Goal: Task Accomplishment & Management: Complete application form

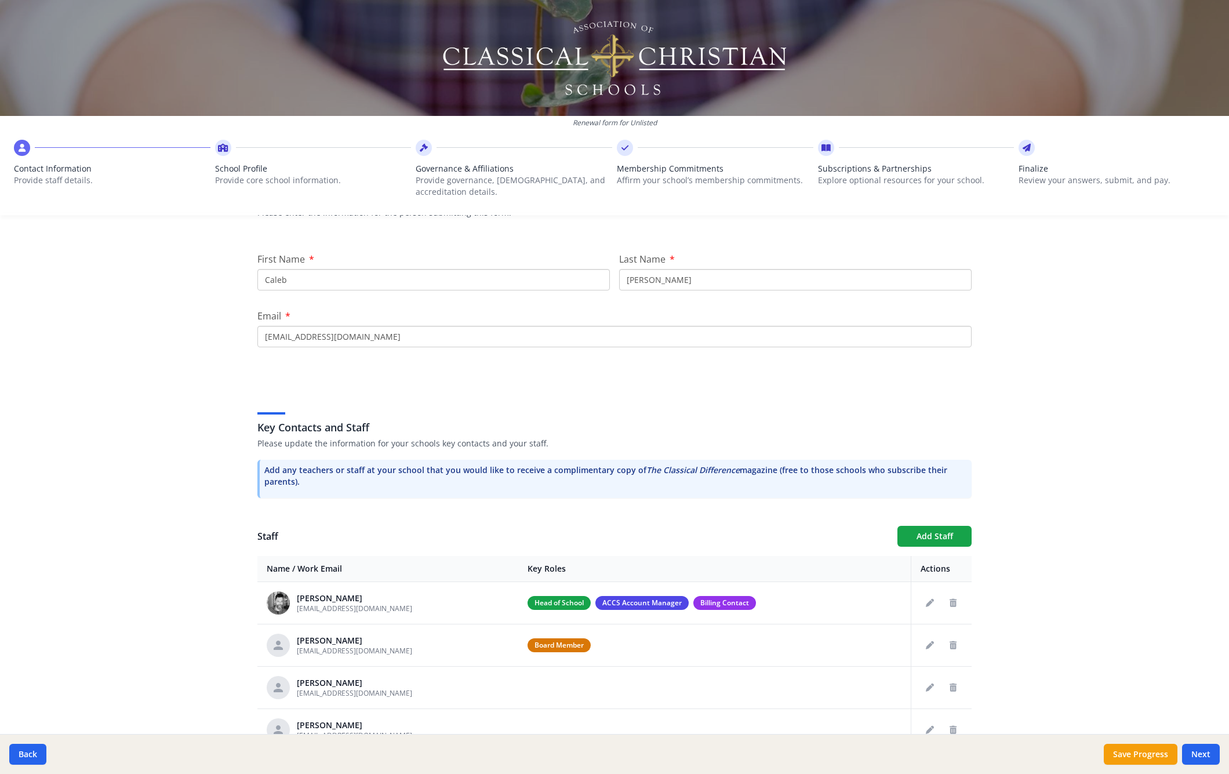
scroll to position [182, 0]
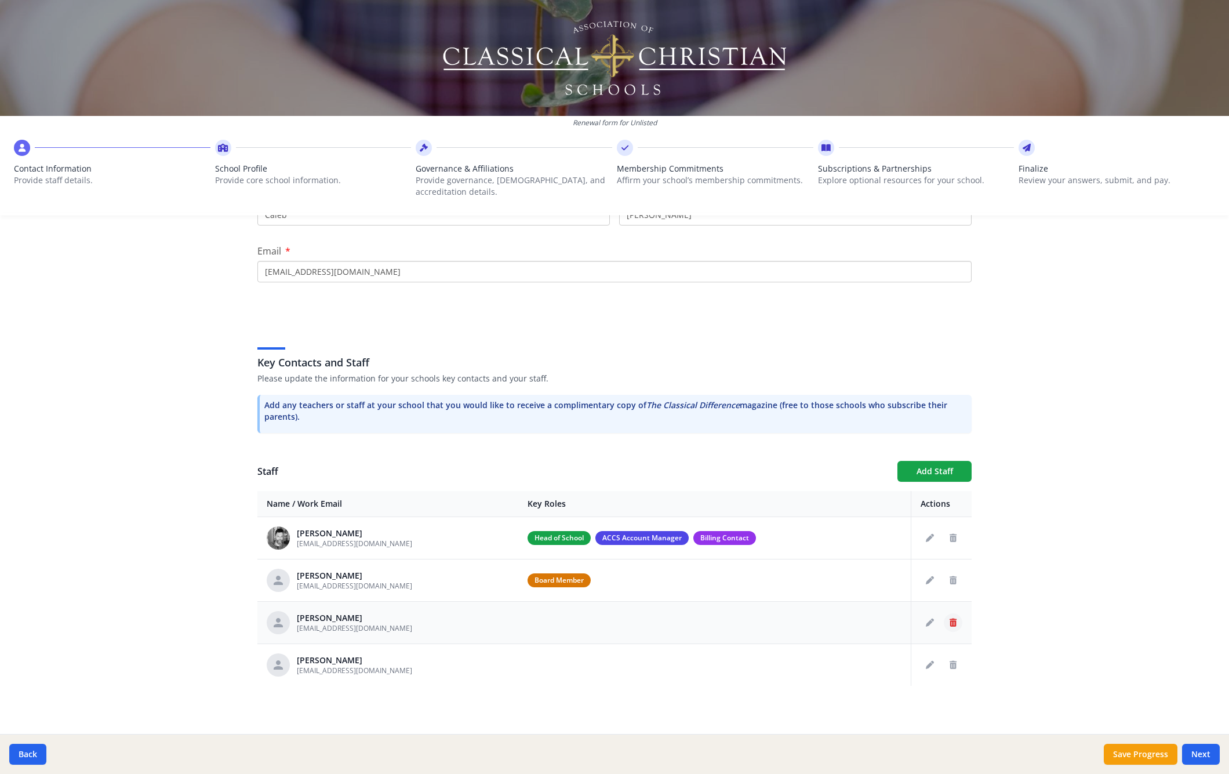
click at [403, 147] on icon "Delete staff" at bounding box center [953, 623] width 7 height 8
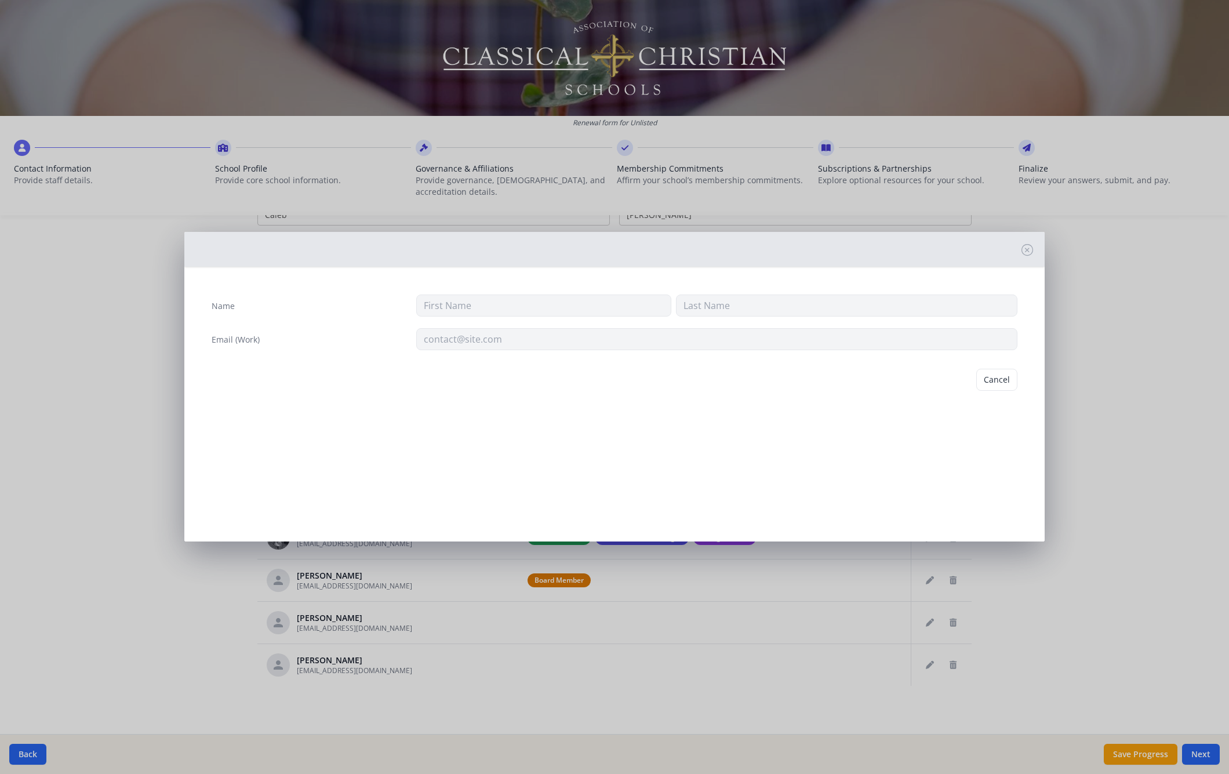
type input "[PERSON_NAME]"
type input "Korum"
type input "jlkorum@hotmail.com"
click at [403, 147] on button "Delete" at bounding box center [998, 380] width 40 height 22
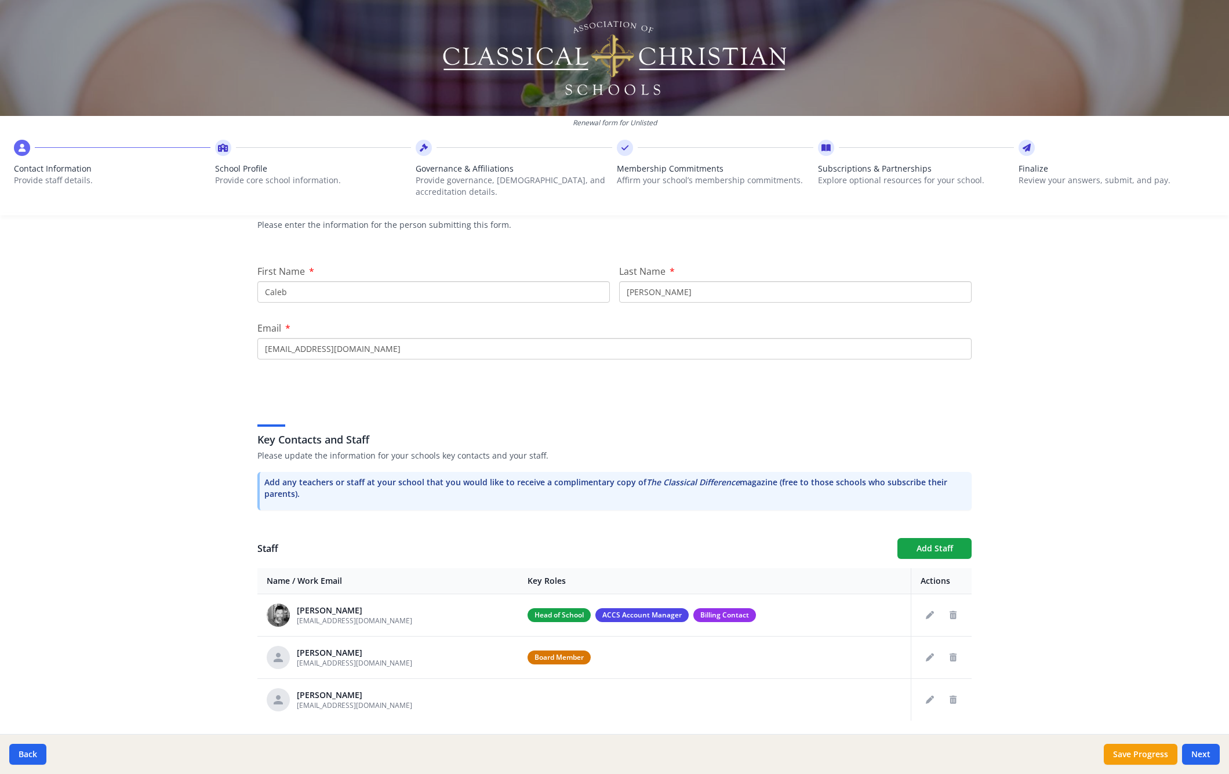
scroll to position [140, 0]
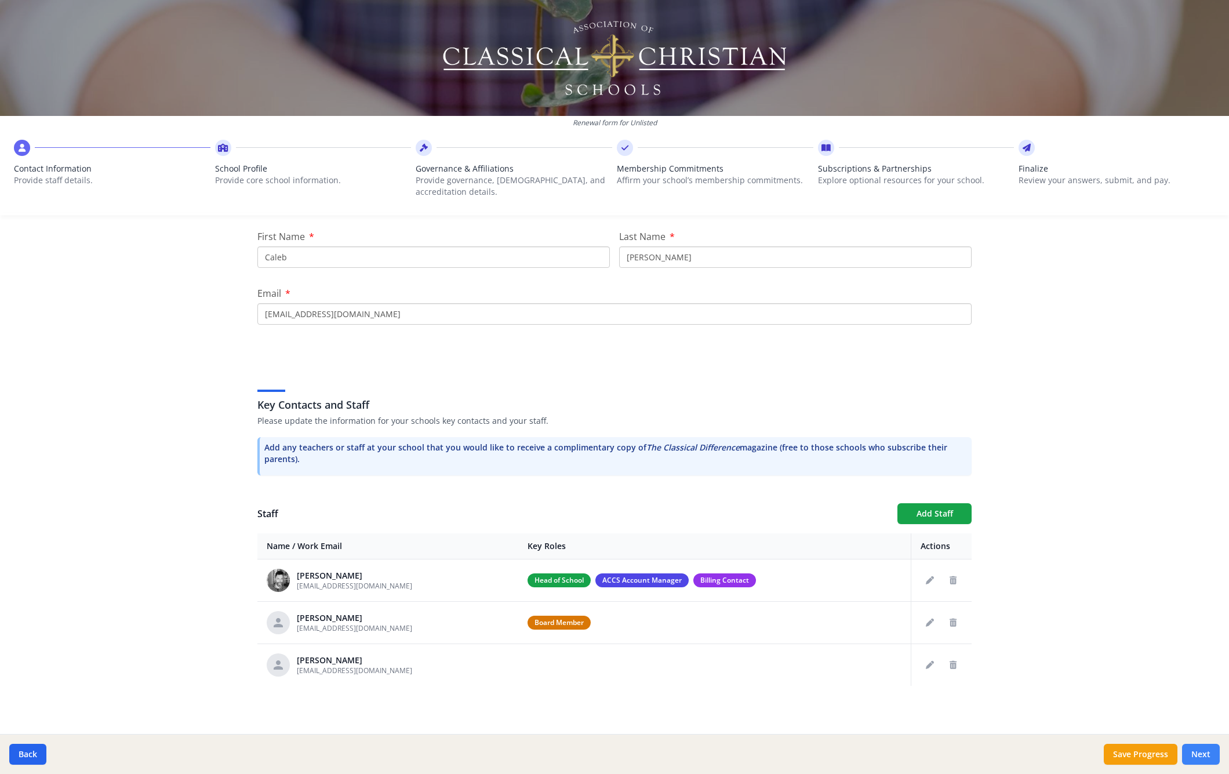
click at [403, 147] on button "Next" at bounding box center [1201, 754] width 38 height 21
type input "[PHONE_NUMBER]"
type input "6"
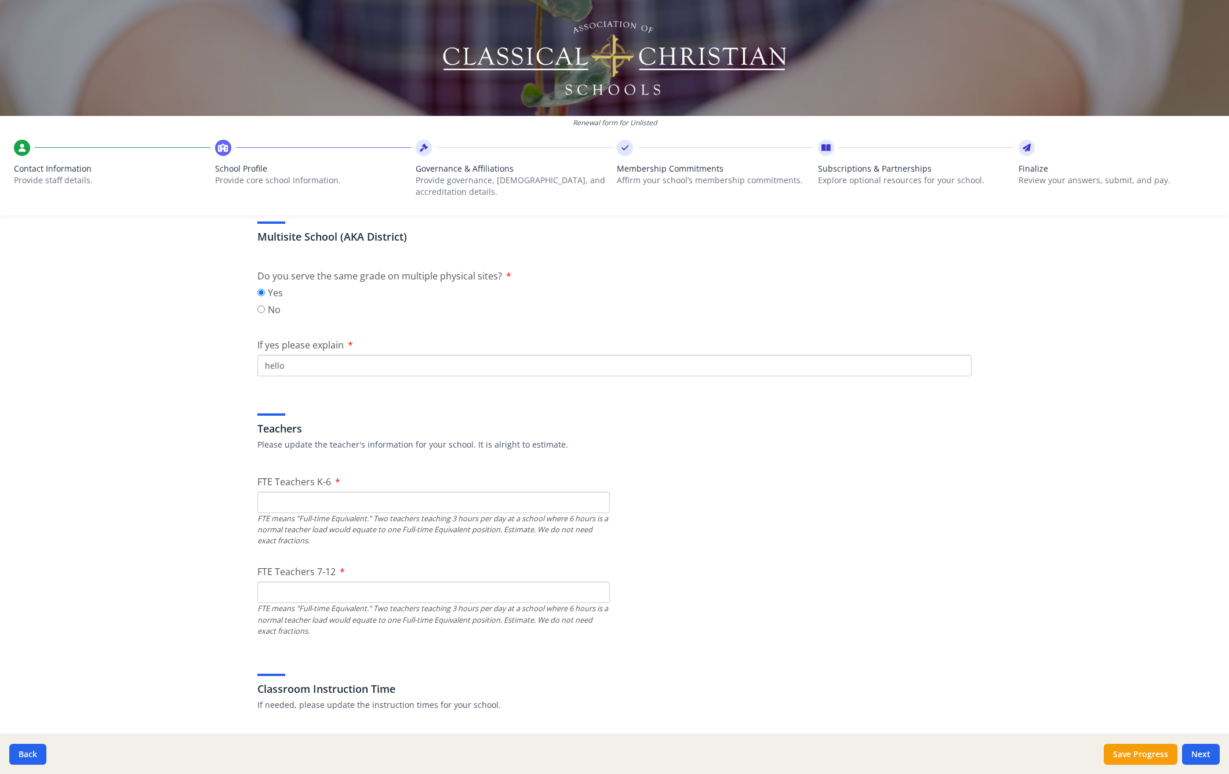
scroll to position [611, 0]
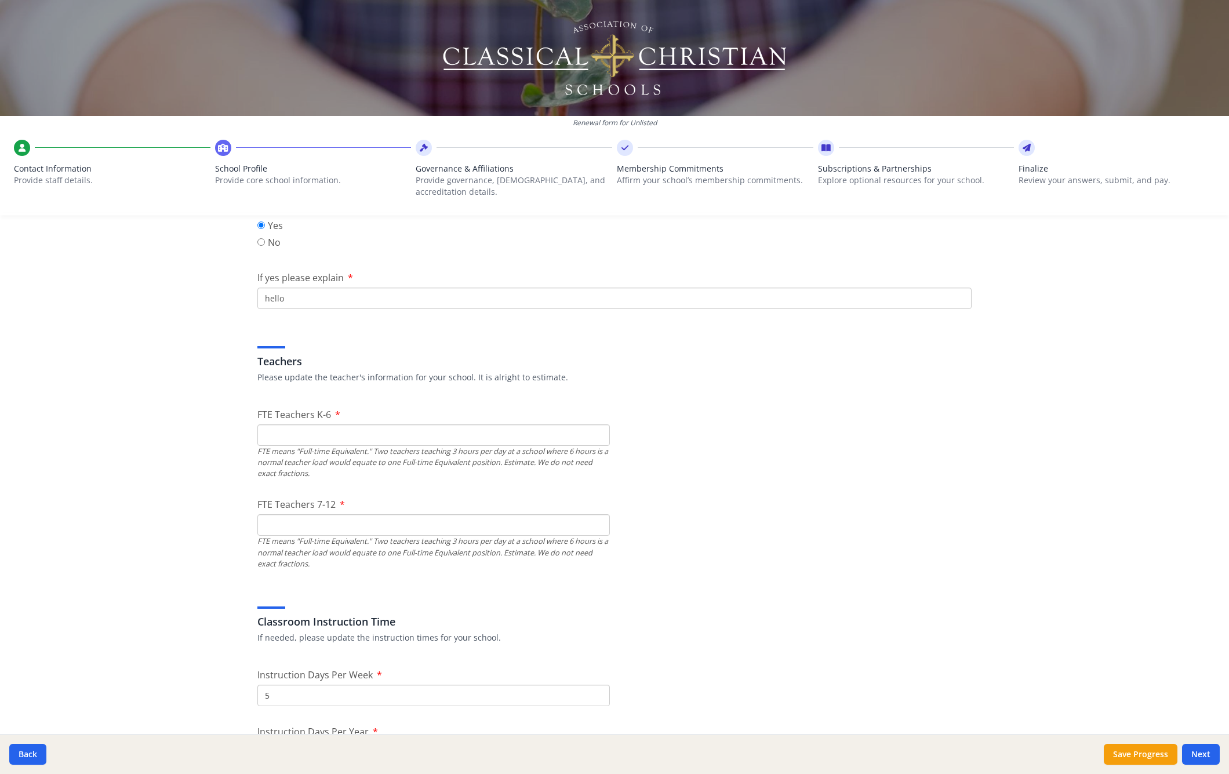
click at [355, 147] on input "FTE Teachers K-6" at bounding box center [433, 434] width 353 height 21
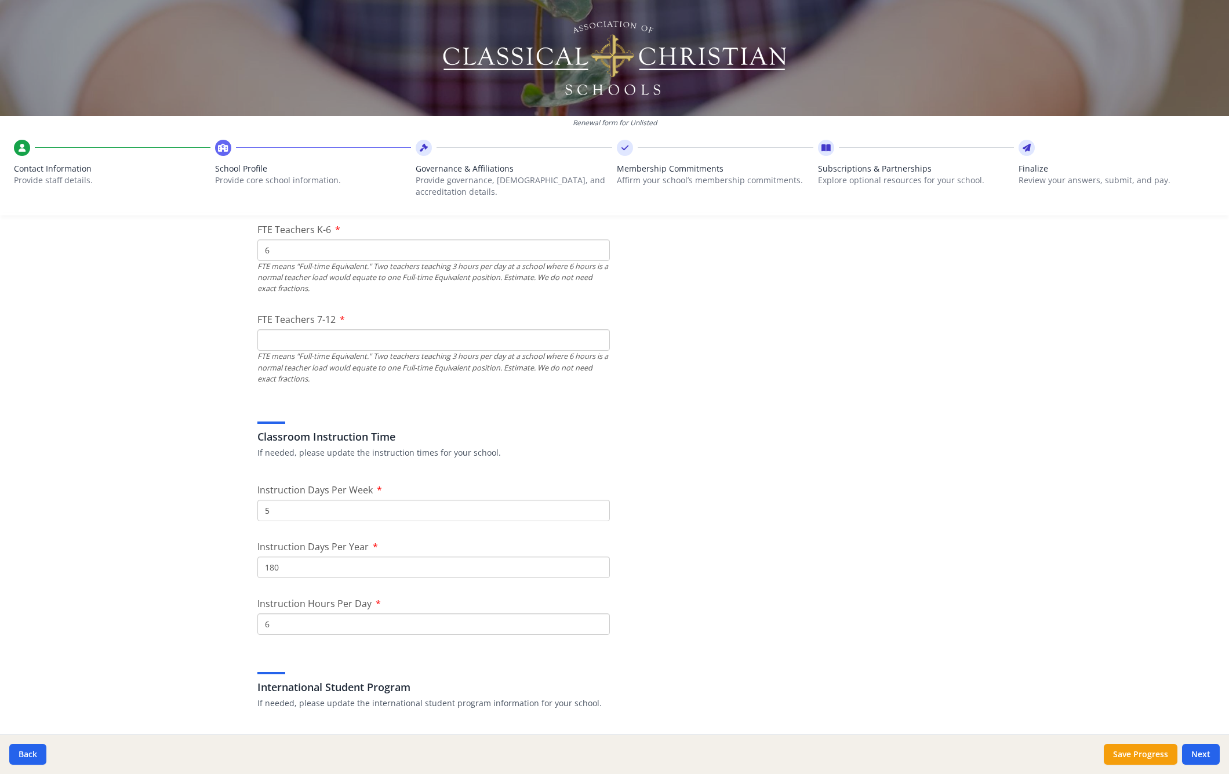
type input "6"
click at [304, 147] on div "FTE means "Full-time Equivalent." Two teachers teaching 3 hours per day at a sc…" at bounding box center [433, 368] width 353 height 34
click at [303, 147] on input "FTE Teachers 7-12" at bounding box center [433, 339] width 353 height 21
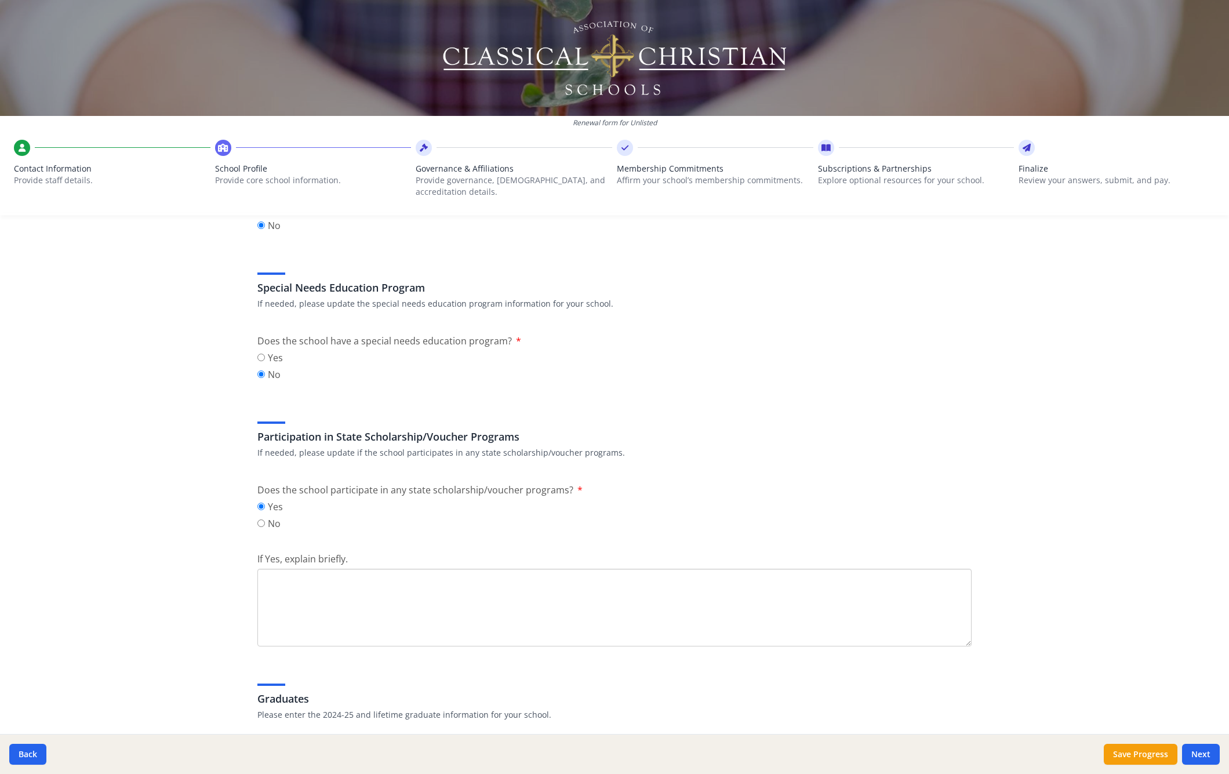
scroll to position [1401, 0]
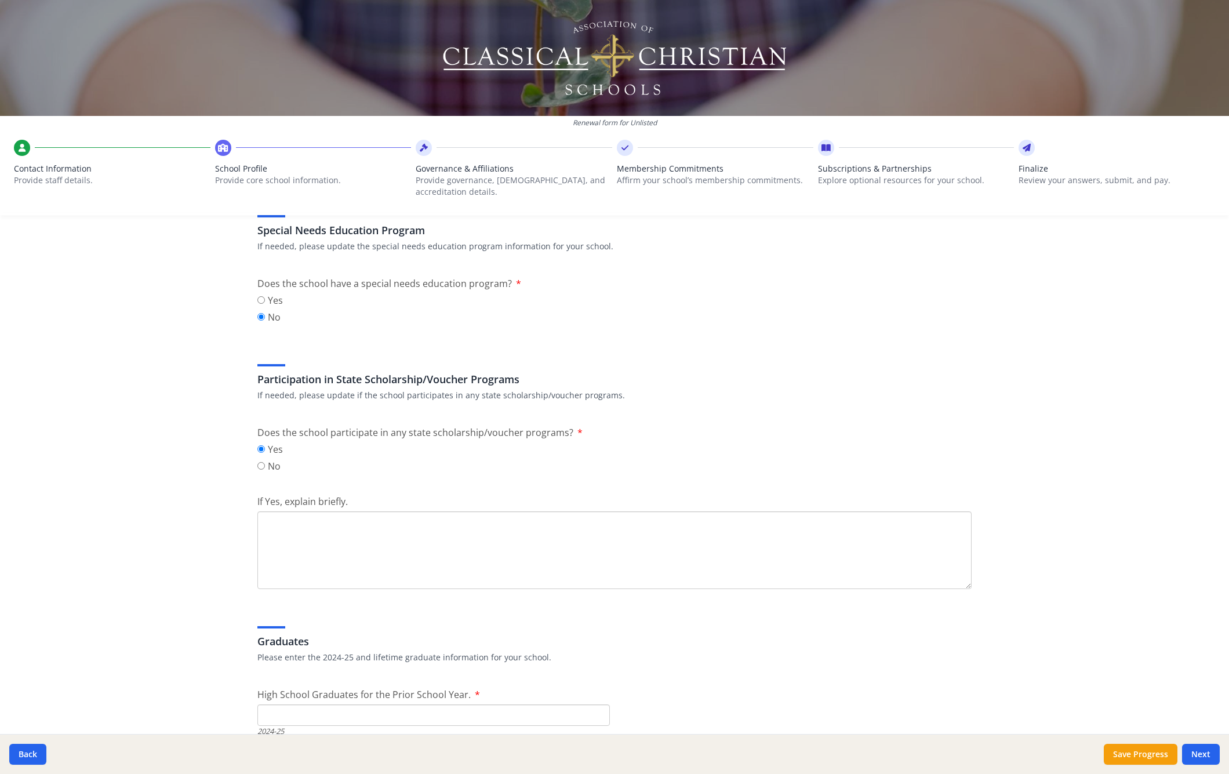
type input "6"
click at [328, 147] on textarea "If Yes, explain briefly." at bounding box center [614, 550] width 714 height 78
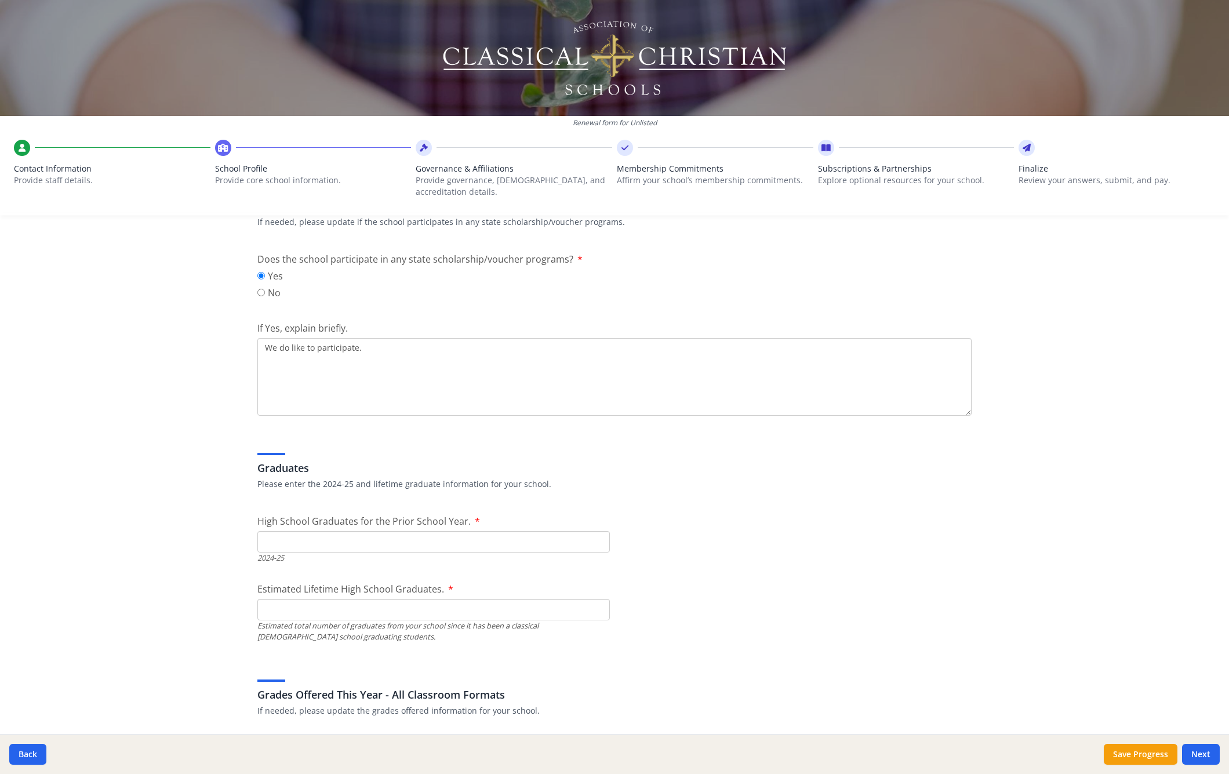
type textarea "We do like to participate."
click at [354, 147] on input "High School Graduates for the Prior School Year." at bounding box center [433, 541] width 353 height 21
type input "20"
click at [358, 147] on input "Estimated Lifetime High School Graduates." at bounding box center [433, 609] width 353 height 21
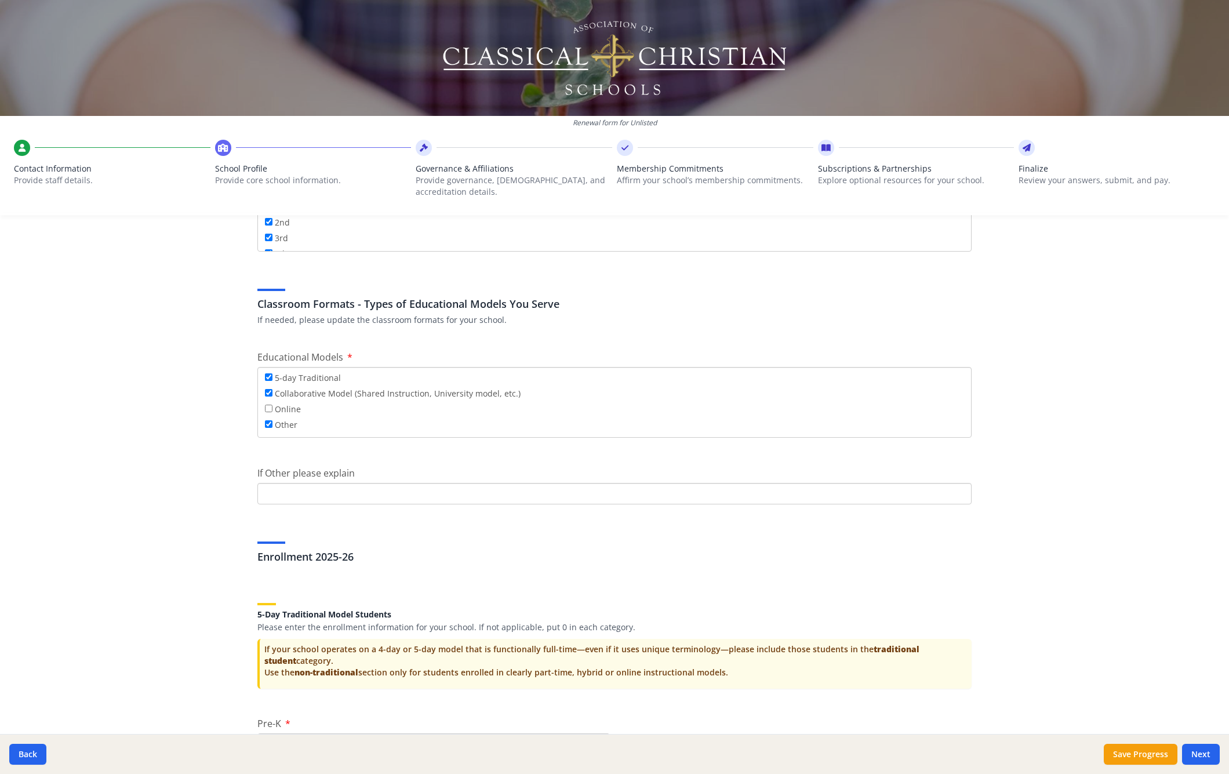
scroll to position [2208, 0]
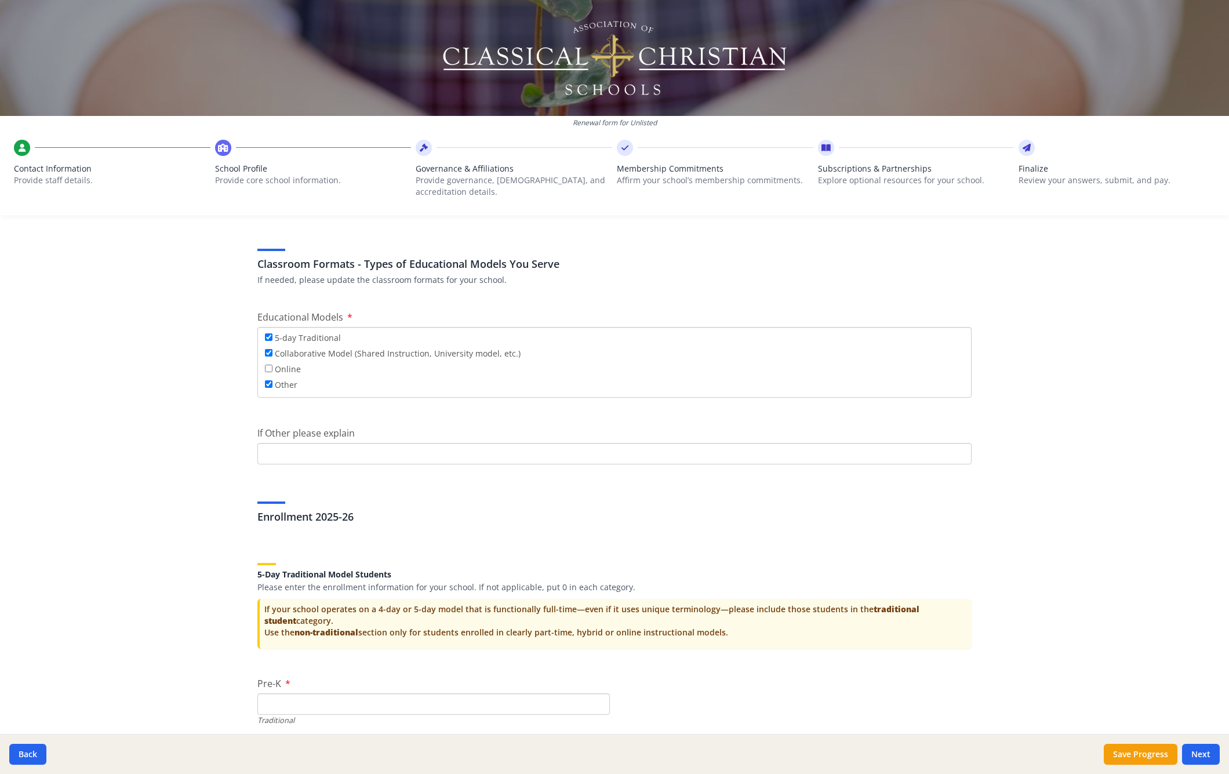
type input "452"
click at [265, 147] on input "Other" at bounding box center [269, 384] width 8 height 8
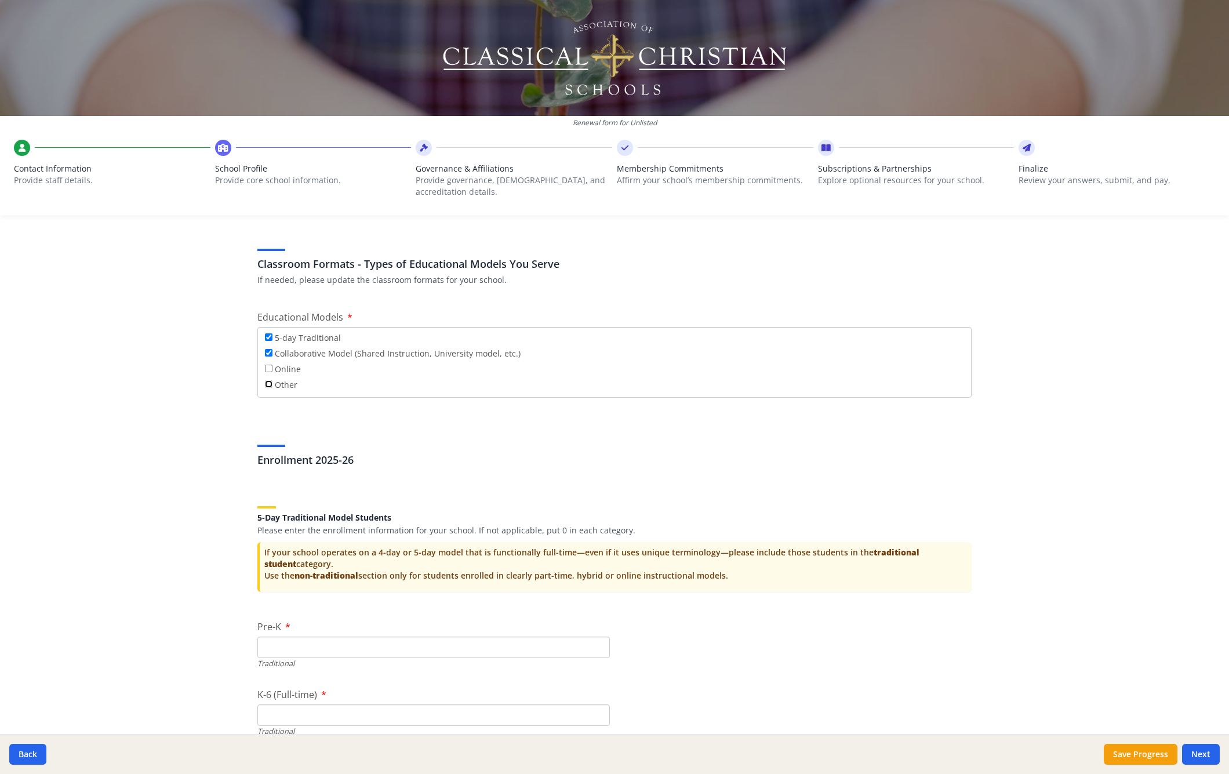
click at [265, 147] on input "Other" at bounding box center [269, 384] width 8 height 8
checkbox input "true"
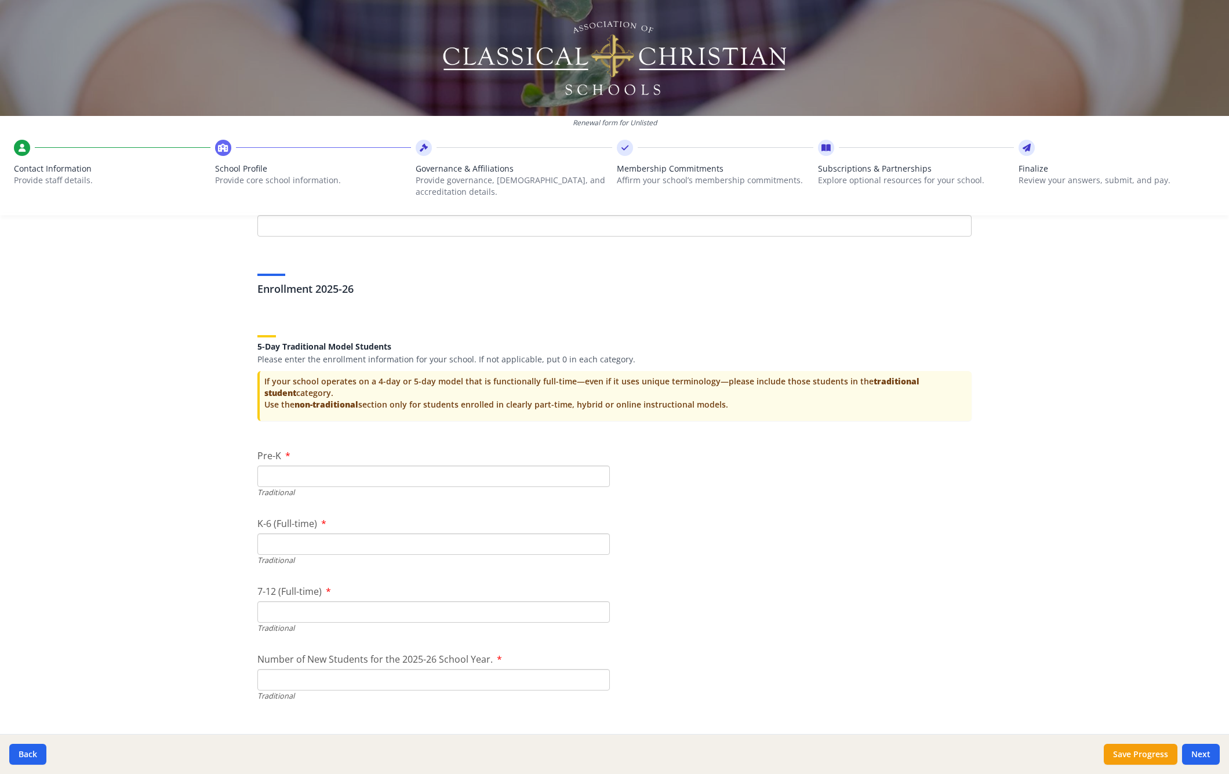
scroll to position [2507, 0]
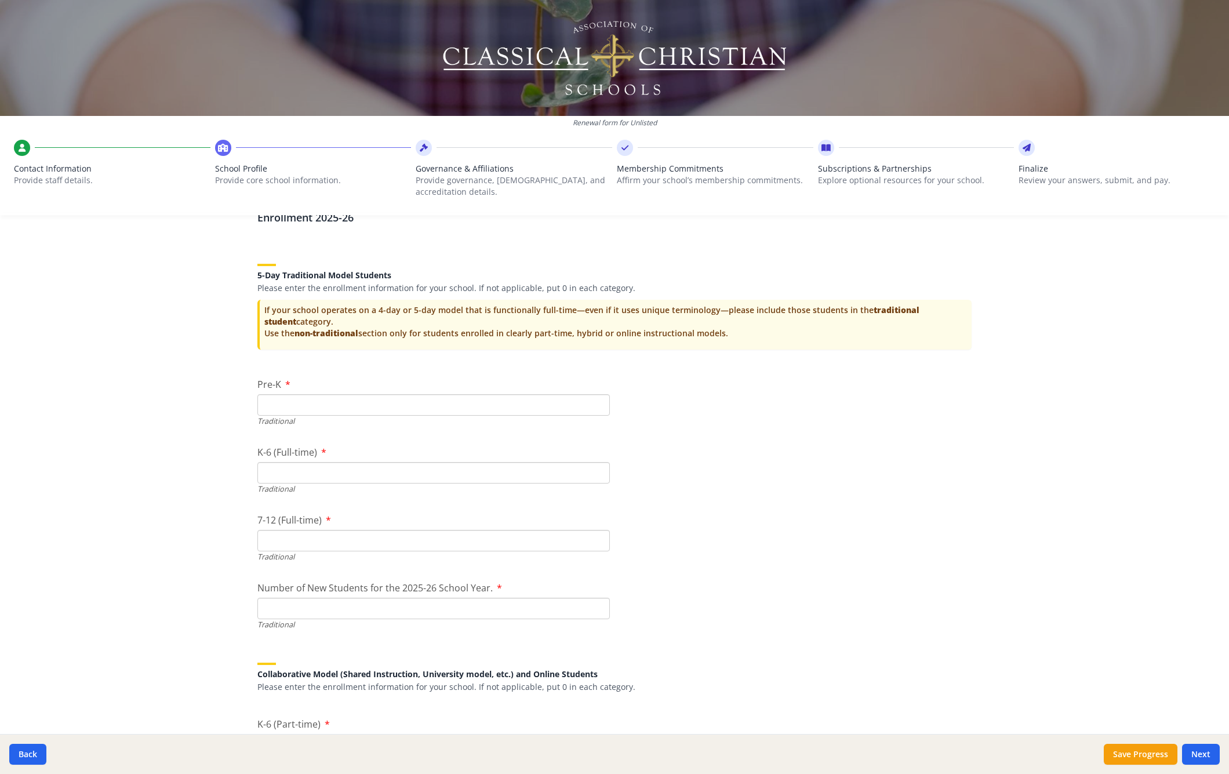
click at [319, 147] on input "Pre-K" at bounding box center [433, 404] width 353 height 21
type input "12"
click at [337, 147] on input "K-6 (Full-time)" at bounding box center [433, 472] width 353 height 21
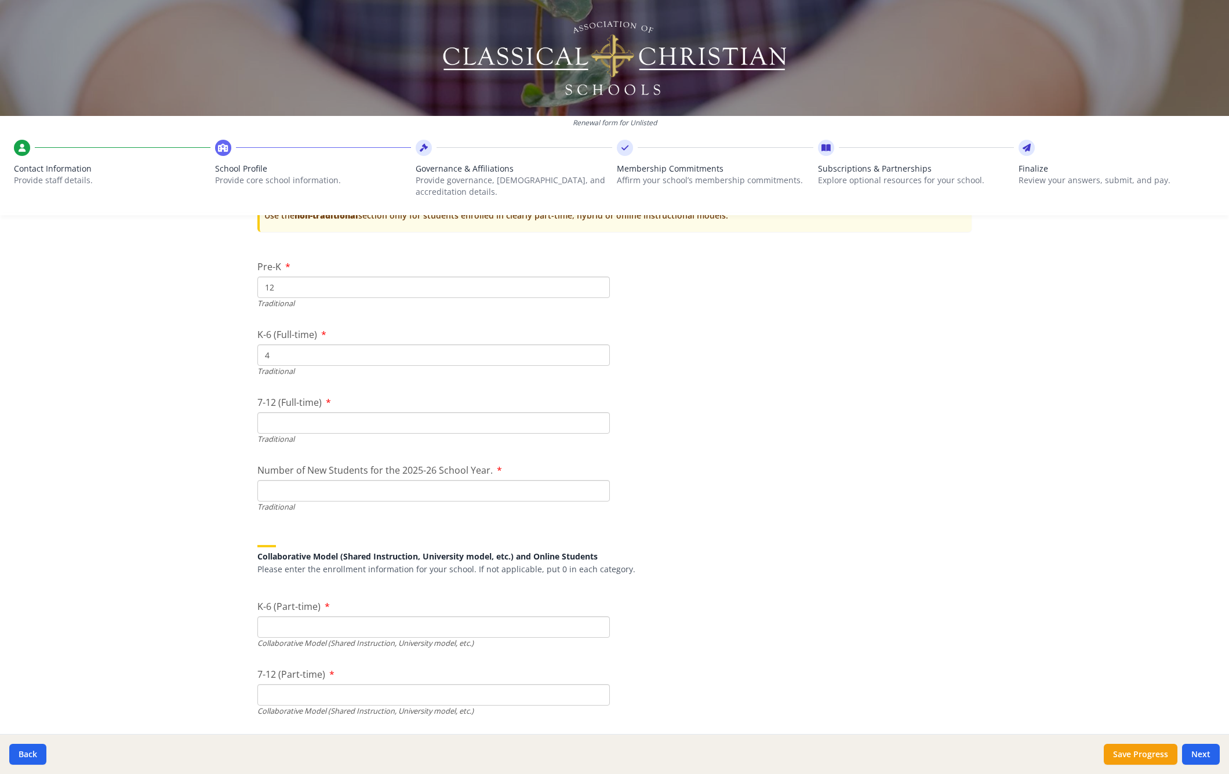
type input "4"
click at [317, 147] on input "7-12 (Full-time)" at bounding box center [433, 422] width 353 height 21
type input "4"
click at [319, 147] on input "Number of New Students for the 2025-26 School Year." at bounding box center [433, 490] width 353 height 21
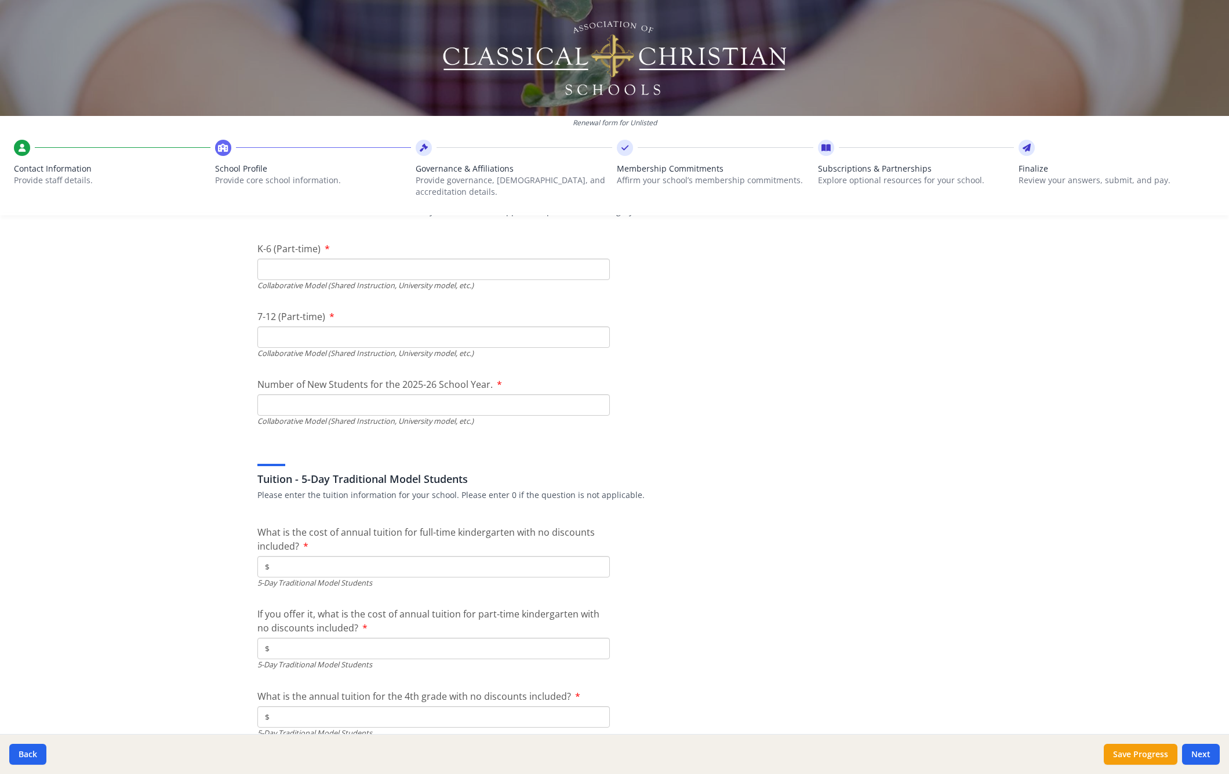
scroll to position [2976, 0]
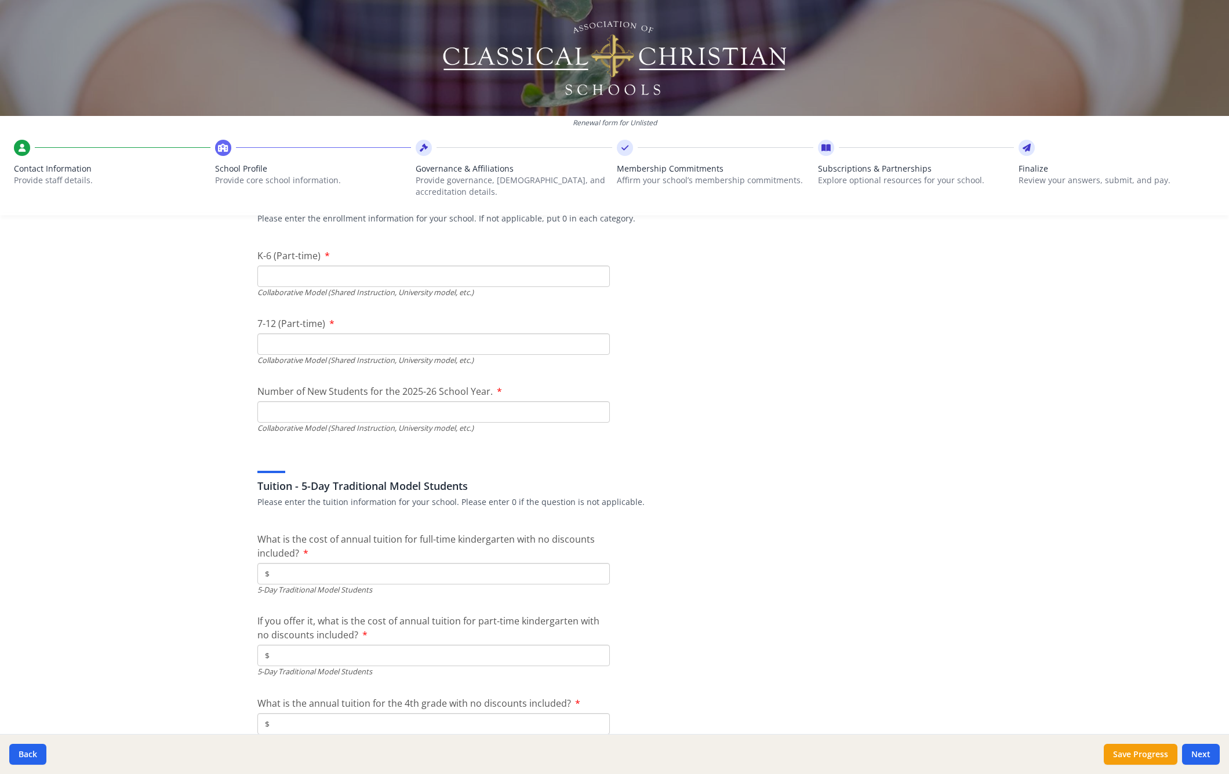
type input "6"
click at [303, 147] on input "K-6 (Part-time)" at bounding box center [433, 276] width 353 height 21
type input "12"
click at [315, 147] on input "7-12 (Part-time)" at bounding box center [433, 343] width 353 height 21
type input "5"
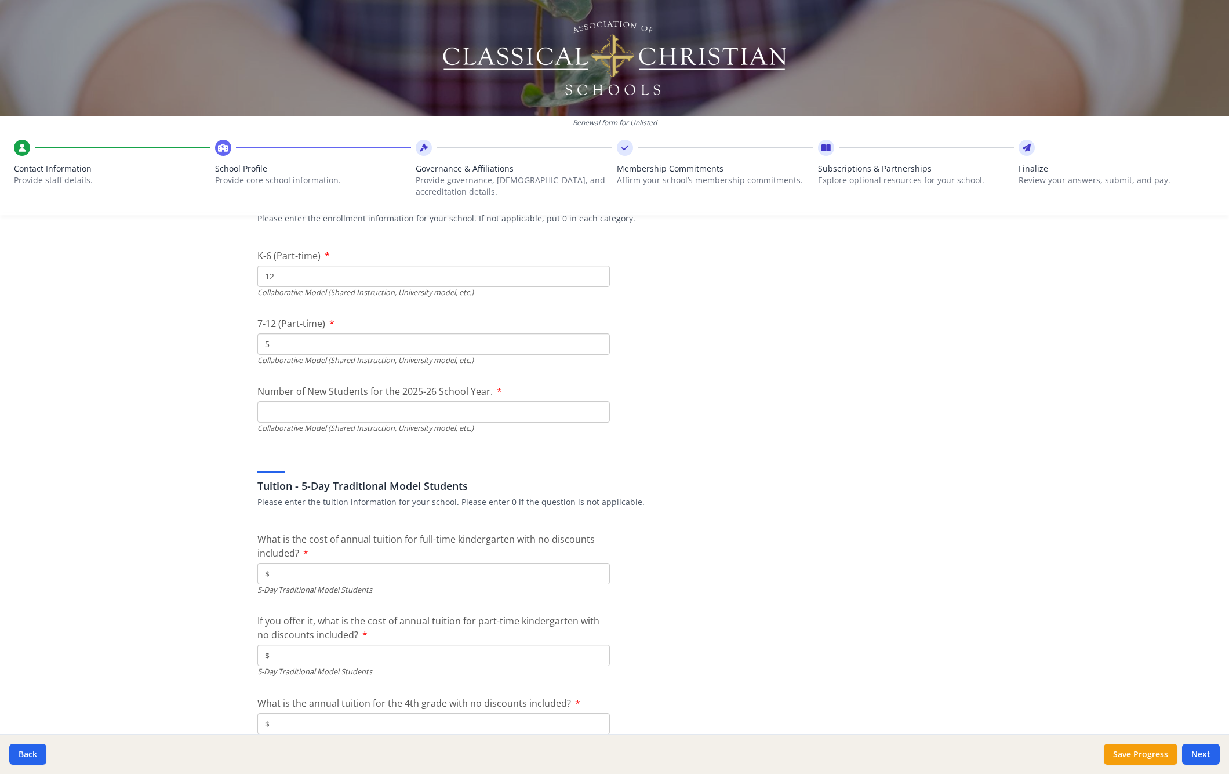
click at [319, 147] on input "Number of New Students for the 2025-26 School Year." at bounding box center [433, 139] width 353 height 21
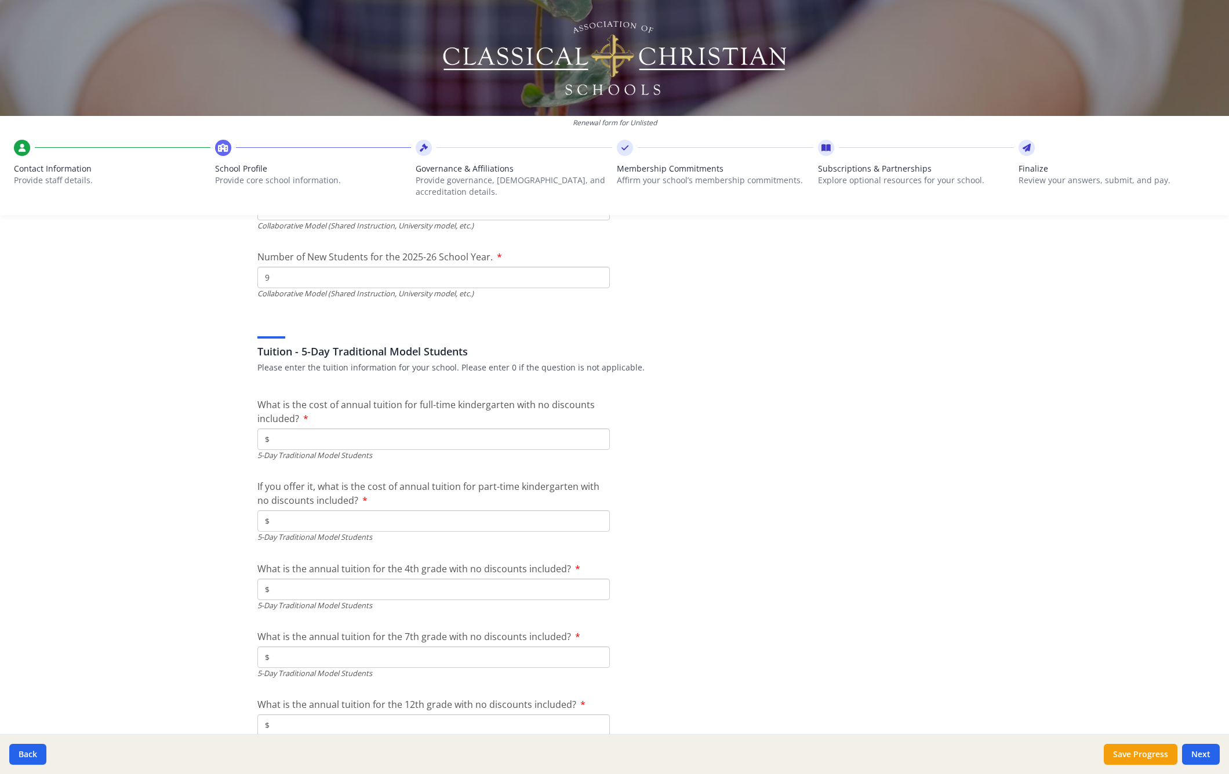
scroll to position [3169, 0]
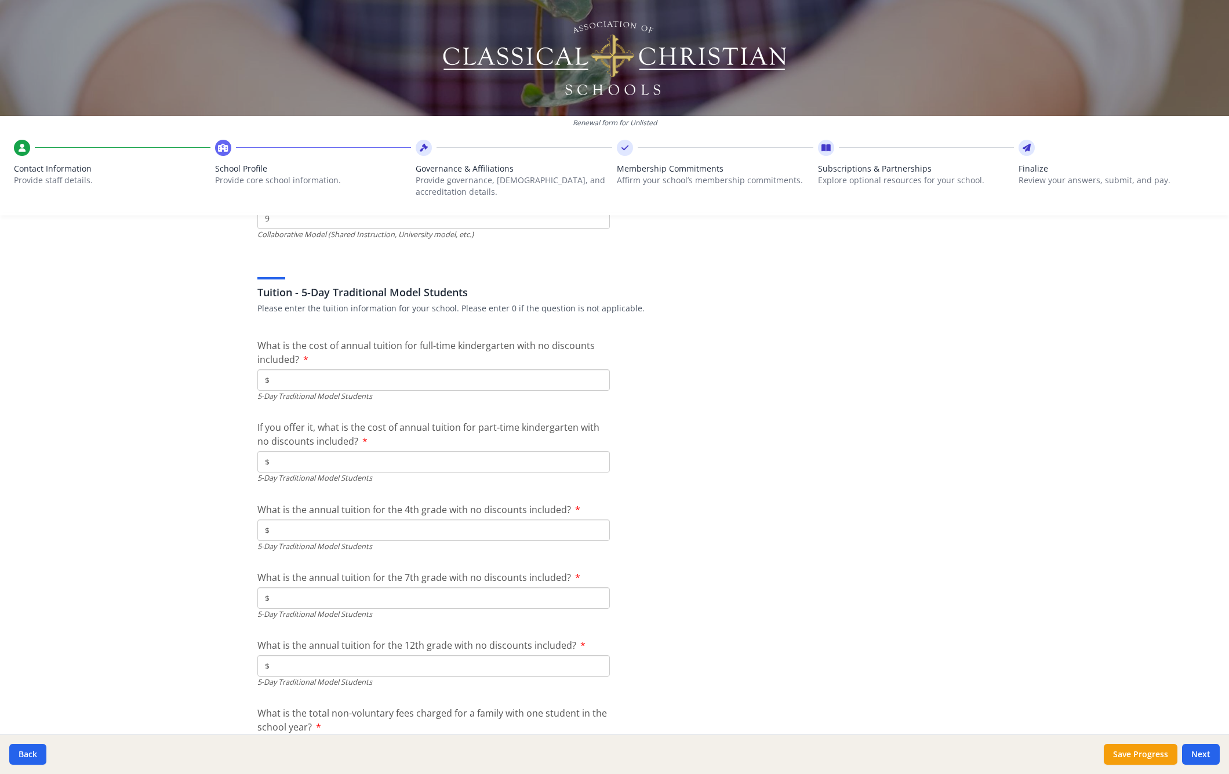
type input "9"
click at [311, 147] on input "$" at bounding box center [433, 379] width 353 height 21
type input "$4 567"
click at [303, 147] on input "$" at bounding box center [433, 461] width 353 height 21
type input "$4 567"
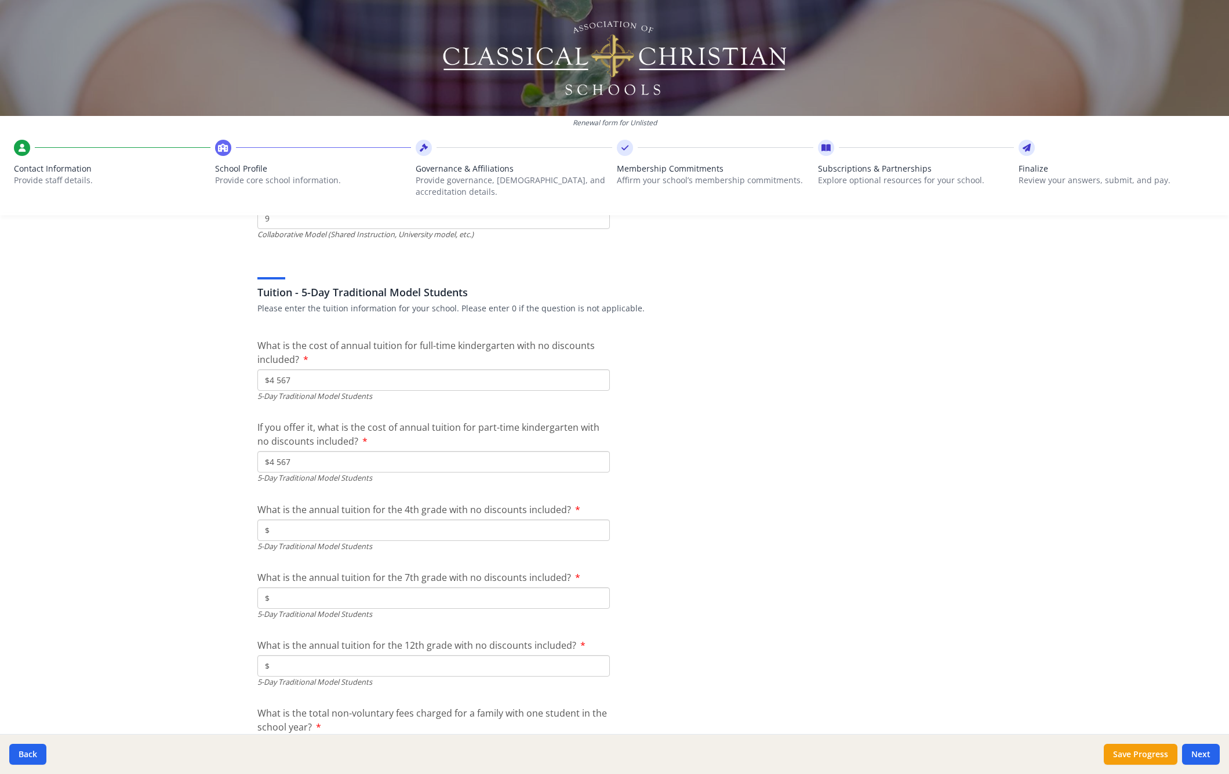
click at [317, 147] on input "$" at bounding box center [433, 529] width 353 height 21
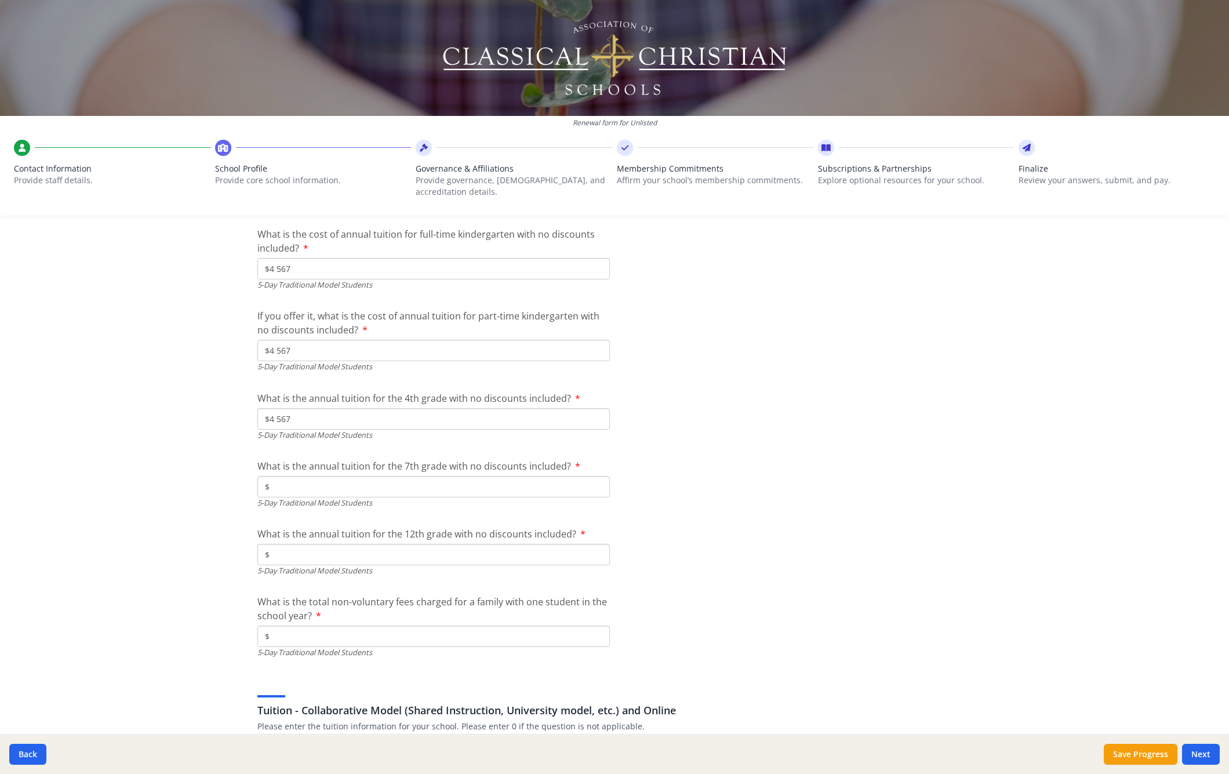
type input "$4 567"
click at [303, 147] on input "$" at bounding box center [433, 486] width 353 height 21
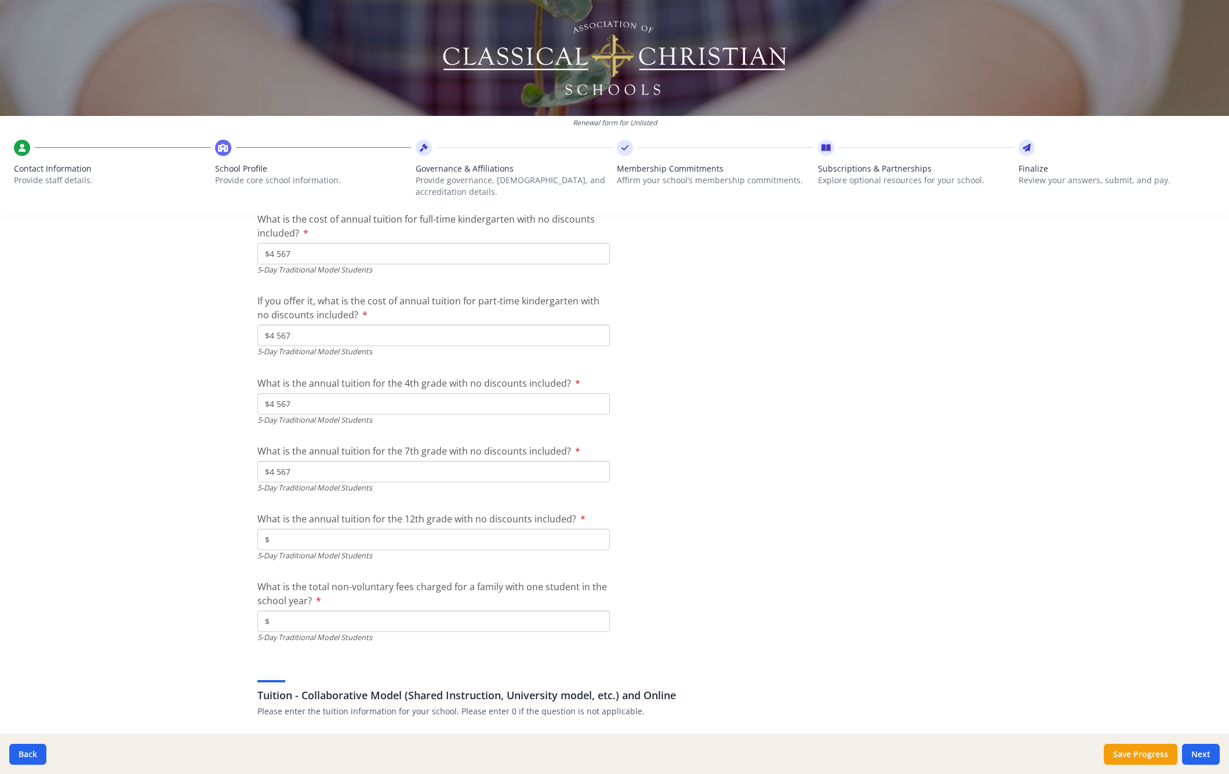
scroll to position [3303, 0]
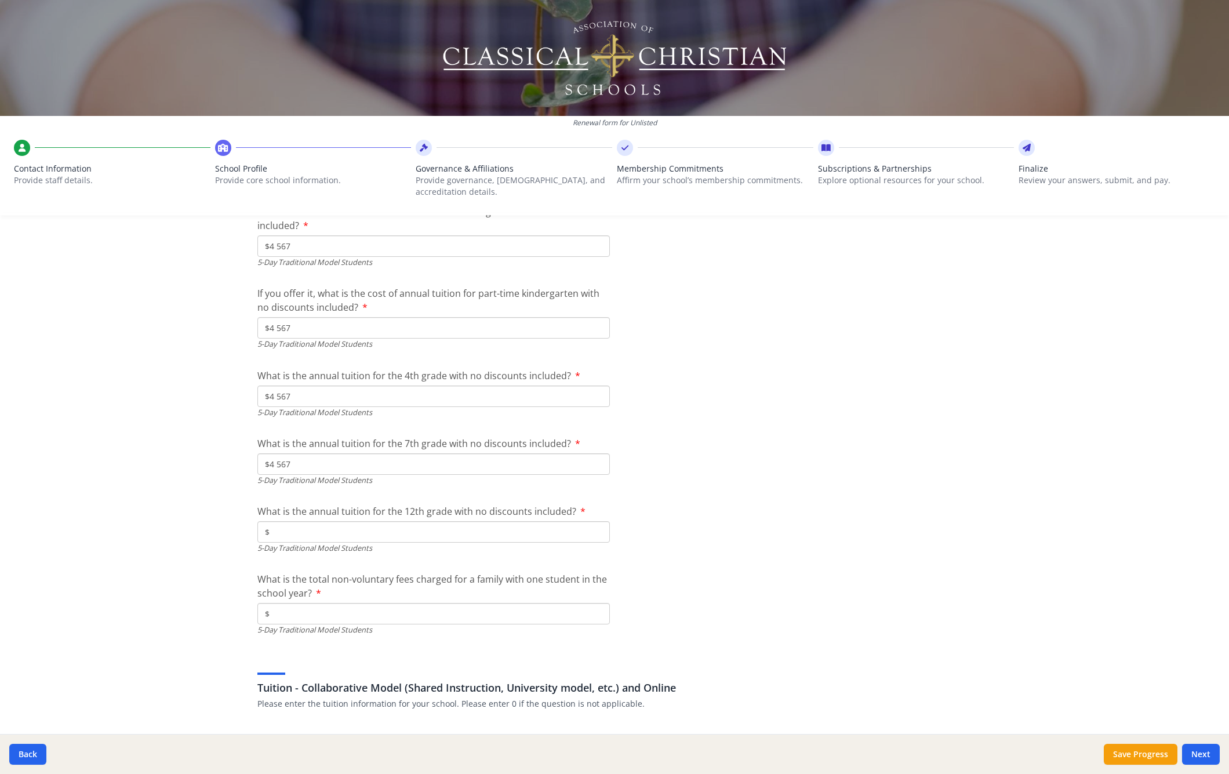
type input "$4 567"
click at [308, 147] on input "$" at bounding box center [433, 531] width 353 height 21
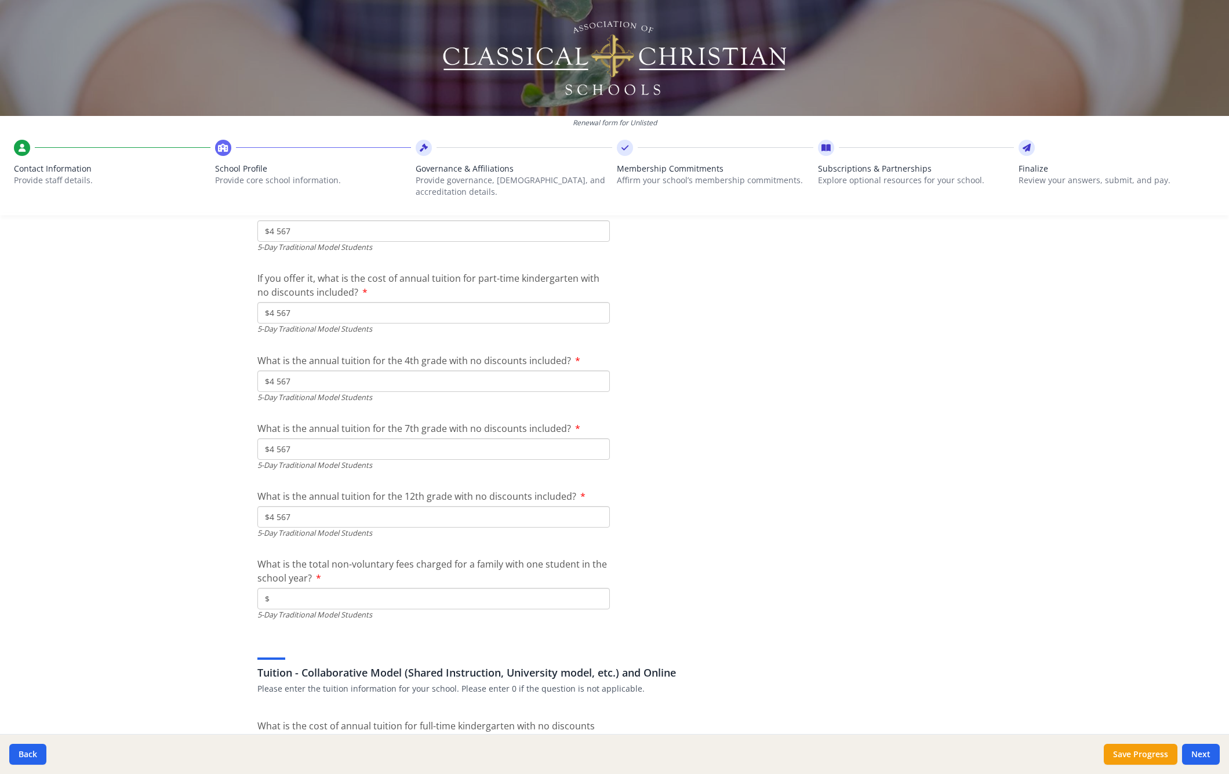
scroll to position [3326, 0]
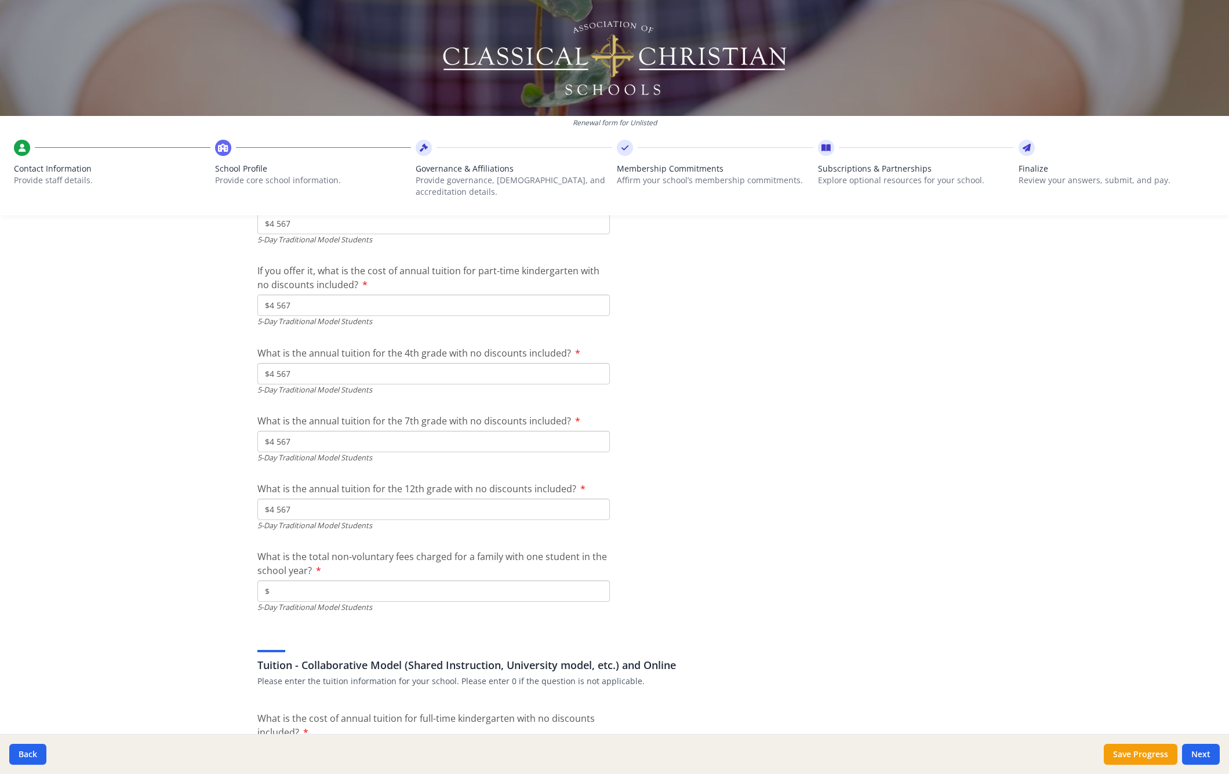
type input "$4 567"
click at [297, 147] on input "$" at bounding box center [433, 590] width 353 height 21
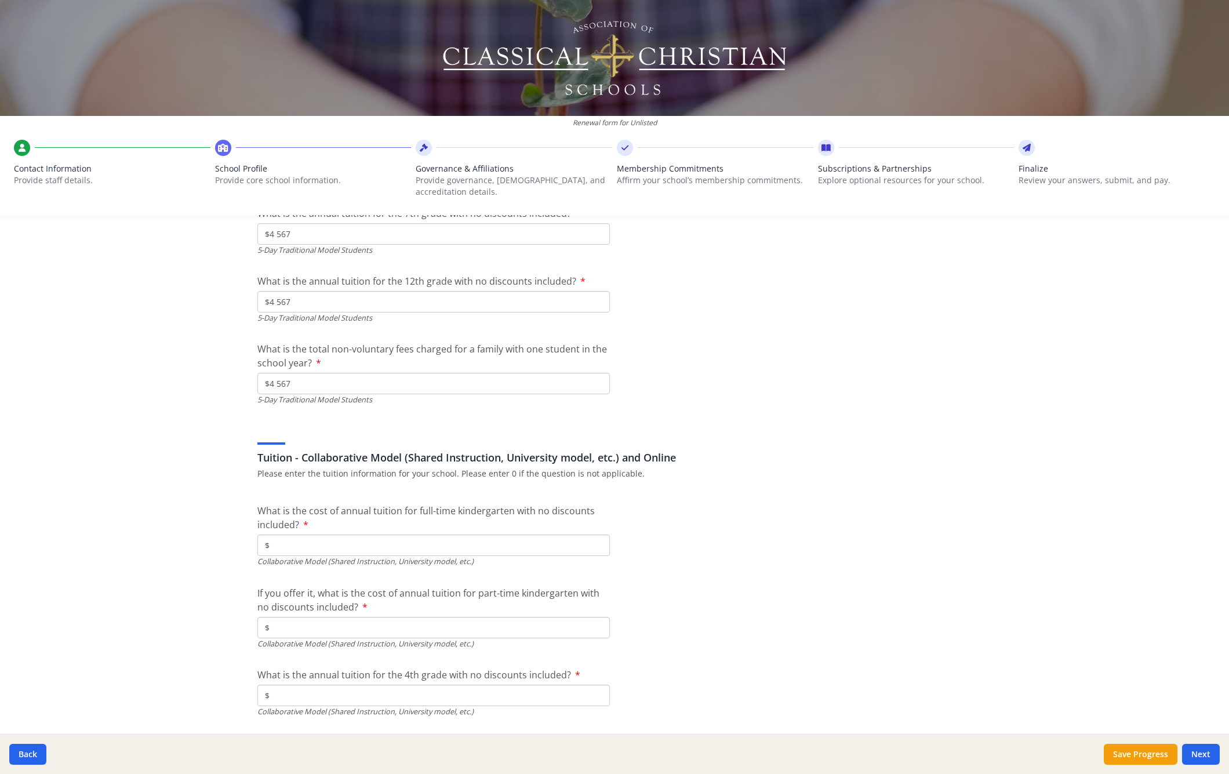
scroll to position [3593, 0]
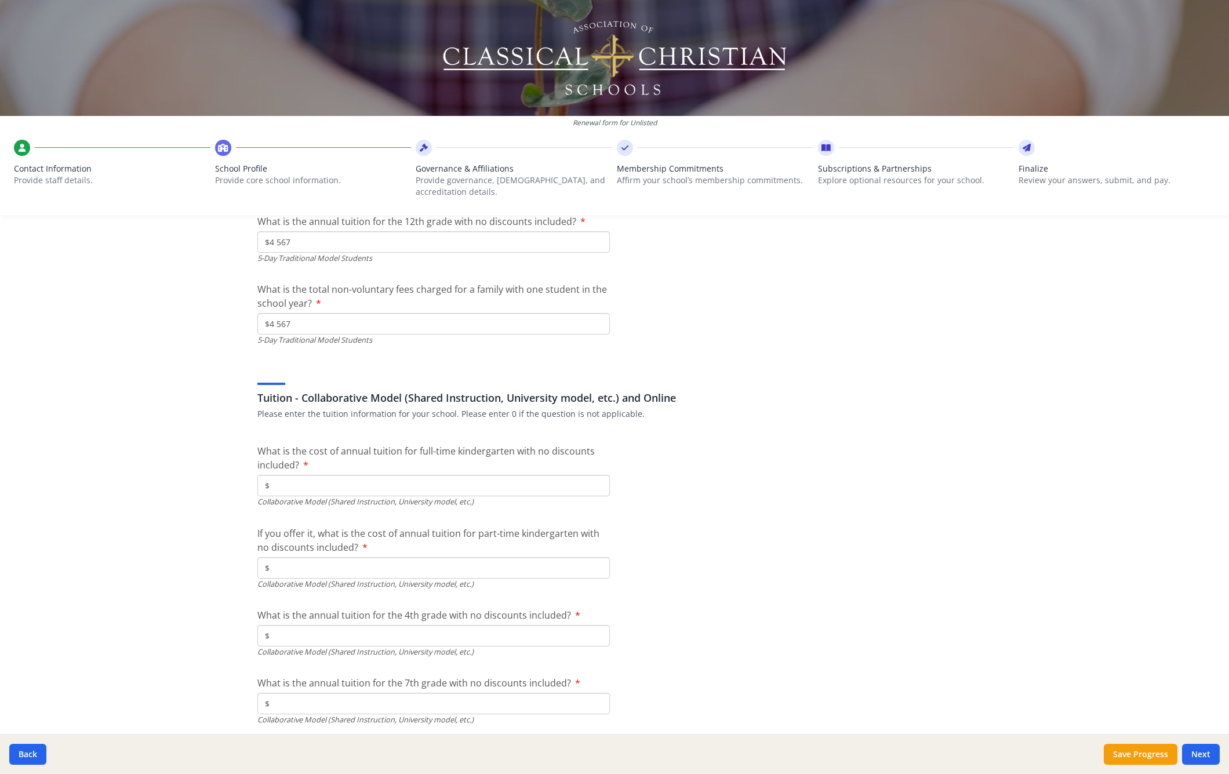
type input "$4 567"
type input "$4 566"
click at [297, 49] on input "$" at bounding box center [433, 37] width 353 height 21
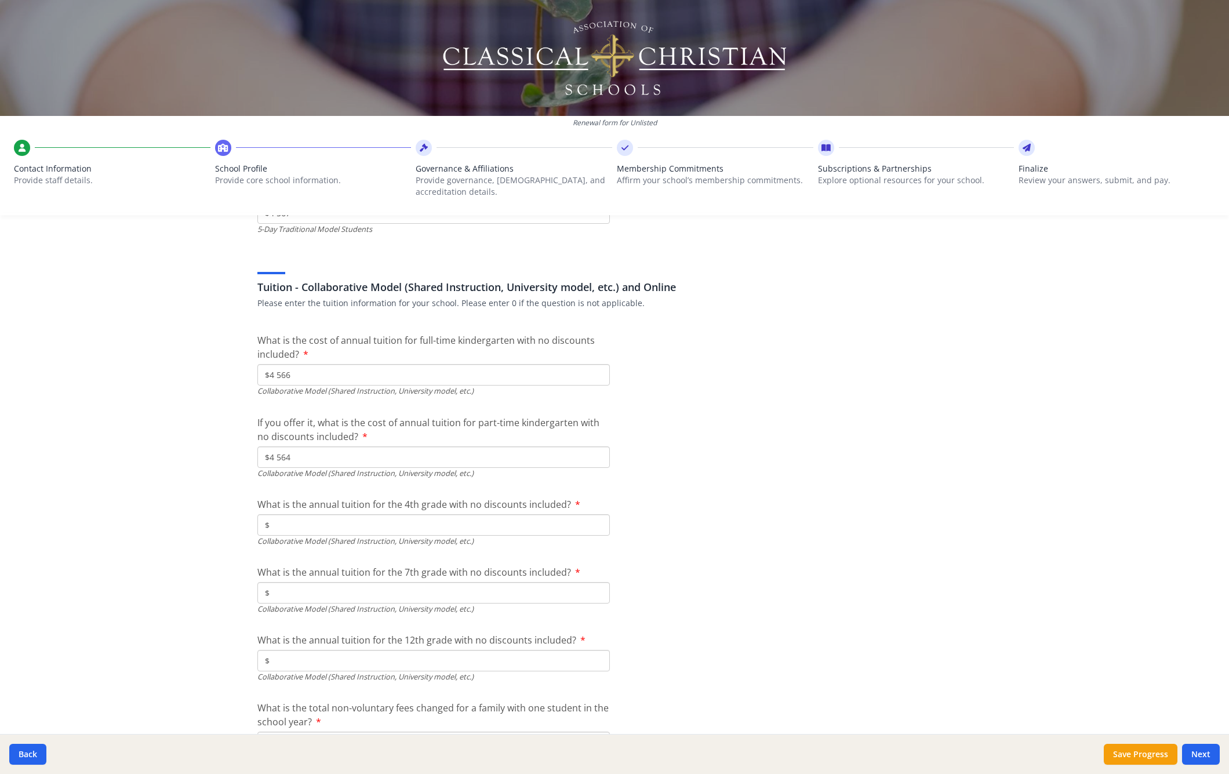
type input "$4 564"
click at [303, 74] on input "$" at bounding box center [433, 63] width 353 height 21
type input "$4 566"
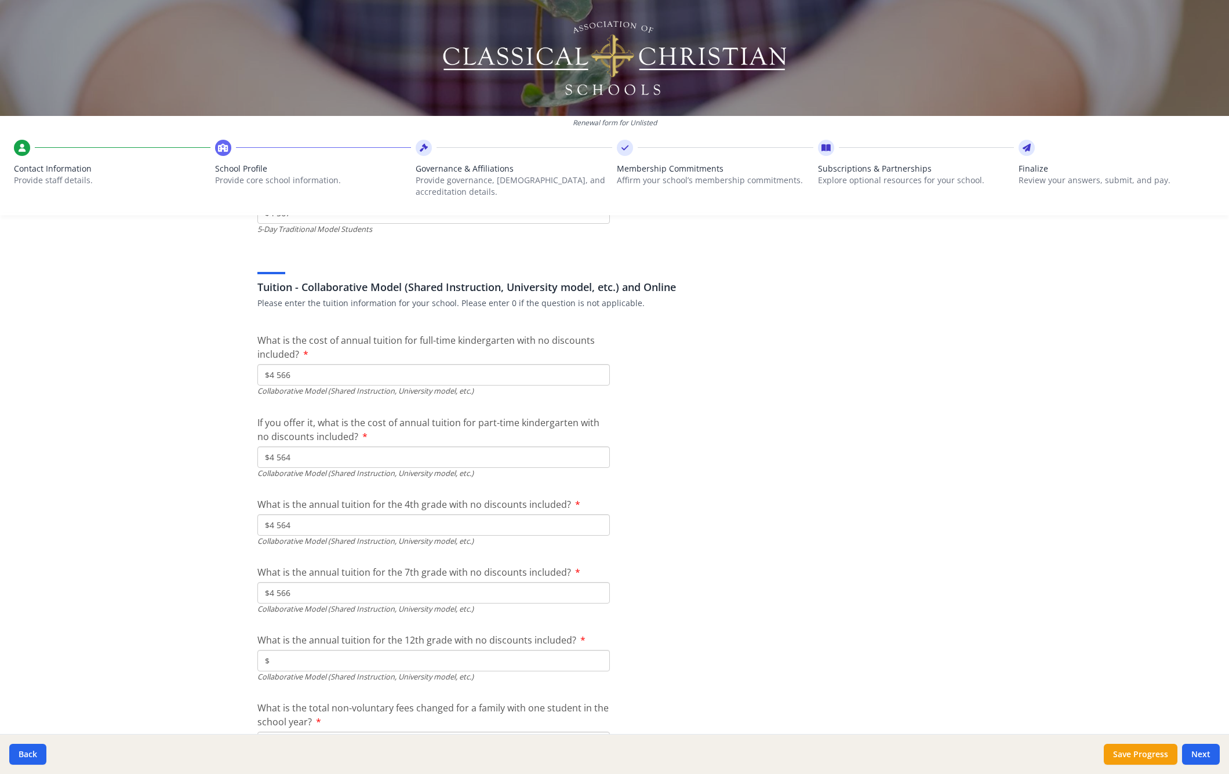
click at [306, 142] on input "$" at bounding box center [433, 131] width 353 height 21
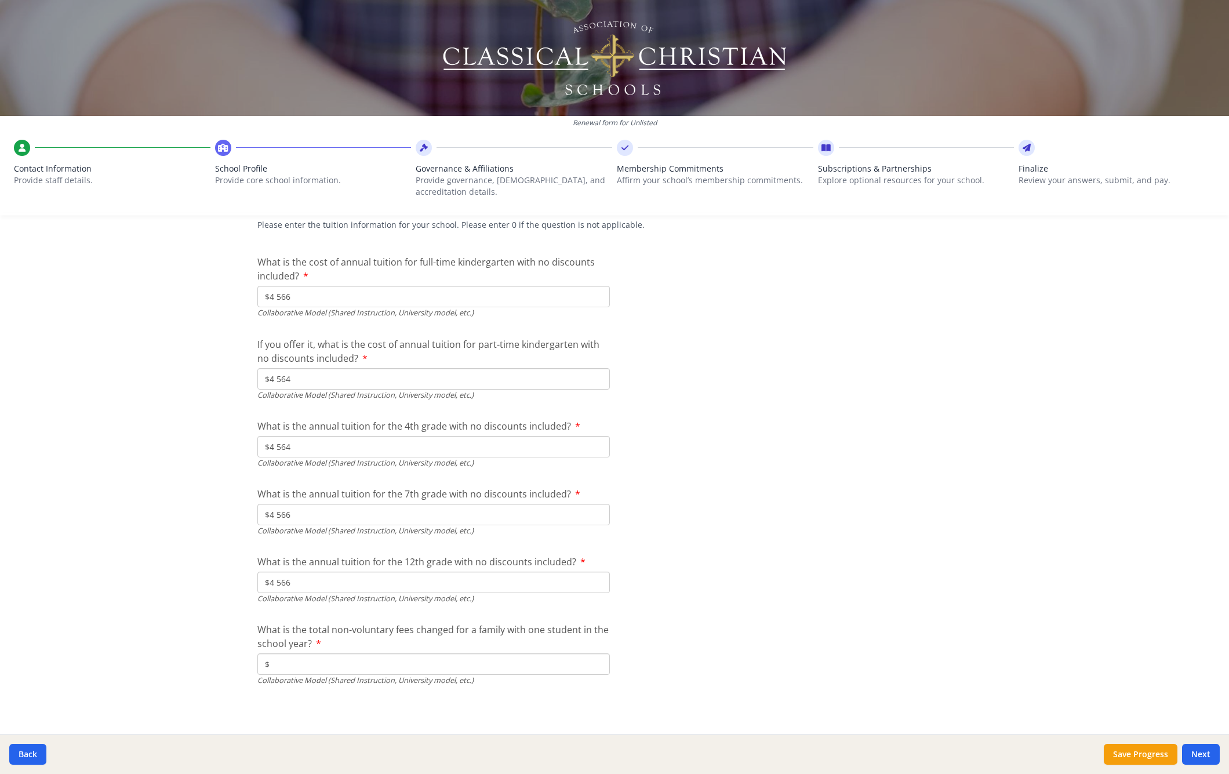
type input "$4 566"
click at [312, 147] on input "$" at bounding box center [433, 663] width 353 height 21
type input "$4 566"
click at [403, 147] on button "Next" at bounding box center [1201, 754] width 38 height 21
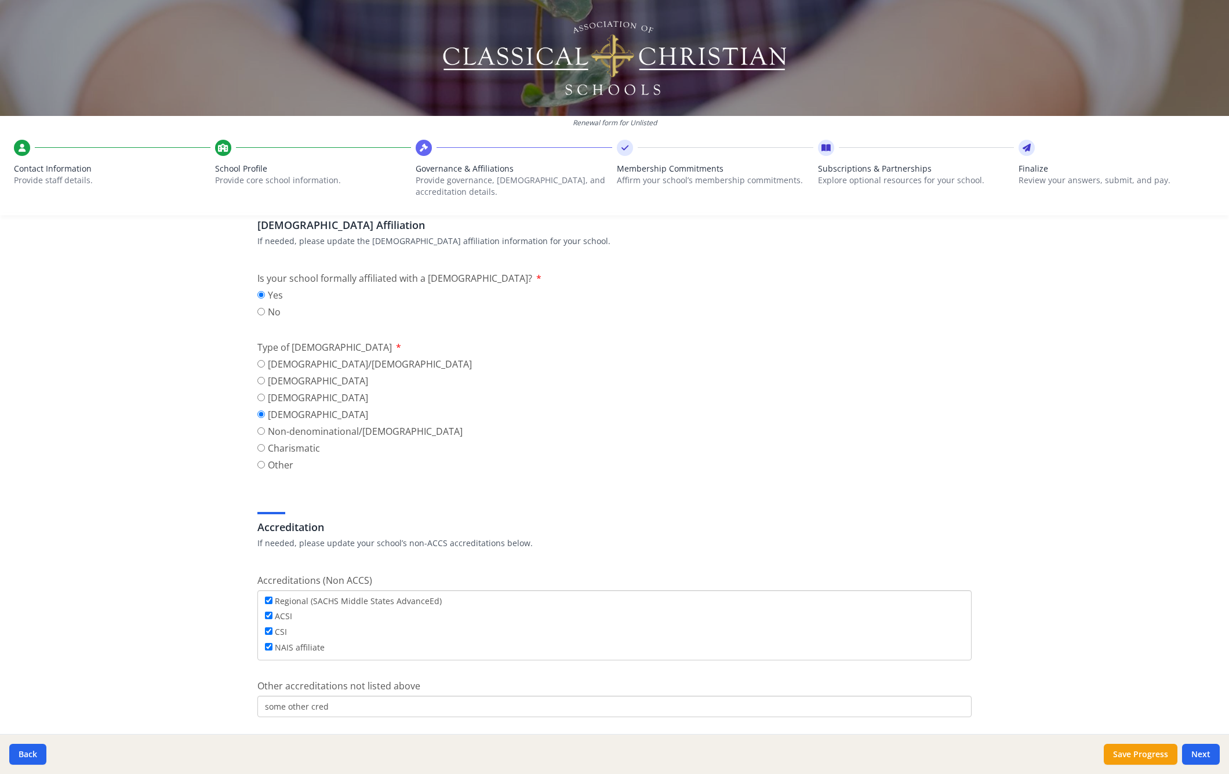
scroll to position [595, 0]
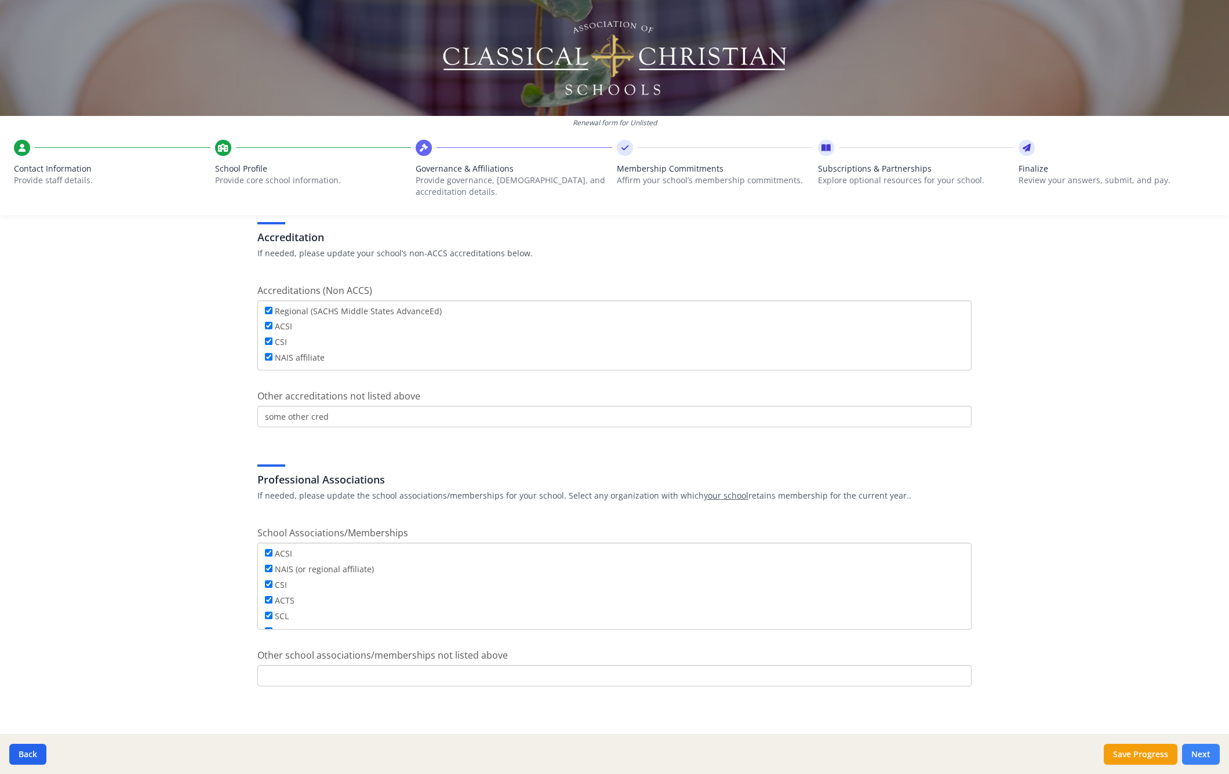
click at [403, 147] on button "Next" at bounding box center [1201, 754] width 38 height 21
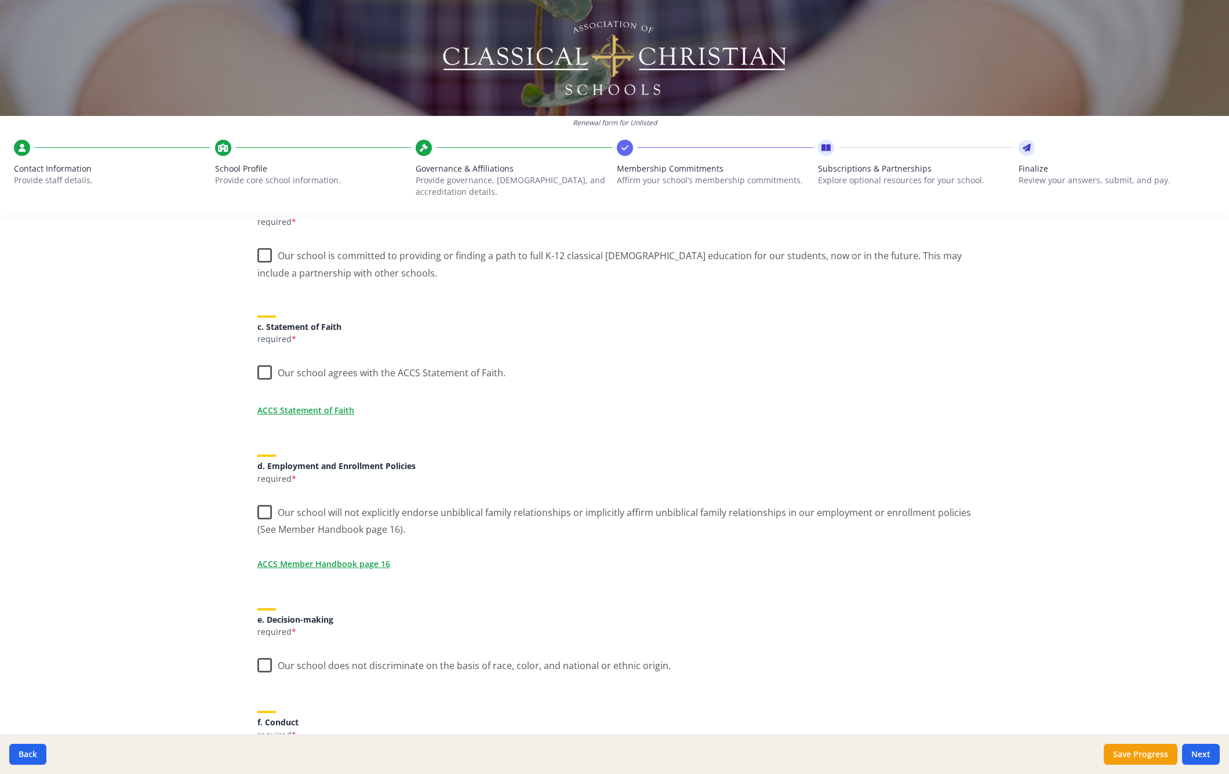
scroll to position [23, 0]
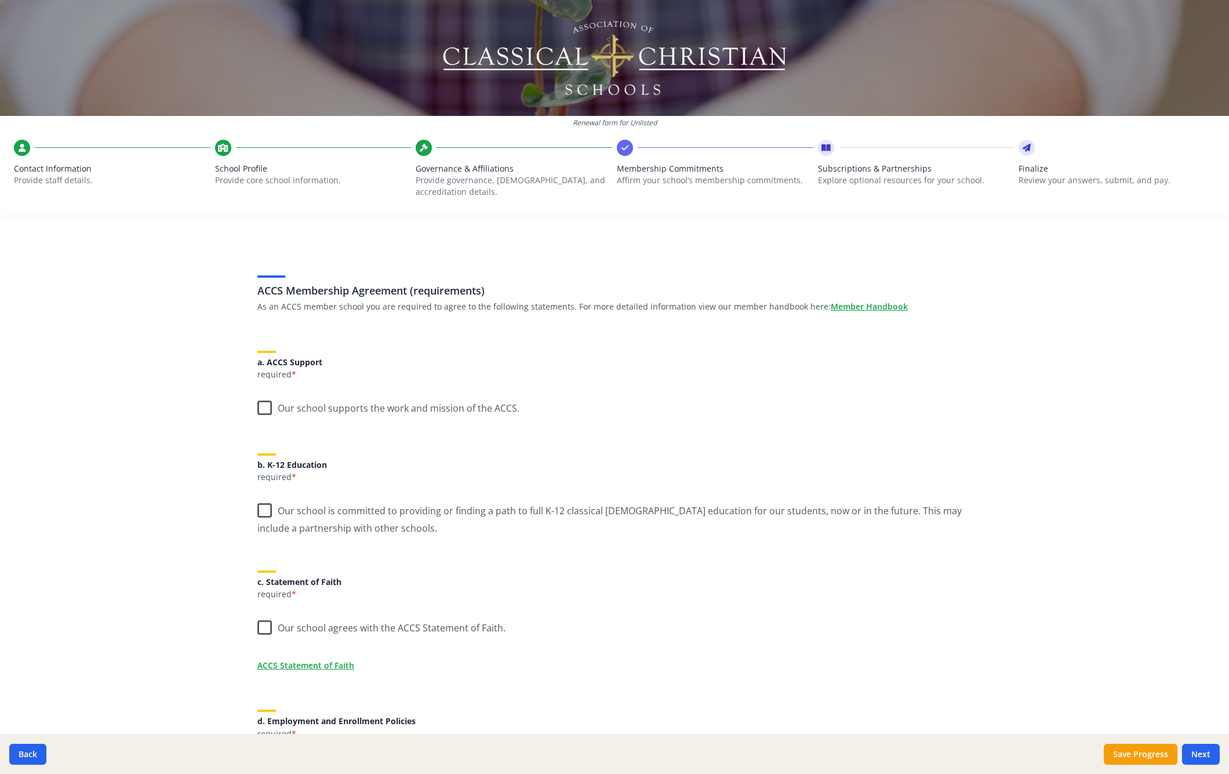
click at [259, 147] on label "Our school supports the work and mission of the ACCS." at bounding box center [388, 405] width 262 height 25
click at [0, 0] on input "Our school supports the work and mission of the ACCS." at bounding box center [0, 0] width 0 height 0
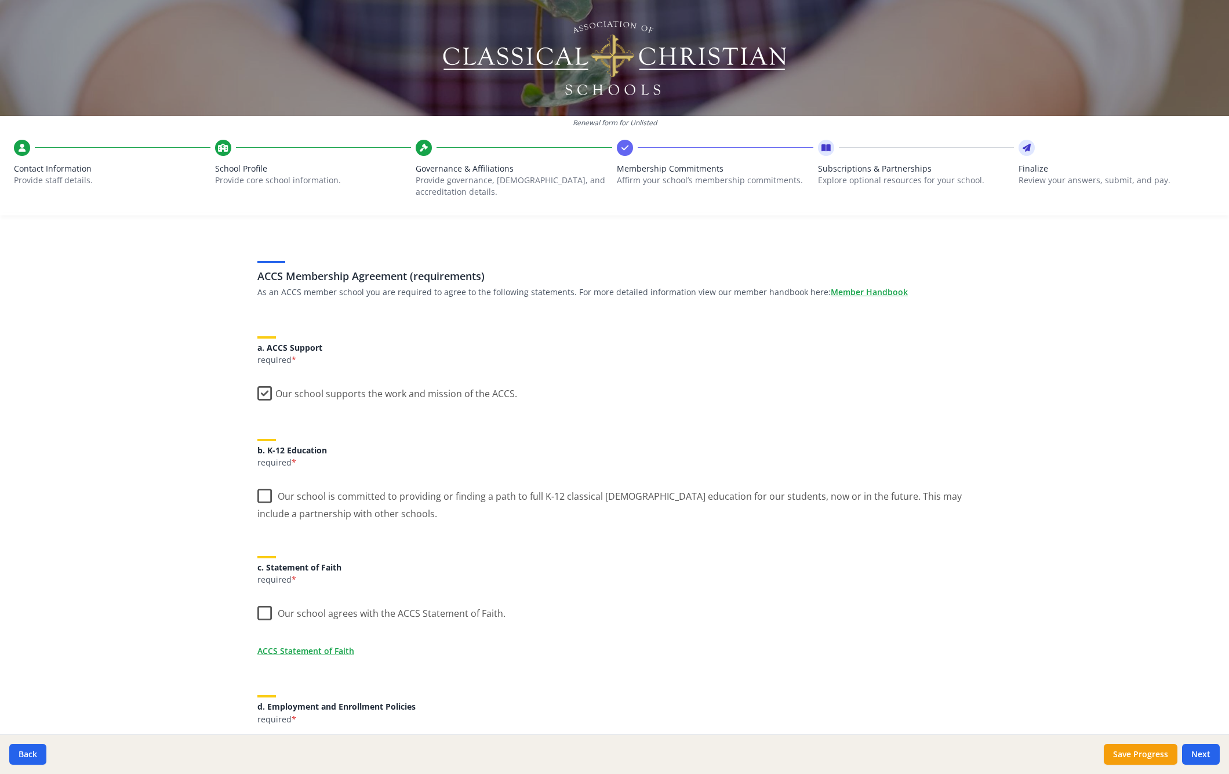
click at [258, 147] on label "Our school is committed to providing or finding a path to full K-12 classical […" at bounding box center [614, 500] width 714 height 39
click at [0, 0] on input "Our school is committed to providing or finding a path to full K-12 classical […" at bounding box center [0, 0] width 0 height 0
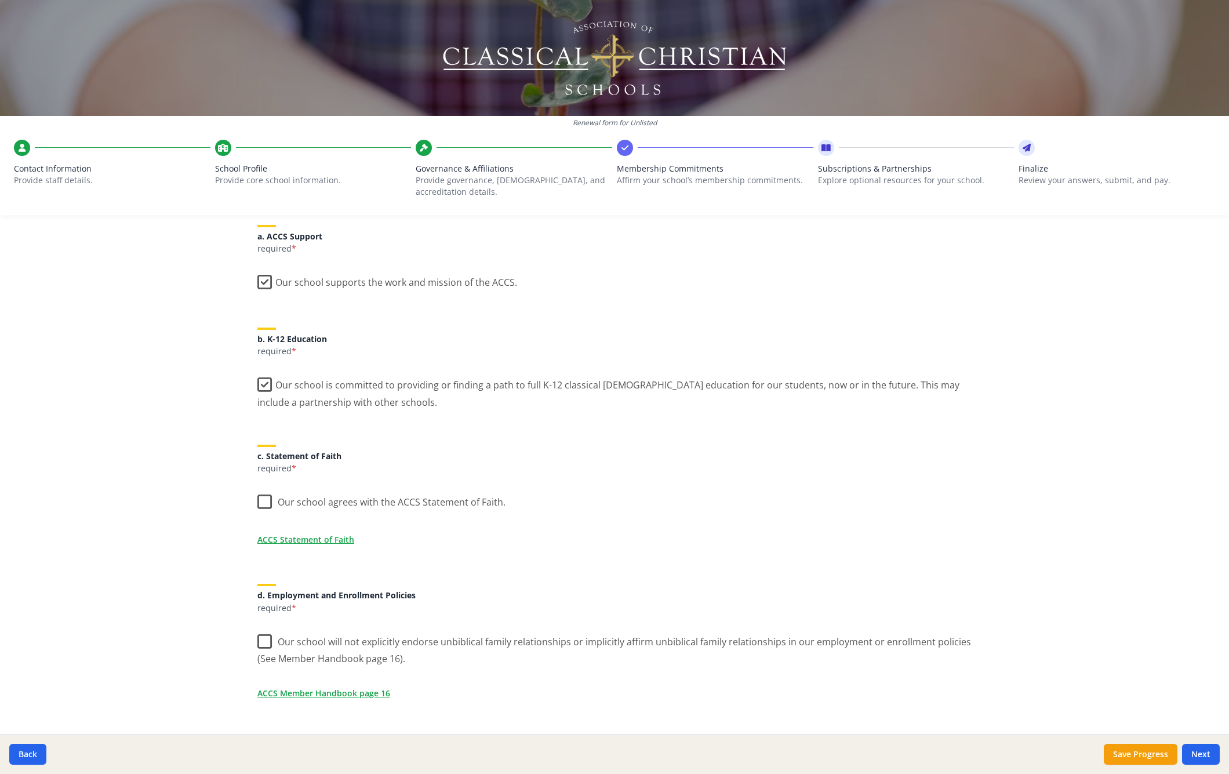
scroll to position [157, 0]
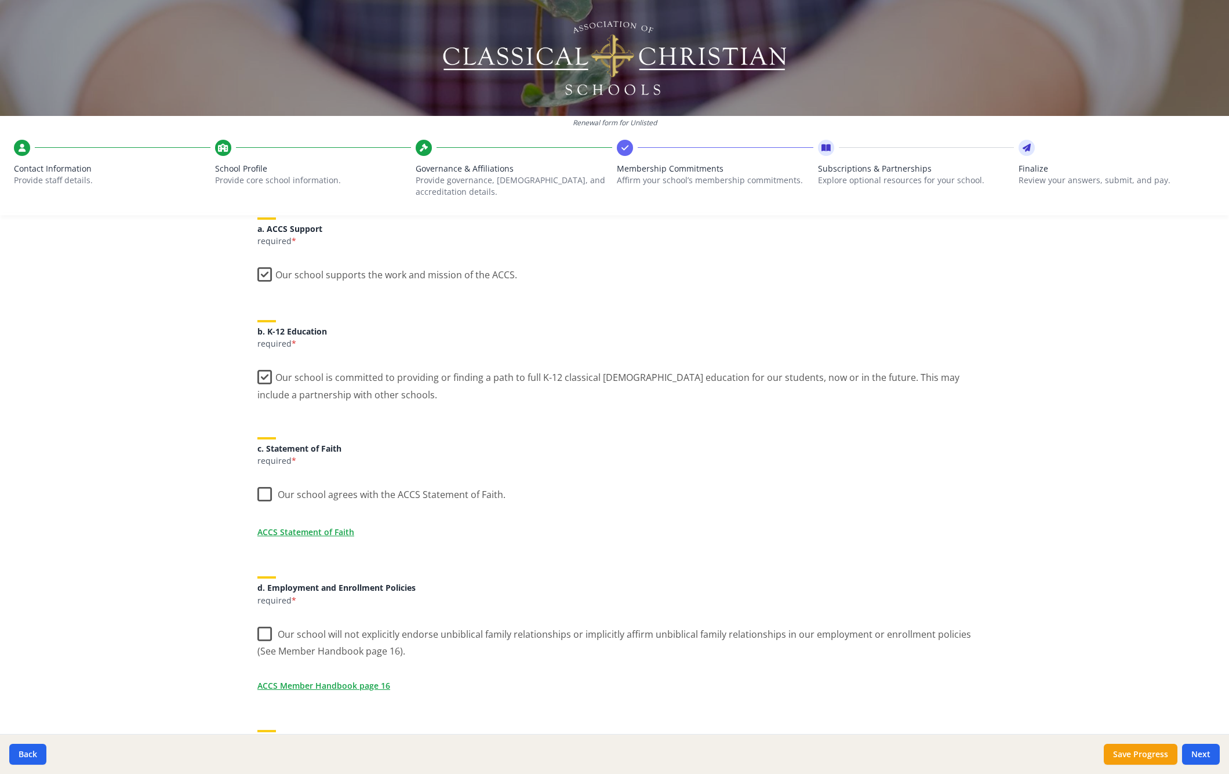
click at [261, 147] on label "Our school agrees with the ACCS Statement of Faith." at bounding box center [381, 491] width 248 height 25
click at [0, 0] on input "Our school agrees with the ACCS Statement of Faith." at bounding box center [0, 0] width 0 height 0
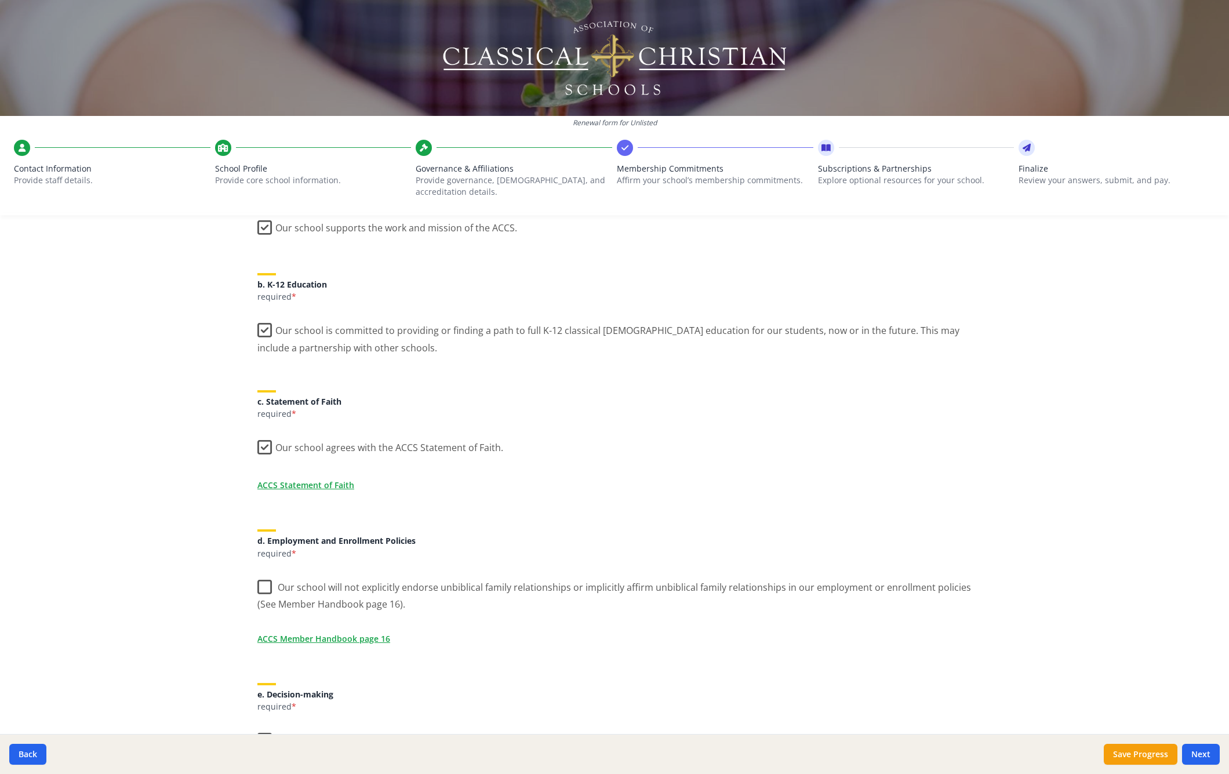
scroll to position [323, 0]
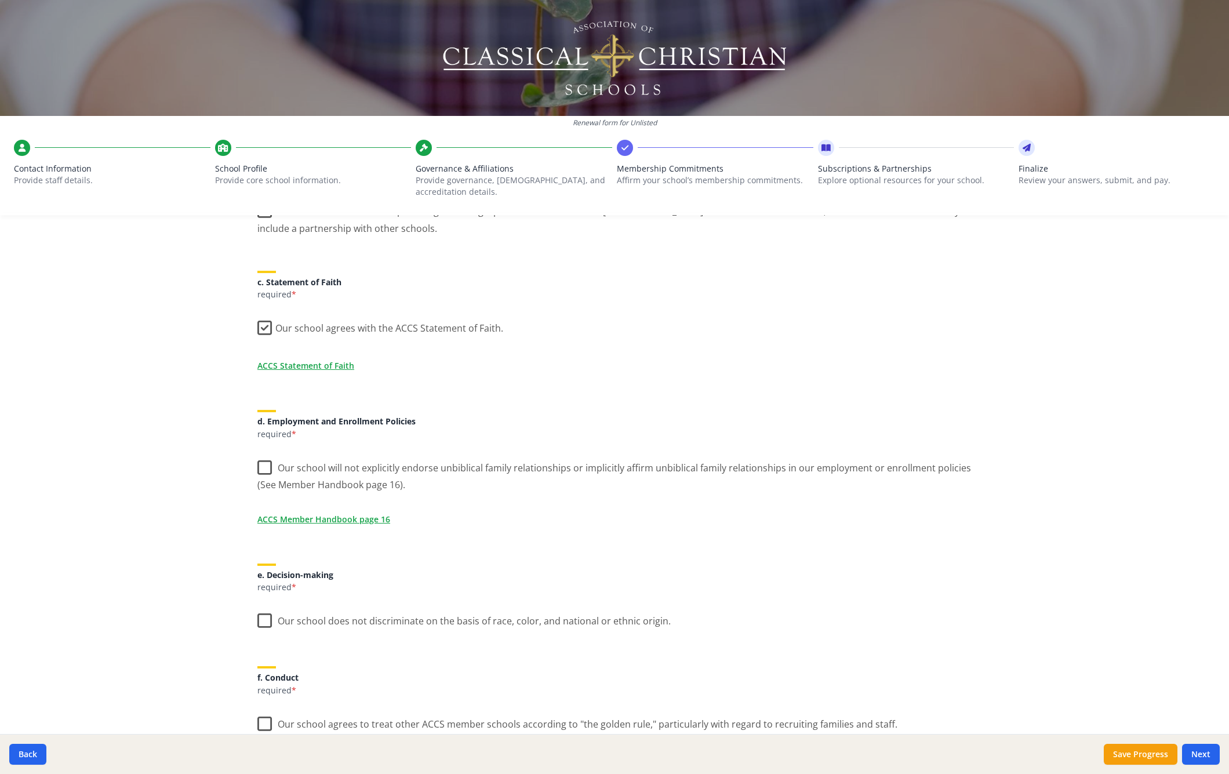
click at [257, 147] on label "Our school will not explicitly endorse unbiblical family relationships or impli…" at bounding box center [614, 472] width 714 height 39
click at [0, 0] on input "Our school will not explicitly endorse unbiblical family relationships or impli…" at bounding box center [0, 0] width 0 height 0
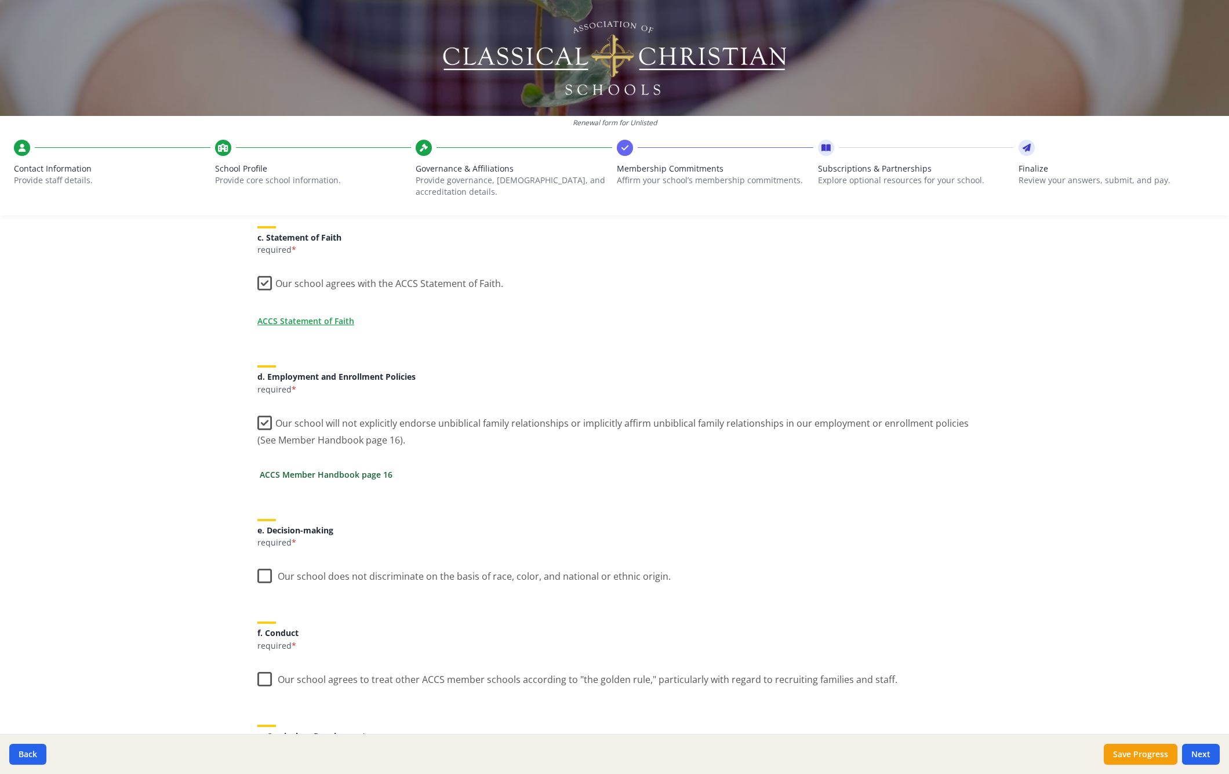
scroll to position [485, 0]
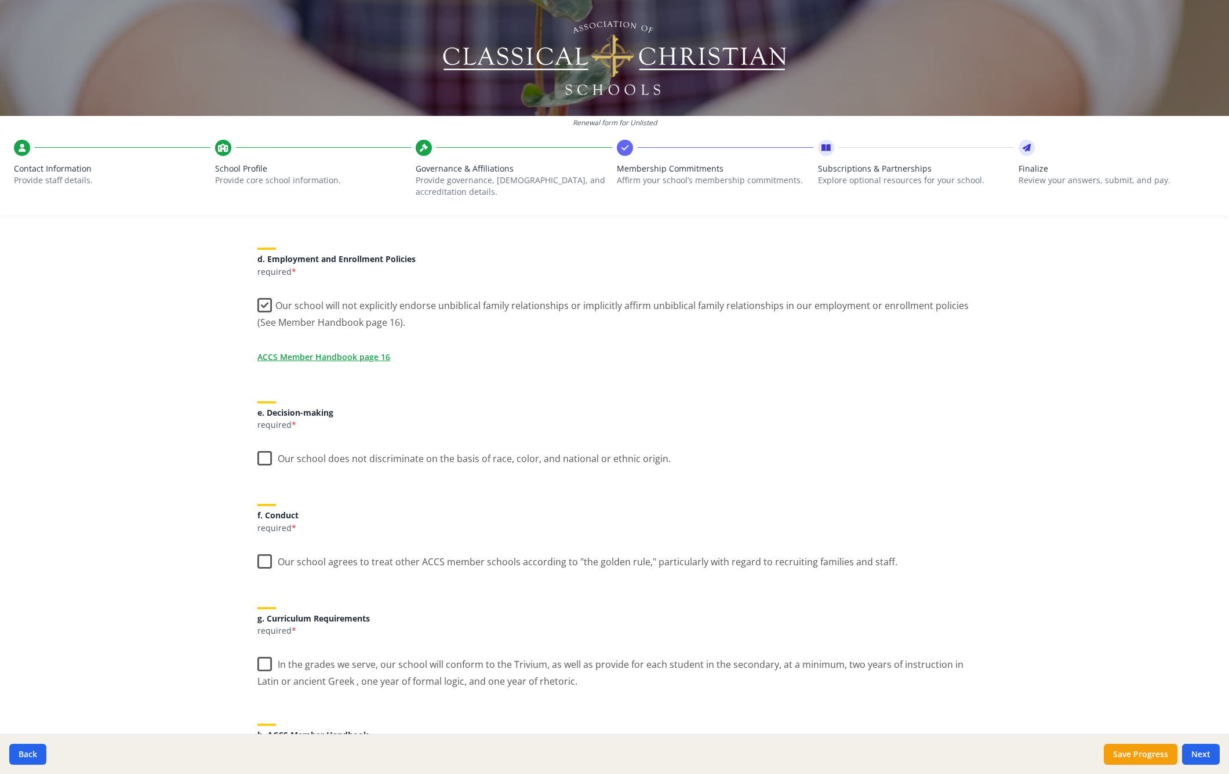
click at [263, 147] on label "Our school does not discriminate on the basis of race, color, and national or e…" at bounding box center [463, 456] width 413 height 25
click at [0, 0] on input "Our school does not discriminate on the basis of race, color, and national or e…" at bounding box center [0, 0] width 0 height 0
click at [263, 147] on label "Our school agrees to treat other ACCS member schools according to "the golden r…" at bounding box center [577, 559] width 640 height 25
click at [0, 0] on input "Our school agrees to treat other ACCS member schools according to "the golden r…" at bounding box center [0, 0] width 0 height 0
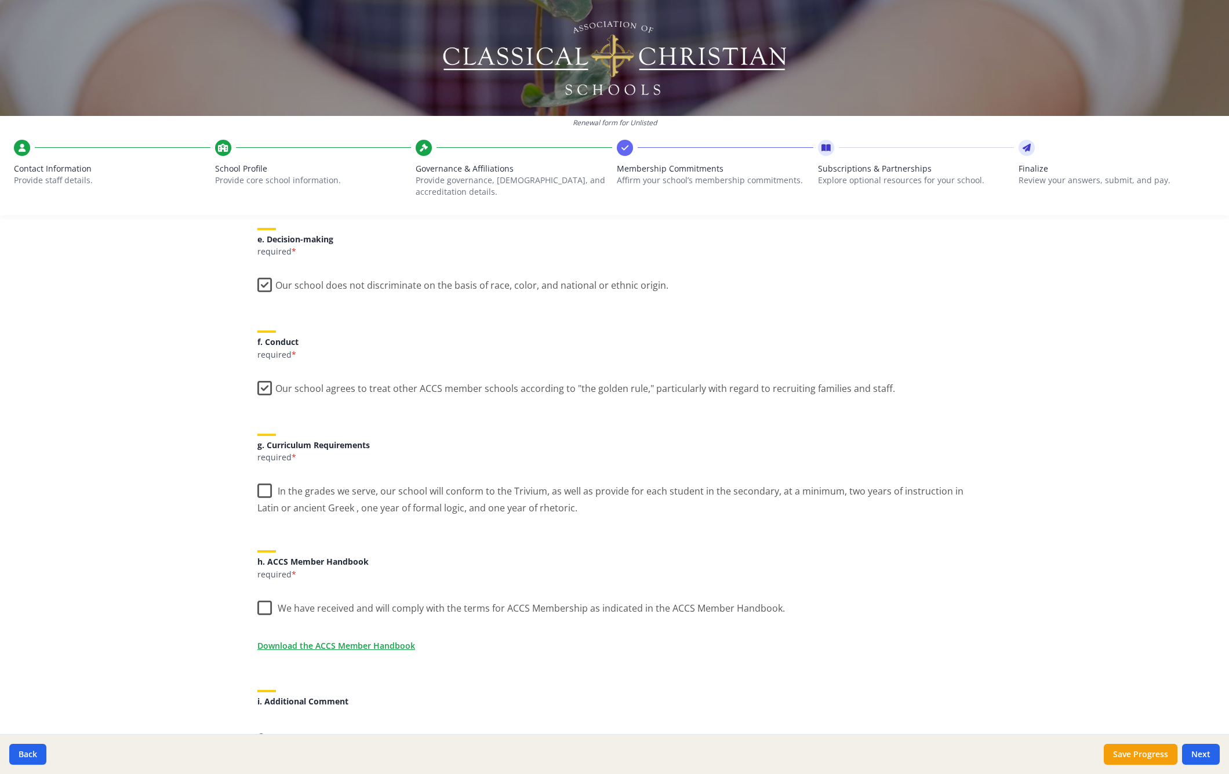
click at [261, 147] on label "In the grades we serve, our school will conform to the Trivium, as well as prov…" at bounding box center [614, 495] width 714 height 39
click at [0, 0] on input "In the grades we serve, our school will conform to the Trivium, as well as prov…" at bounding box center [0, 0] width 0 height 0
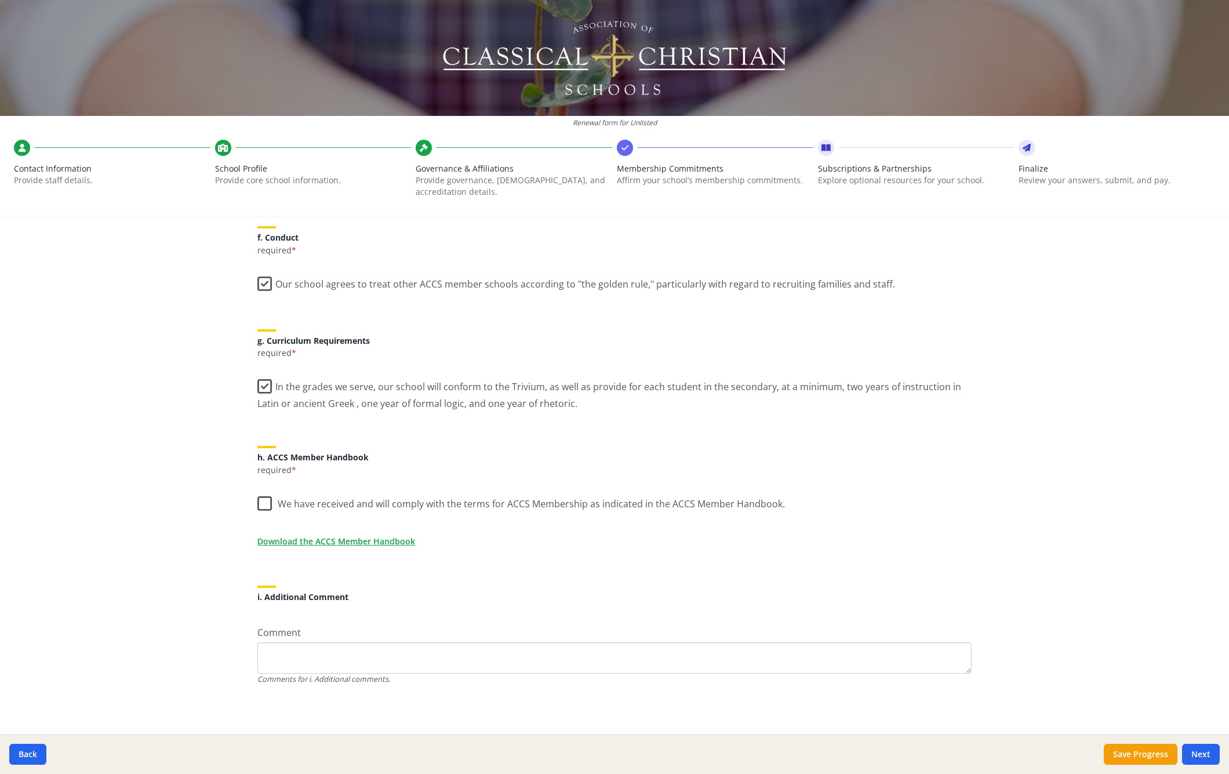
click at [262, 147] on label "We have received and will comply with the terms for ACCS Membership as indicate…" at bounding box center [521, 501] width 528 height 25
click at [0, 0] on input "We have received and will comply with the terms for ACCS Membership as indicate…" at bounding box center [0, 0] width 0 height 0
click at [388, 147] on textarea "Comment" at bounding box center [614, 657] width 714 height 31
type textarea "no comment"
click at [403, 147] on button "Next" at bounding box center [1201, 754] width 38 height 21
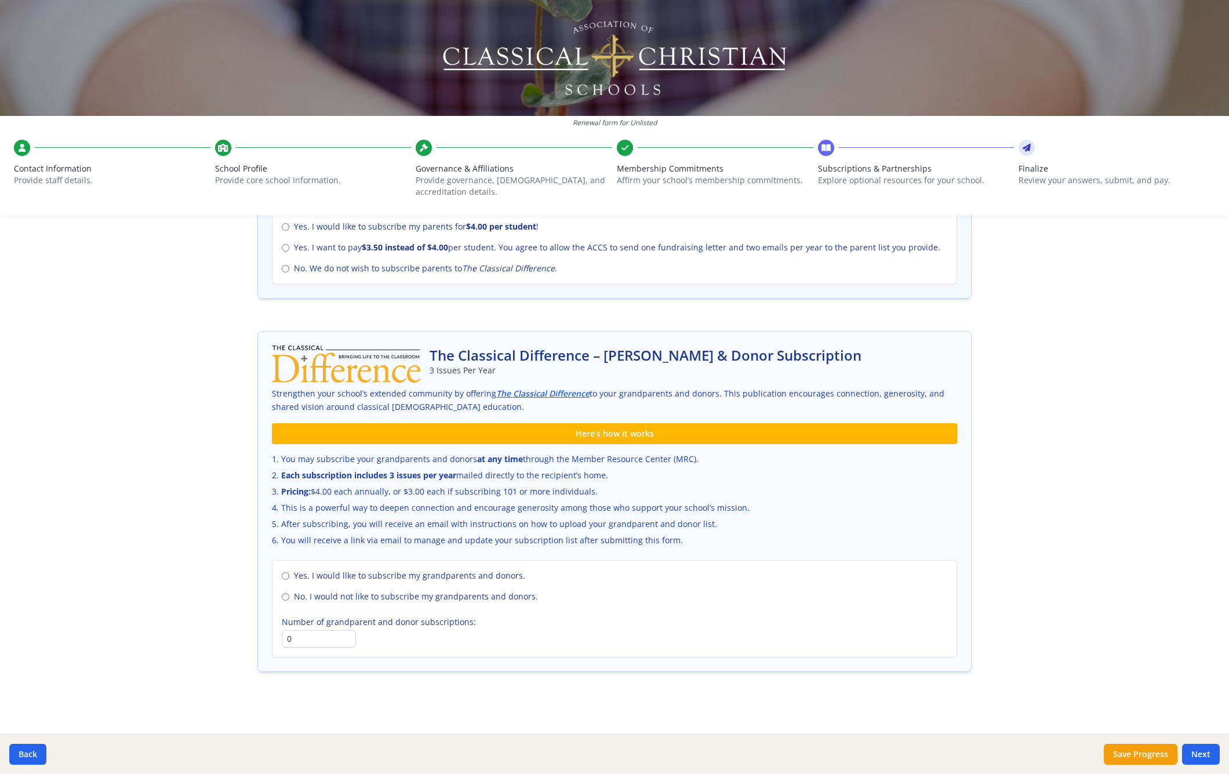
scroll to position [386, 0]
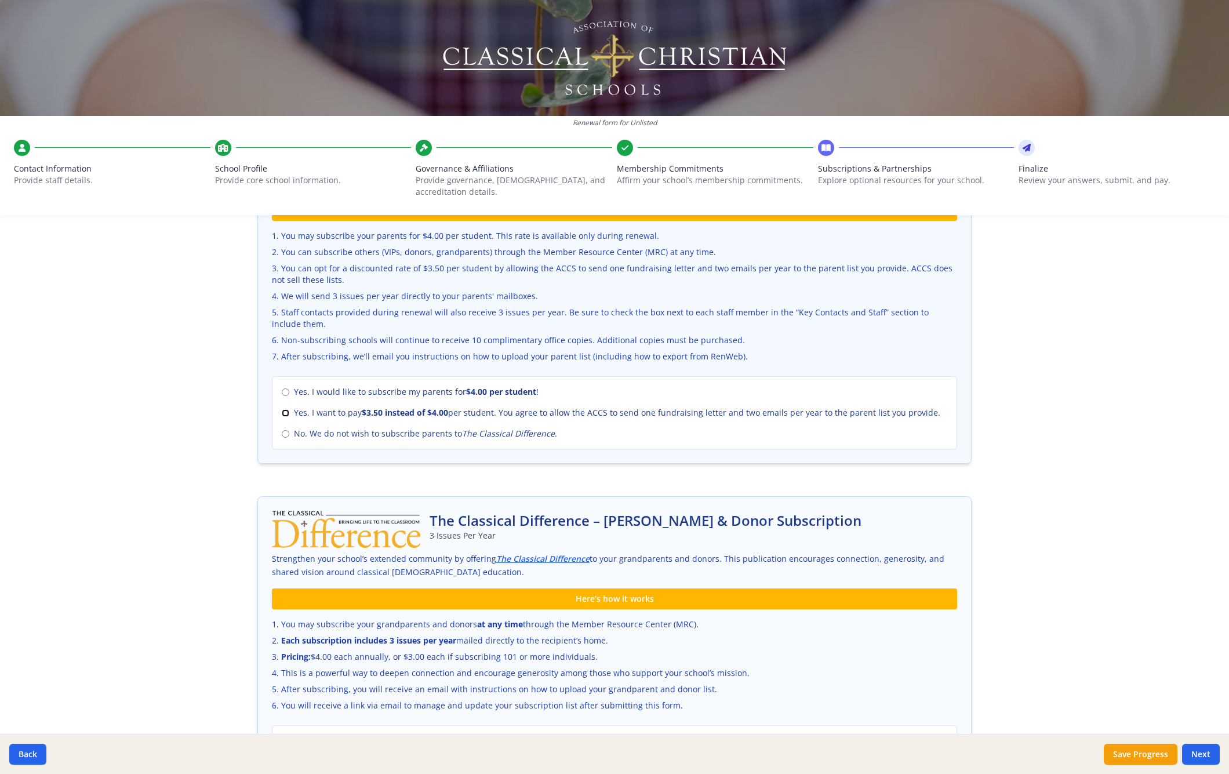
click at [282, 147] on input "Yes. I want to pay $3.50 instead of $4.00 per student. You agree to allow the A…" at bounding box center [286, 413] width 8 height 8
radio input "true"
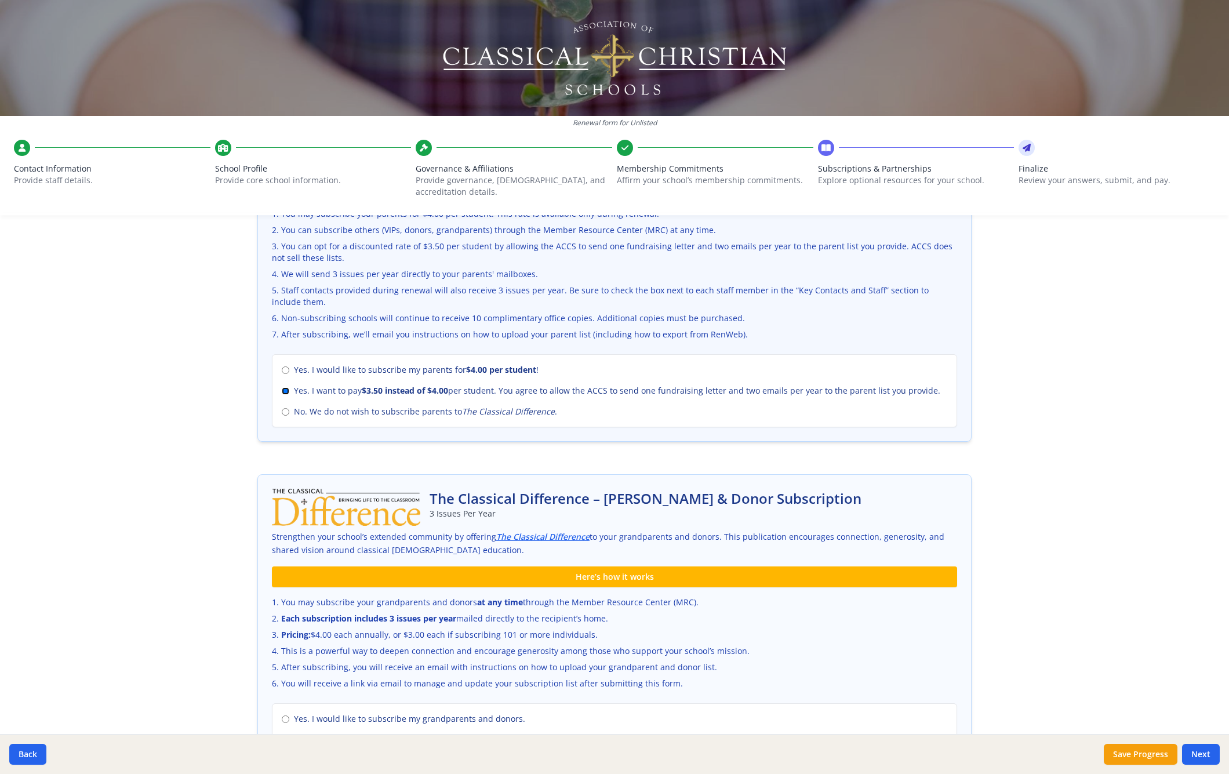
scroll to position [543, 0]
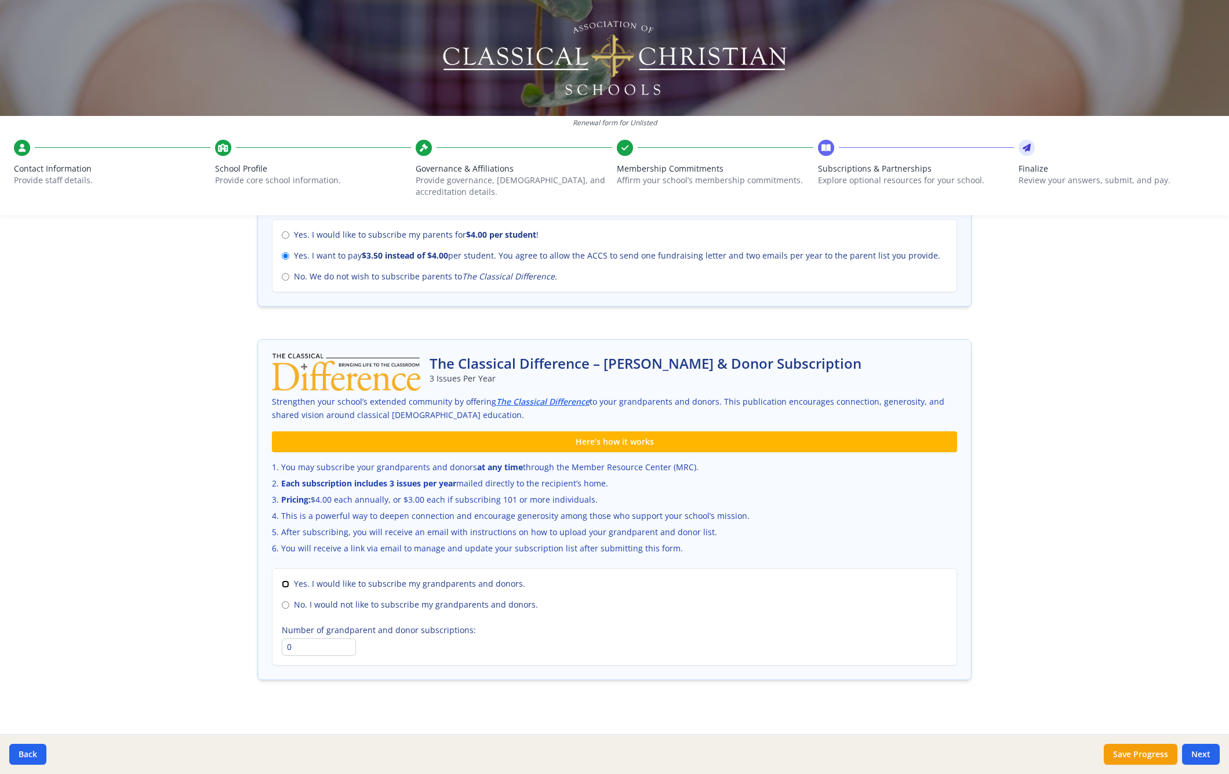
click at [282, 147] on input "Yes. I would like to subscribe my grandparents and donors." at bounding box center [286, 584] width 8 height 8
radio input "true"
drag, startPoint x: 286, startPoint y: 638, endPoint x: 273, endPoint y: 634, distance: 13.9
click at [273, 147] on div "Yes. I would like to subscribe my grandparents and donors. No. I would not like…" at bounding box center [614, 616] width 685 height 97
type input "40"
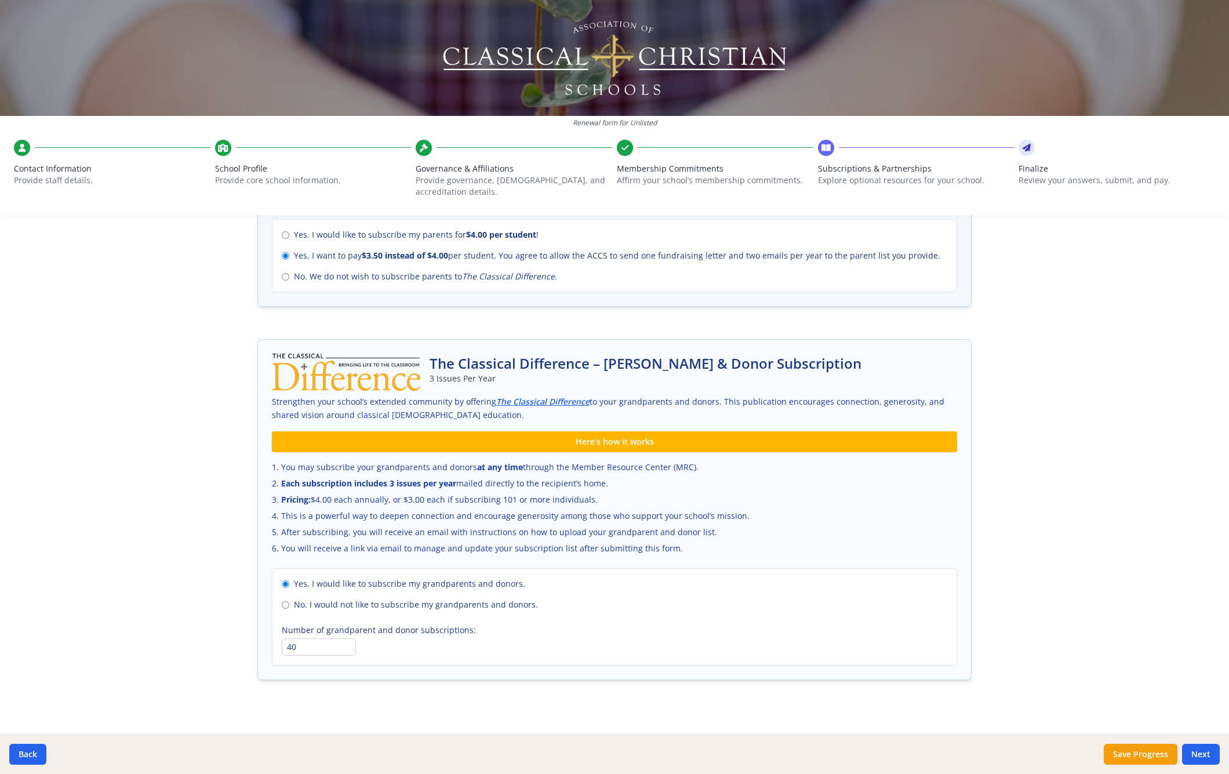
click at [403, 147] on div "Yes. I would like to subscribe my grandparents and donors. No. I would not like…" at bounding box center [614, 616] width 685 height 97
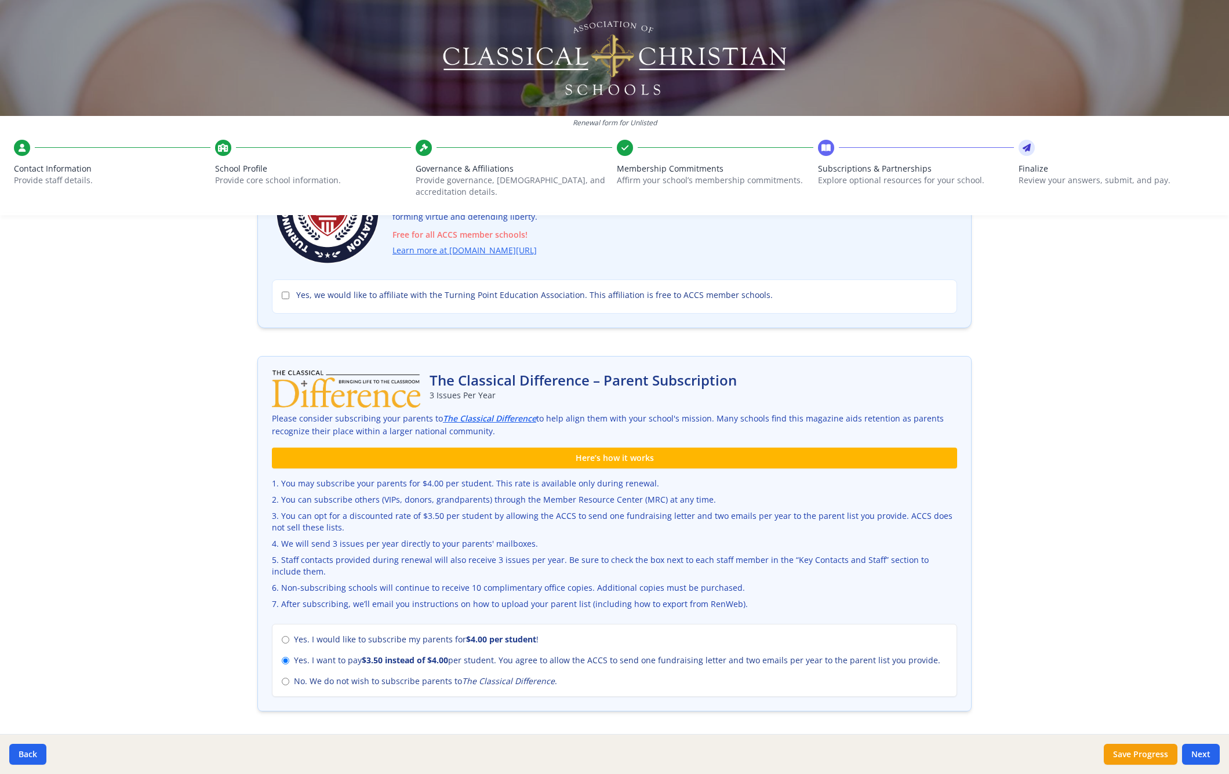
scroll to position [14, 0]
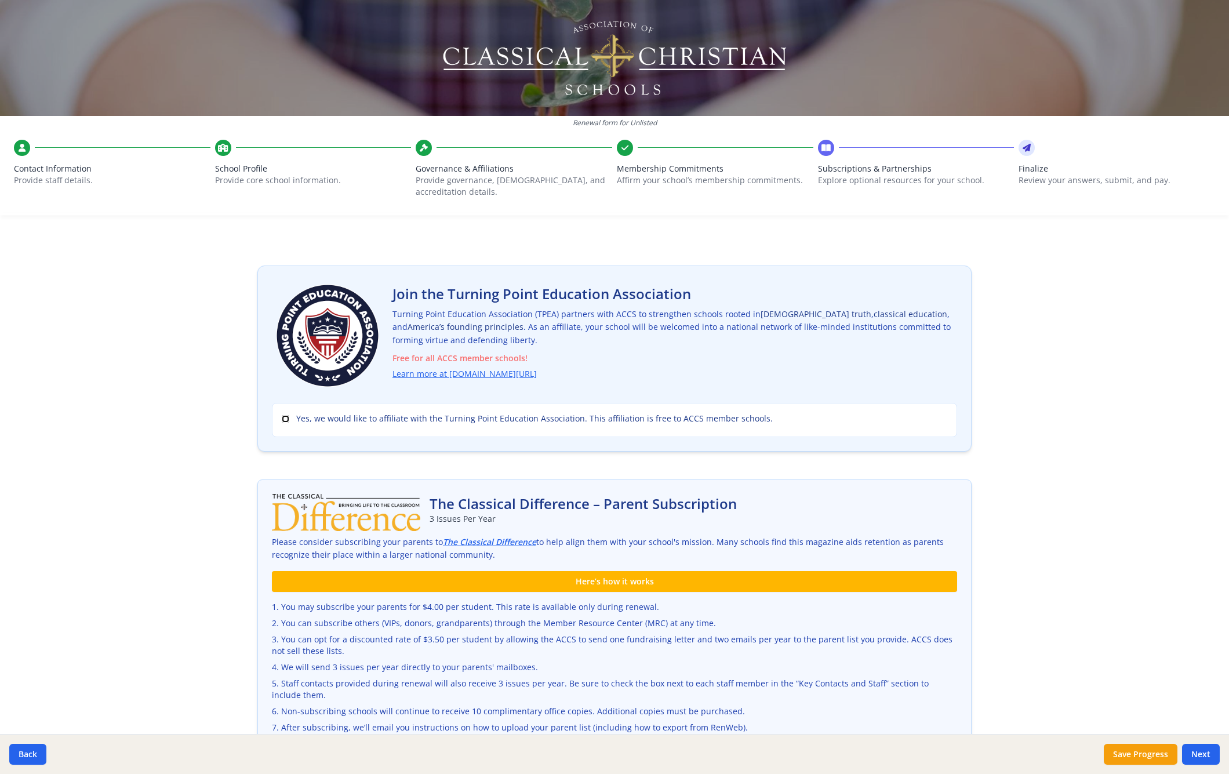
click at [282, 147] on input "Yes, we would like to affiliate with the Turning Point Education Association. T…" at bounding box center [286, 419] width 8 height 8
checkbox input "true"
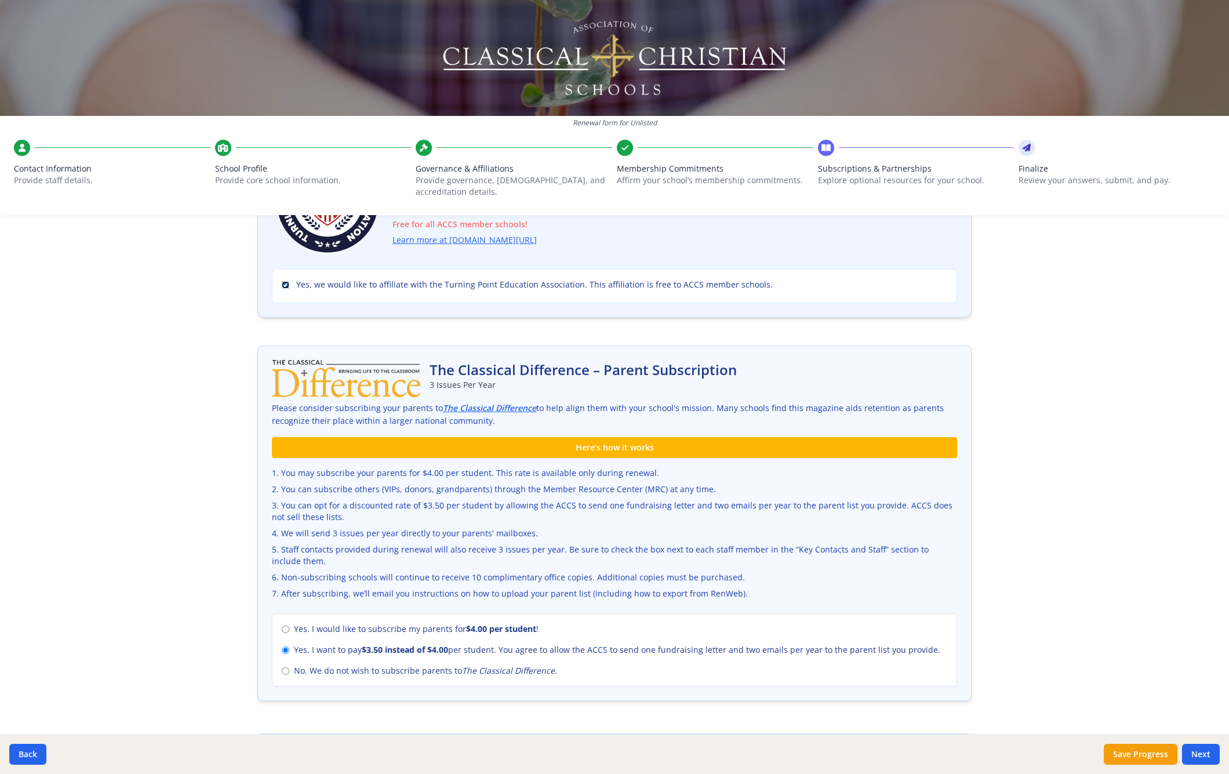
scroll to position [267, 0]
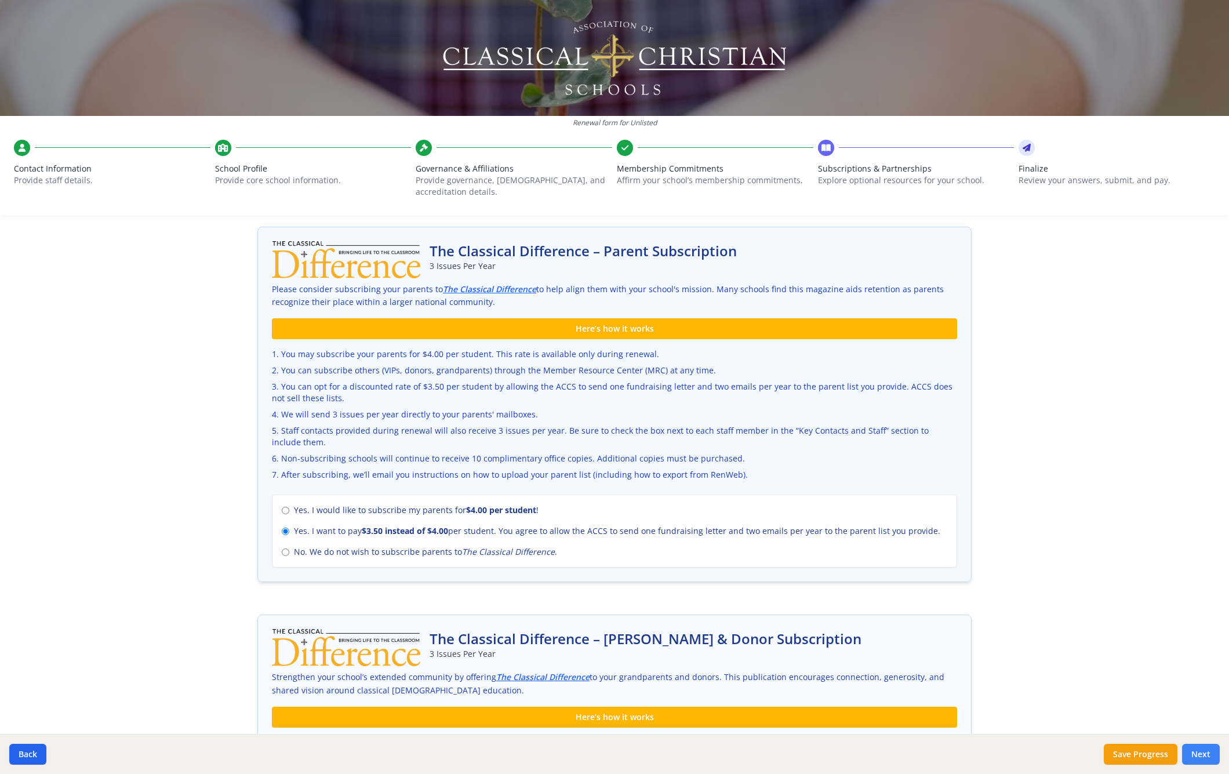
click at [403, 147] on button "Next" at bounding box center [1201, 754] width 38 height 21
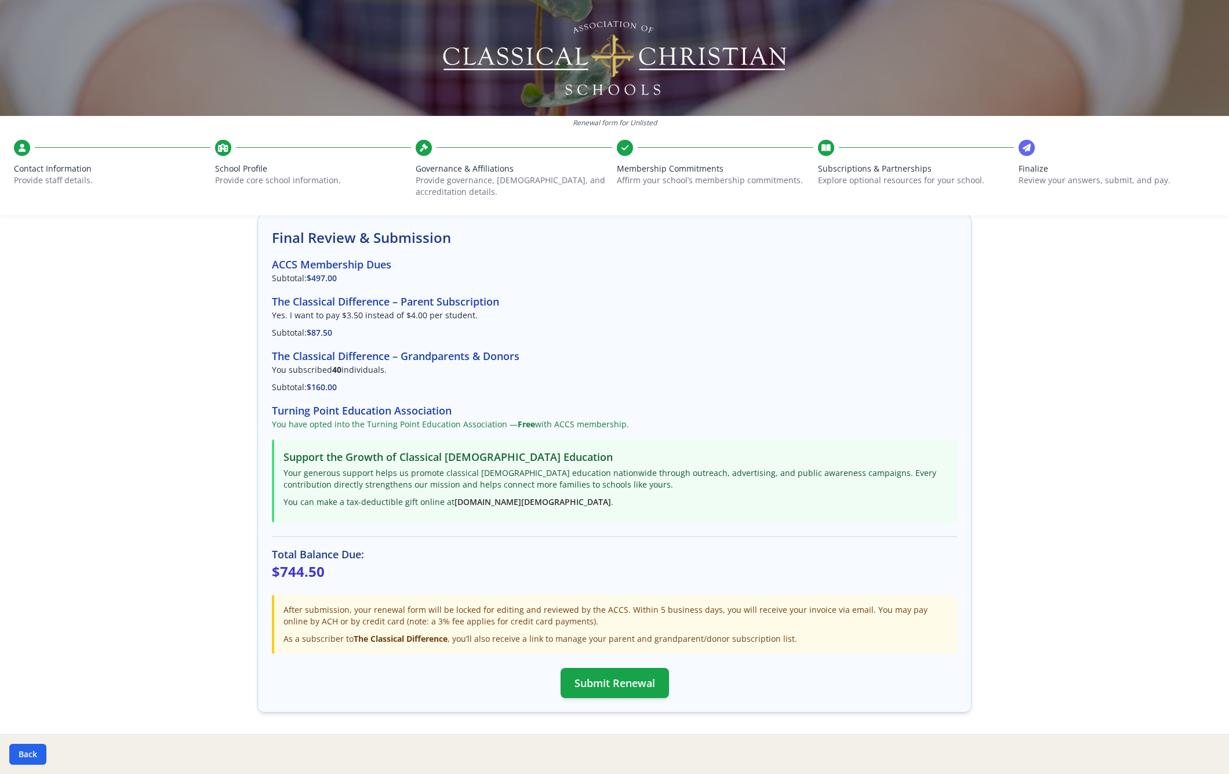
scroll to position [107, 0]
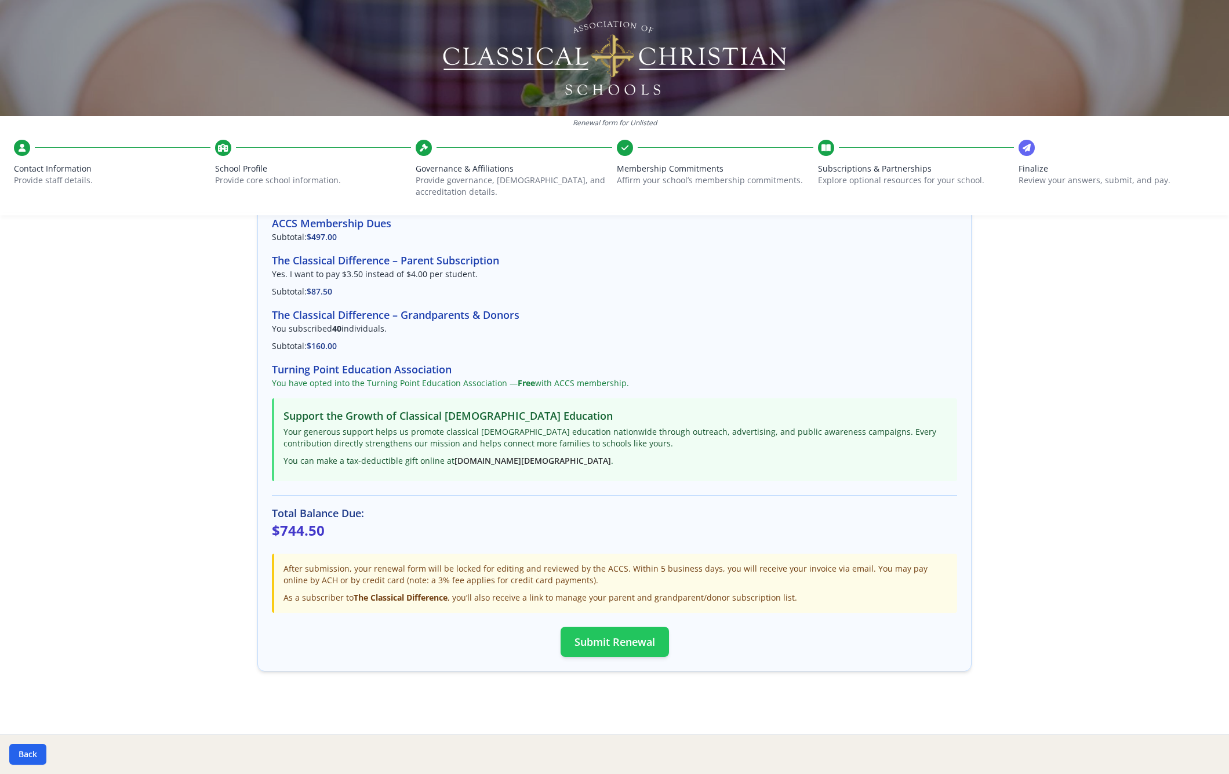
click at [403, 147] on button "Submit Renewal" at bounding box center [615, 642] width 108 height 30
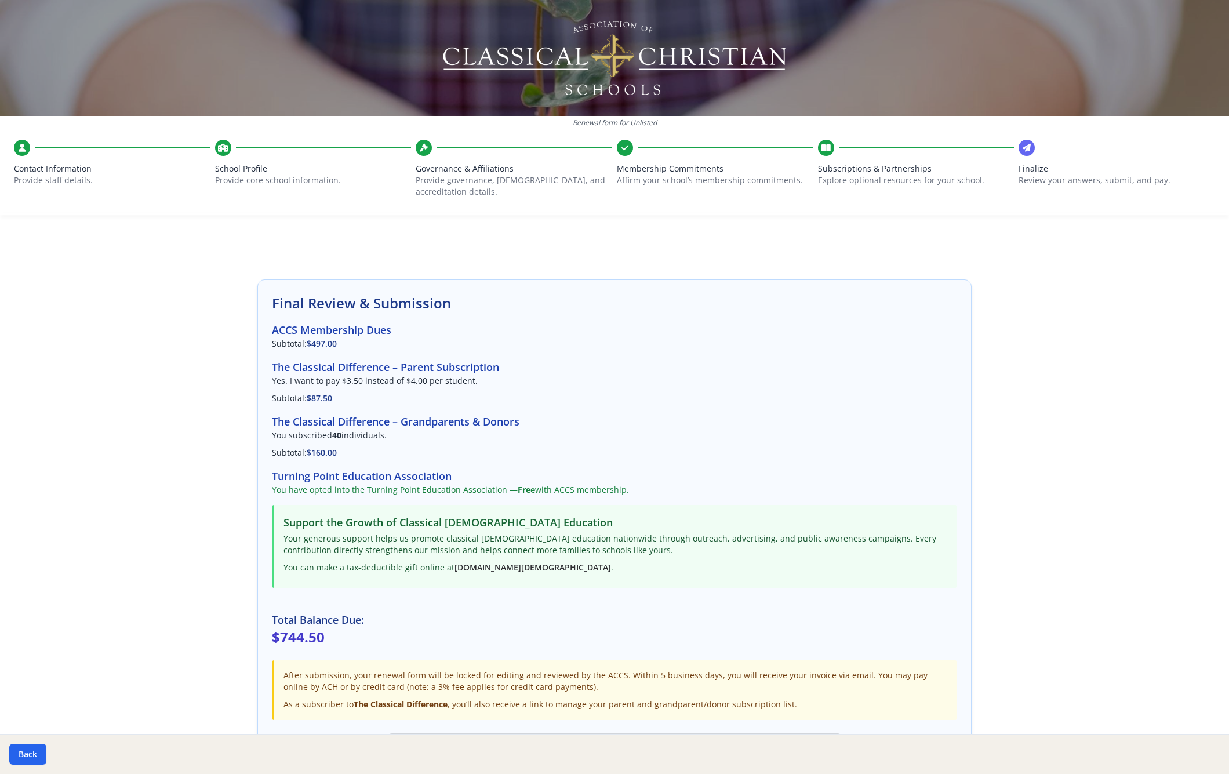
scroll to position [0, 0]
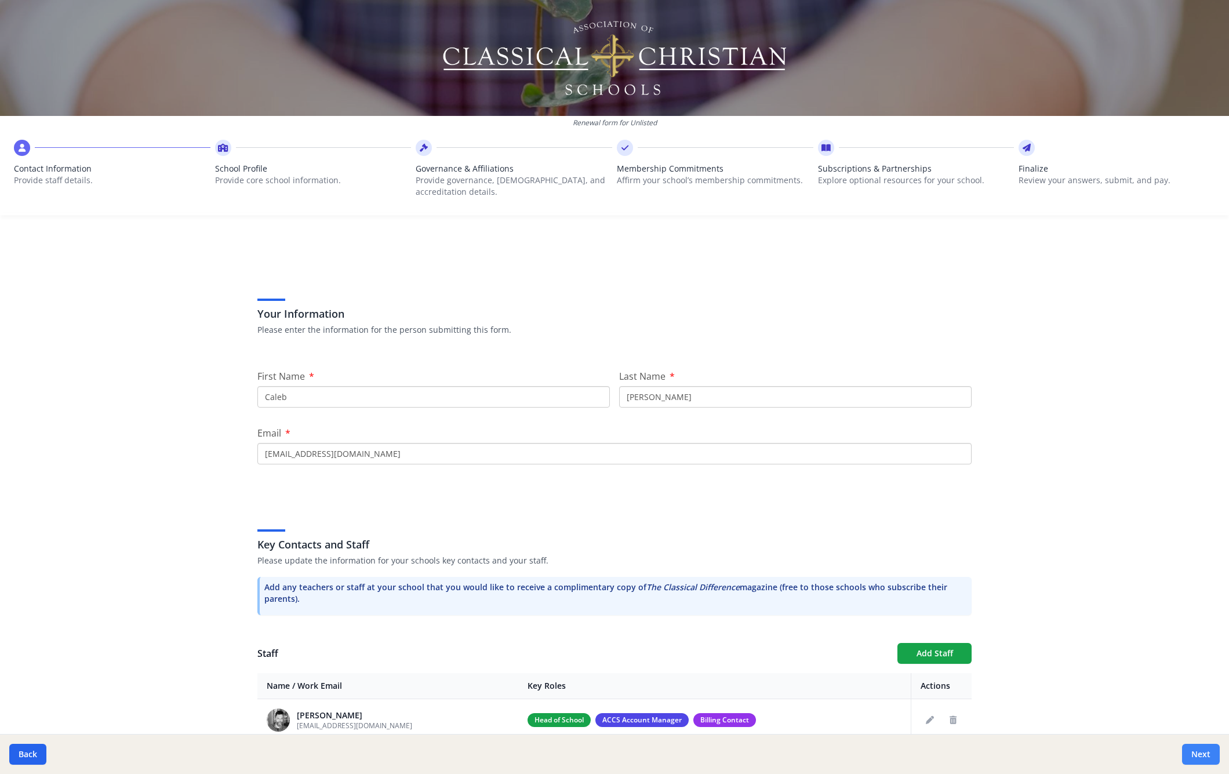
click at [1191, 752] on button "Next" at bounding box center [1201, 754] width 38 height 21
type input "[PHONE_NUMBER]"
type input "6"
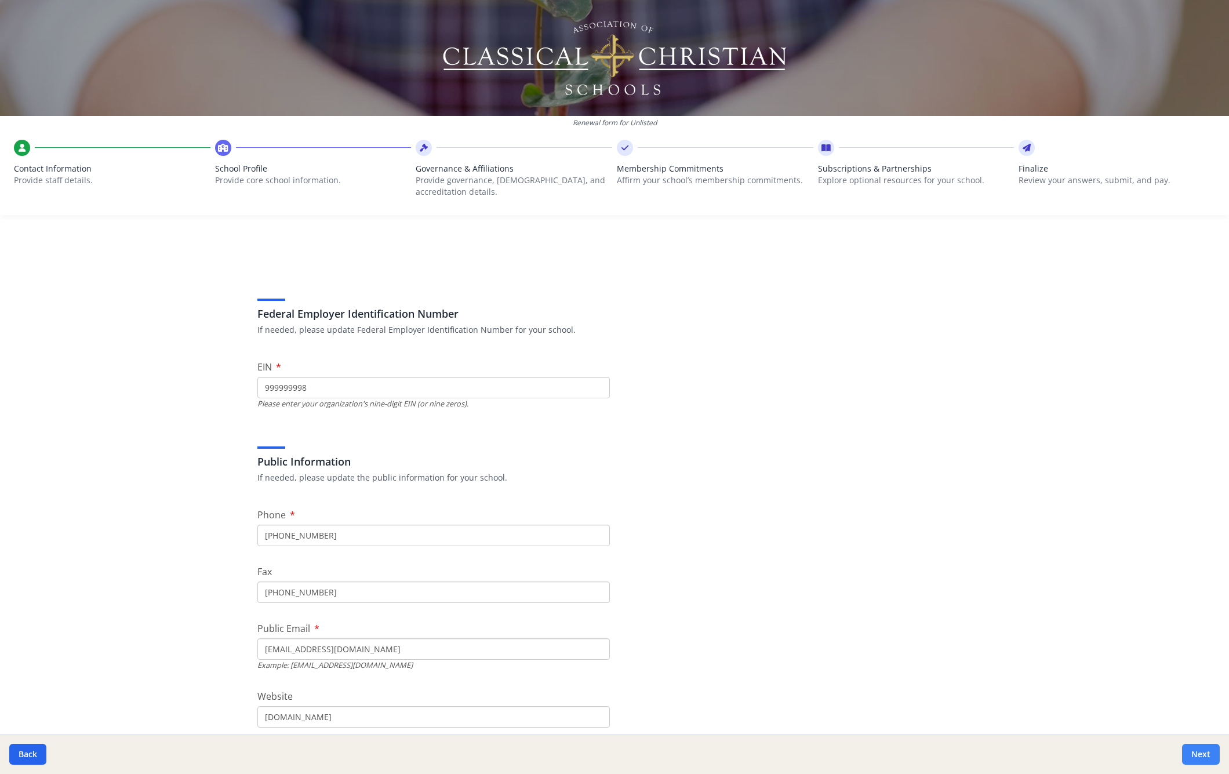
click at [1191, 752] on button "Next" at bounding box center [1201, 754] width 38 height 21
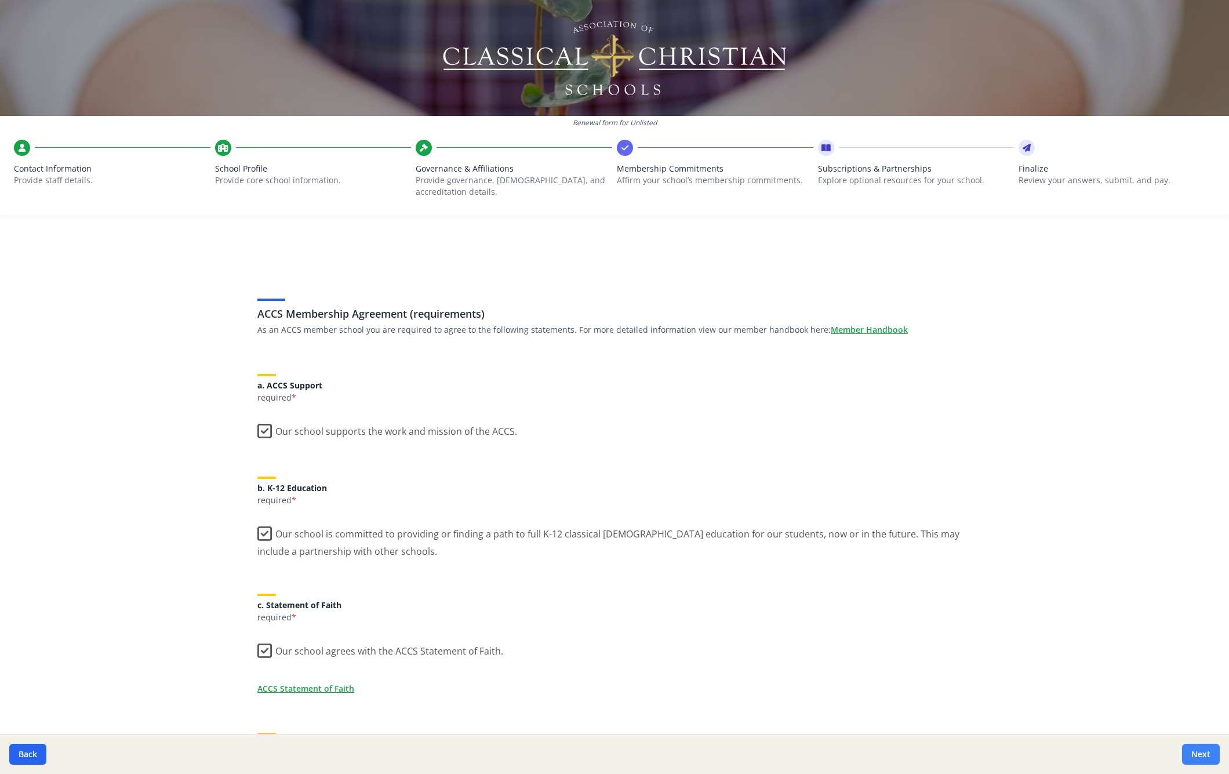
click at [1191, 752] on button "Next" at bounding box center [1201, 754] width 38 height 21
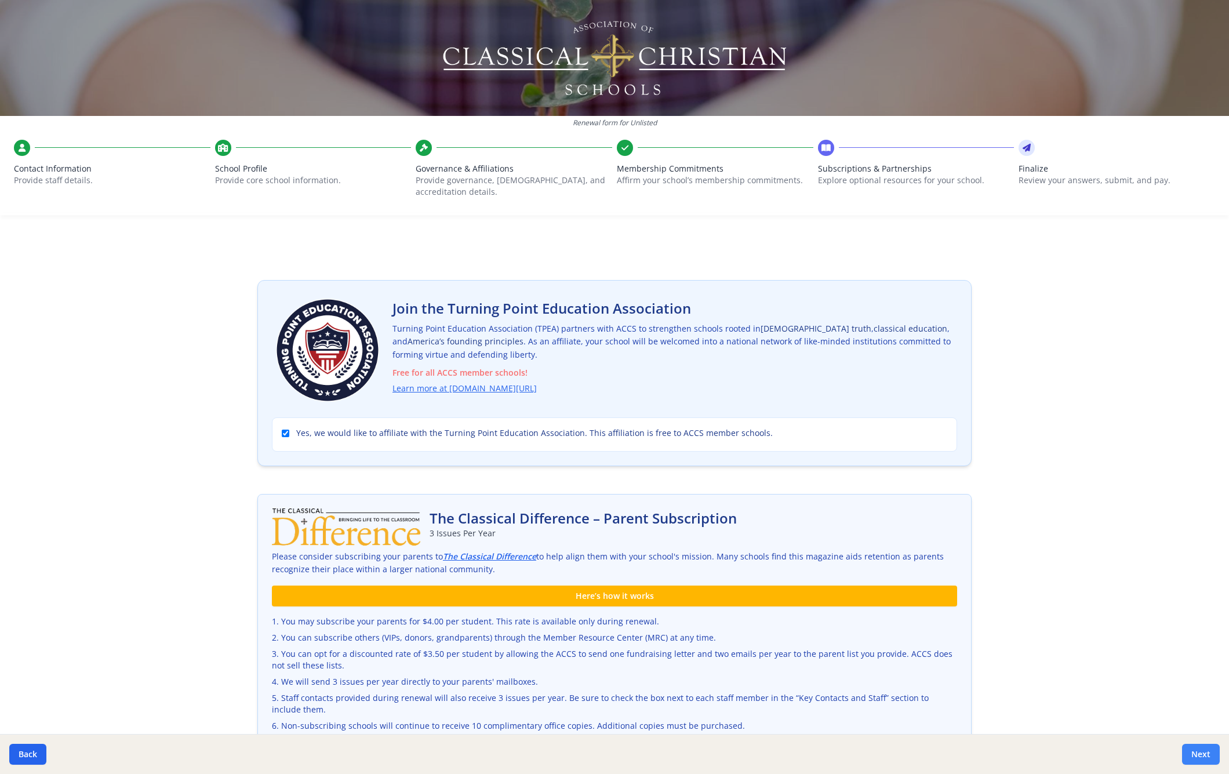
click at [1191, 752] on button "Next" at bounding box center [1201, 754] width 38 height 21
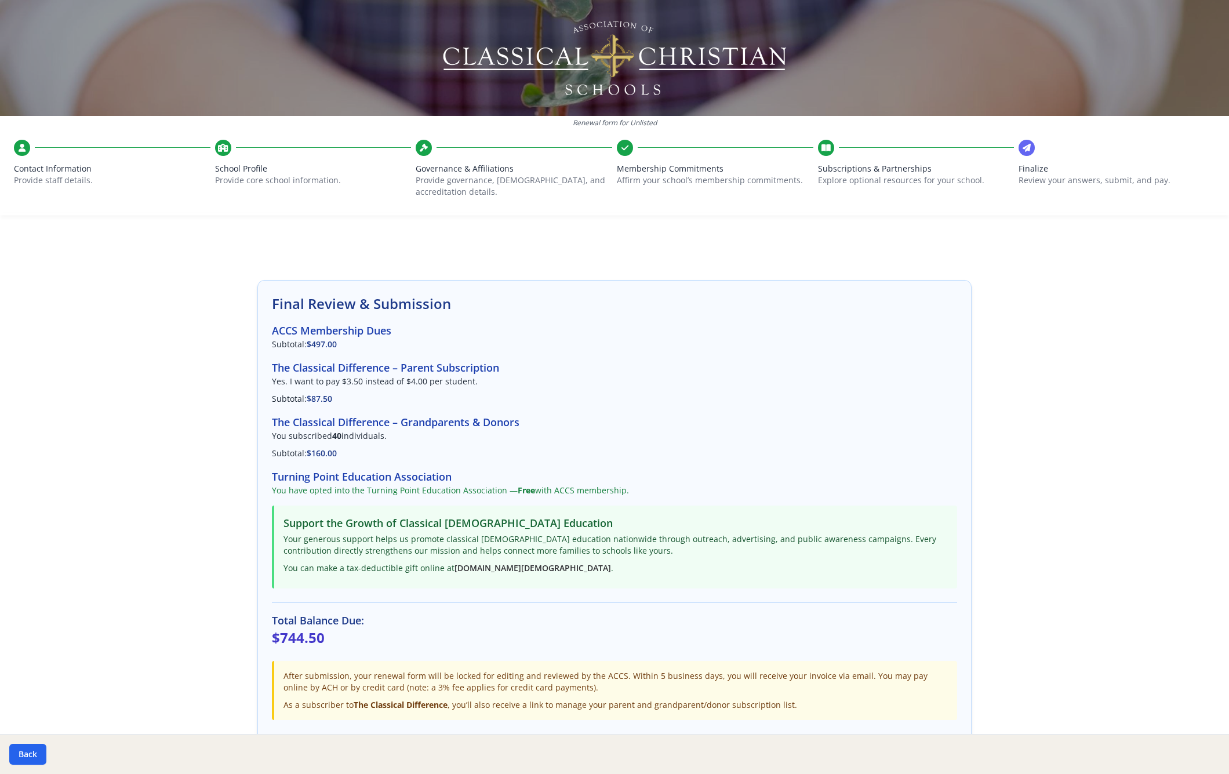
click at [1191, 752] on div "Back" at bounding box center [614, 754] width 1229 height 40
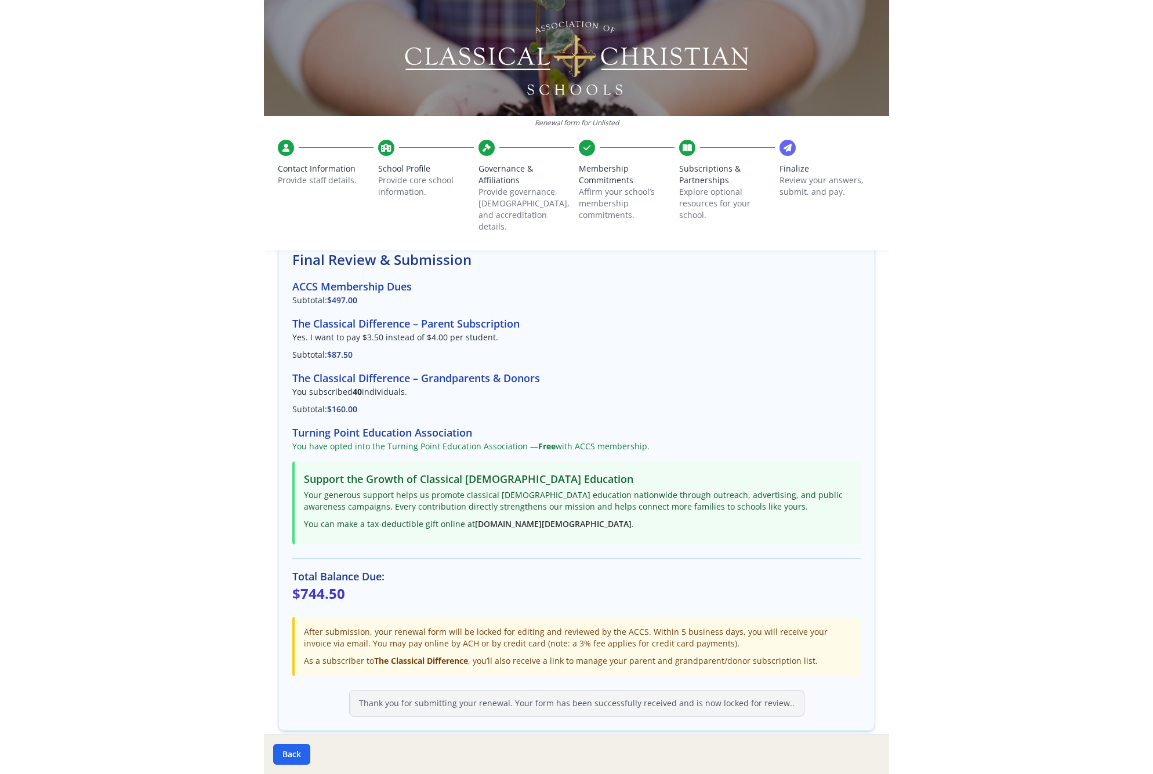
scroll to position [56, 0]
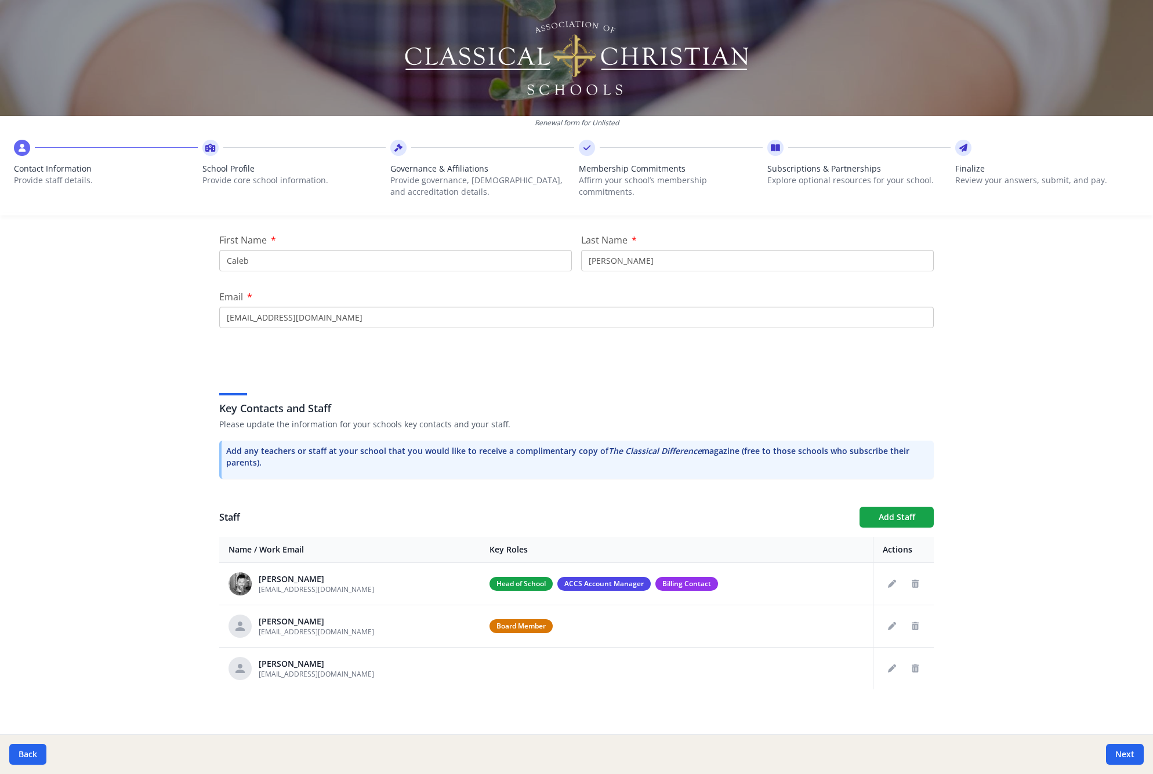
scroll to position [140, 0]
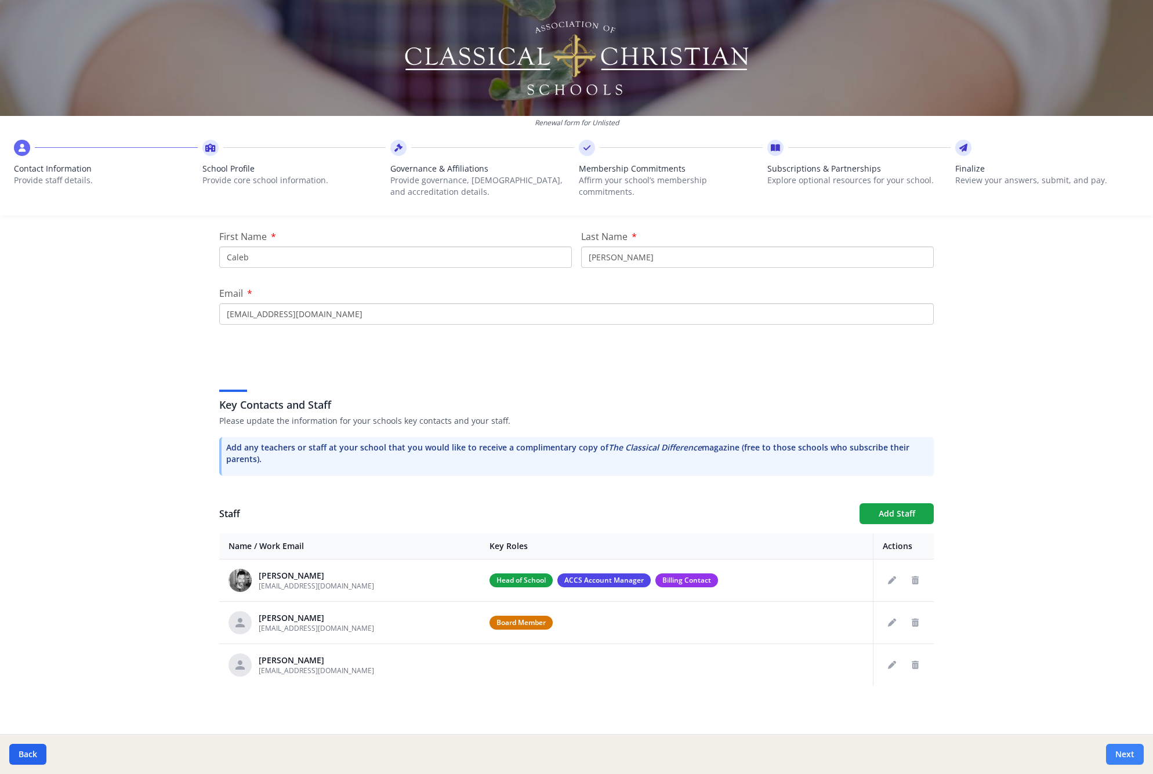
click at [1116, 750] on button "Next" at bounding box center [1125, 754] width 38 height 21
type input "[PHONE_NUMBER]"
type input "6"
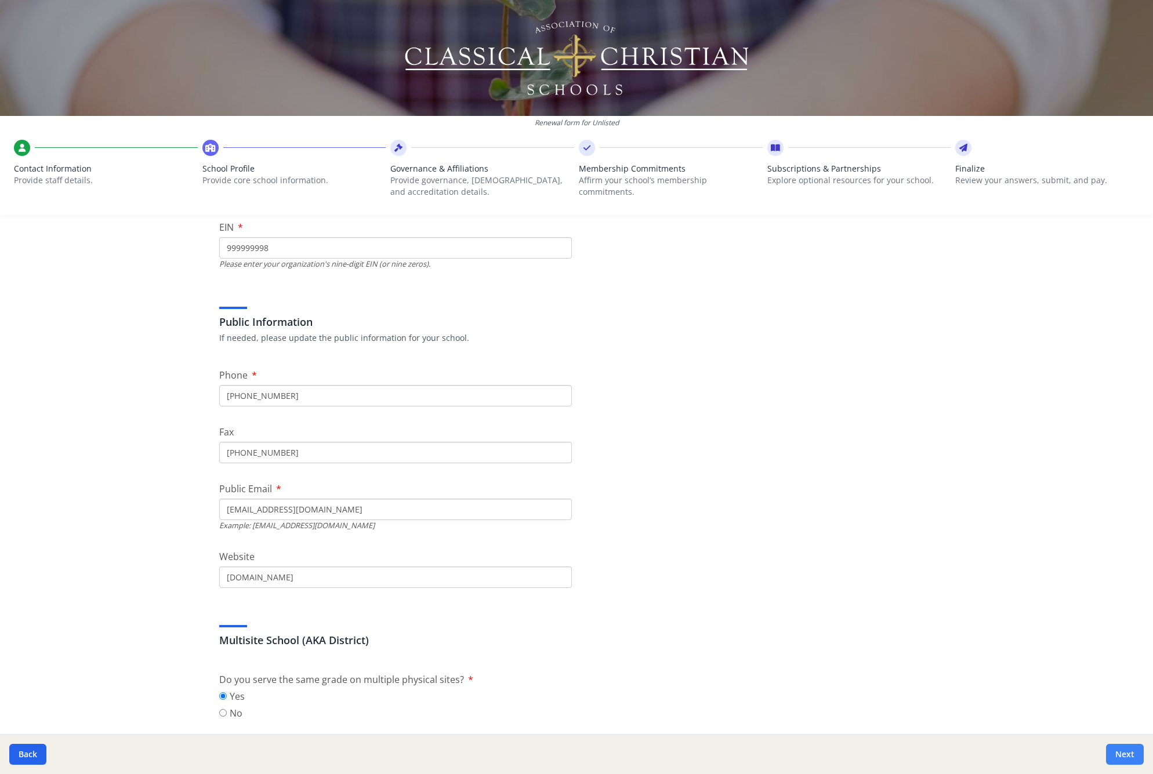
click at [1116, 750] on button "Next" at bounding box center [1125, 754] width 38 height 21
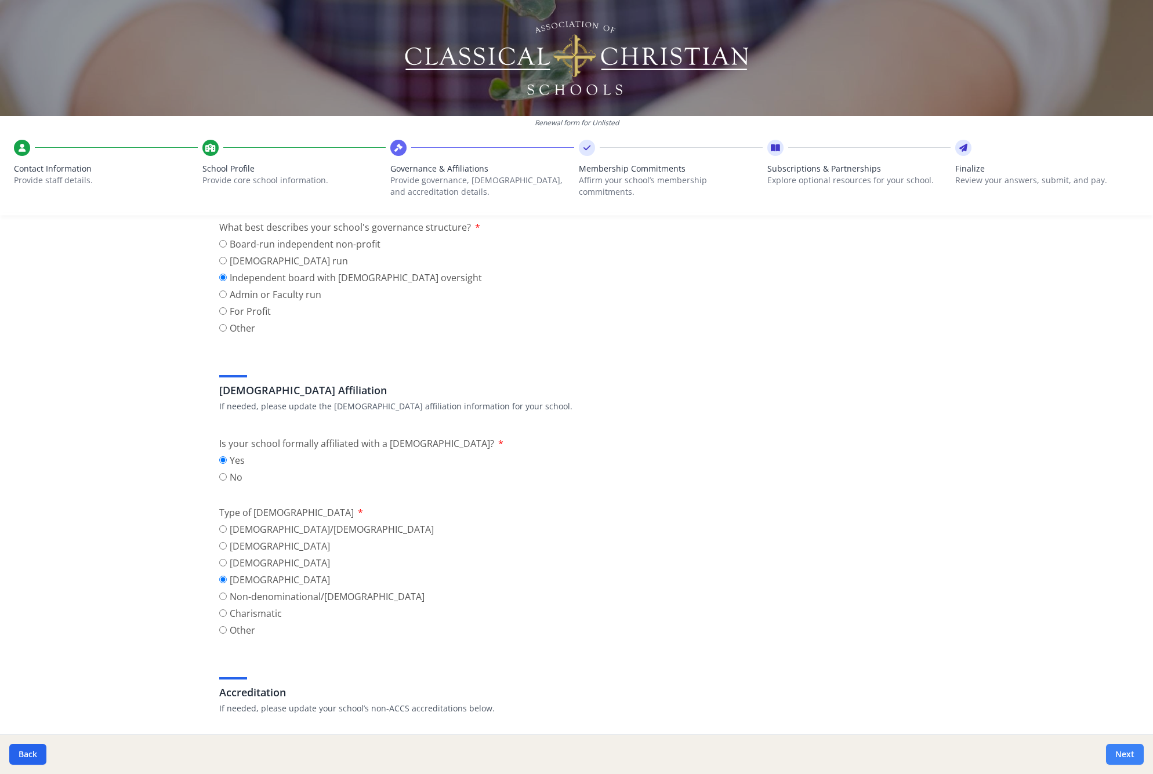
click at [1116, 750] on button "Next" at bounding box center [1125, 754] width 38 height 21
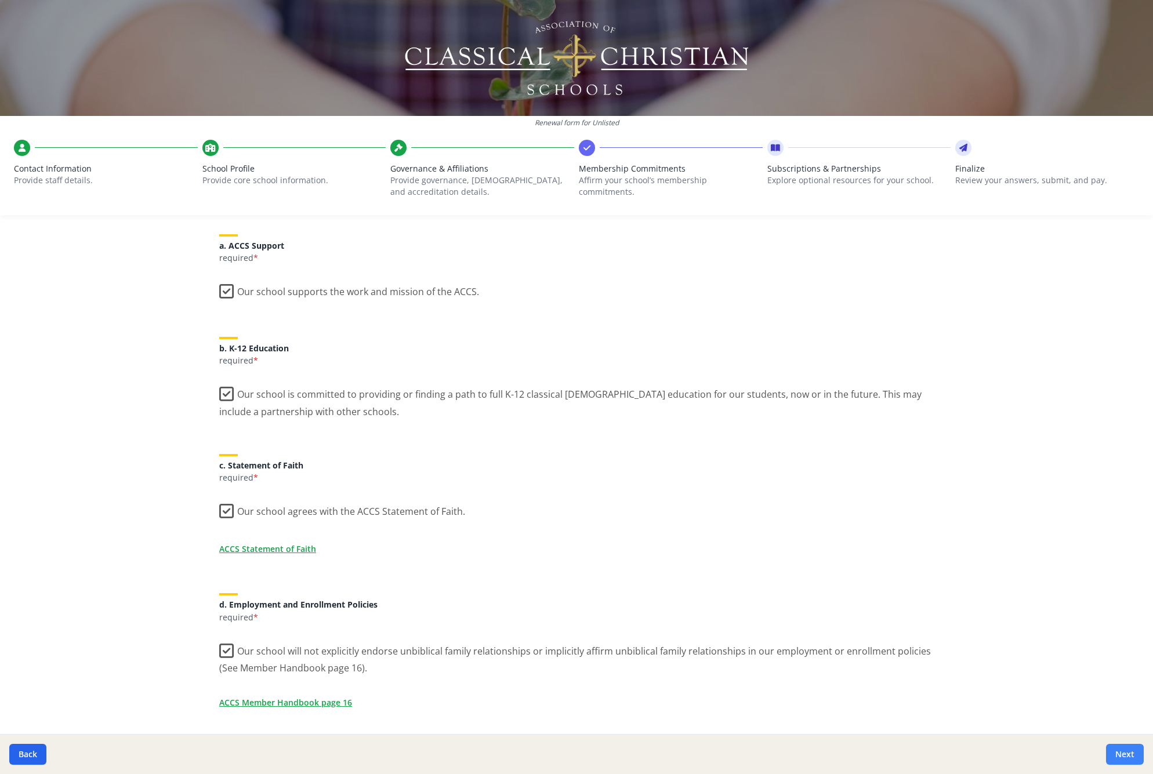
click at [1116, 750] on button "Next" at bounding box center [1125, 754] width 38 height 21
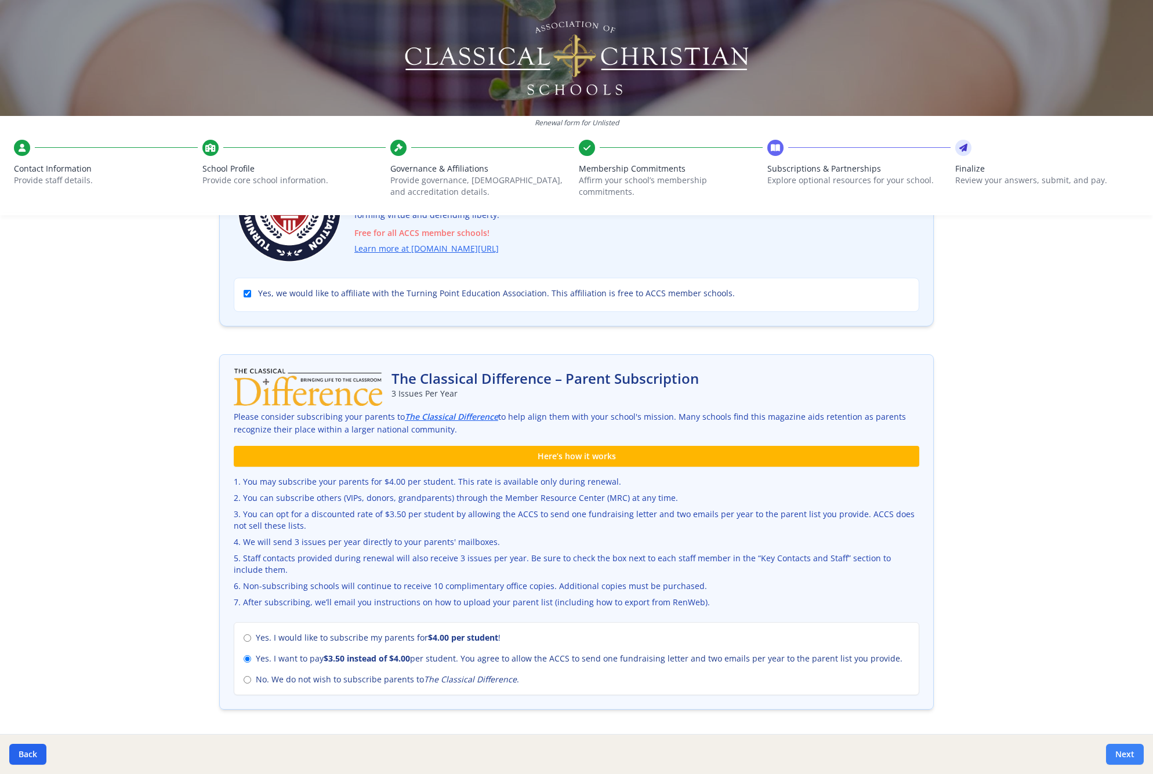
click at [1116, 750] on button "Next" at bounding box center [1125, 754] width 38 height 21
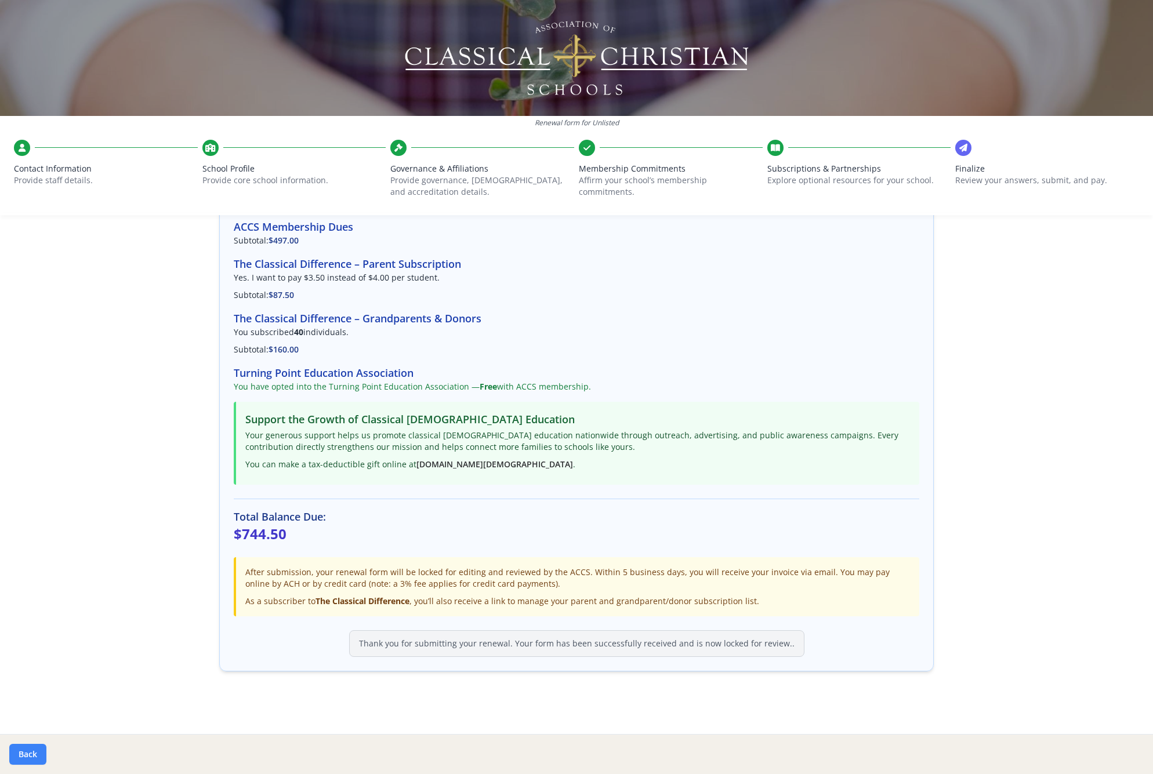
click at [39, 757] on button "Back" at bounding box center [27, 754] width 37 height 21
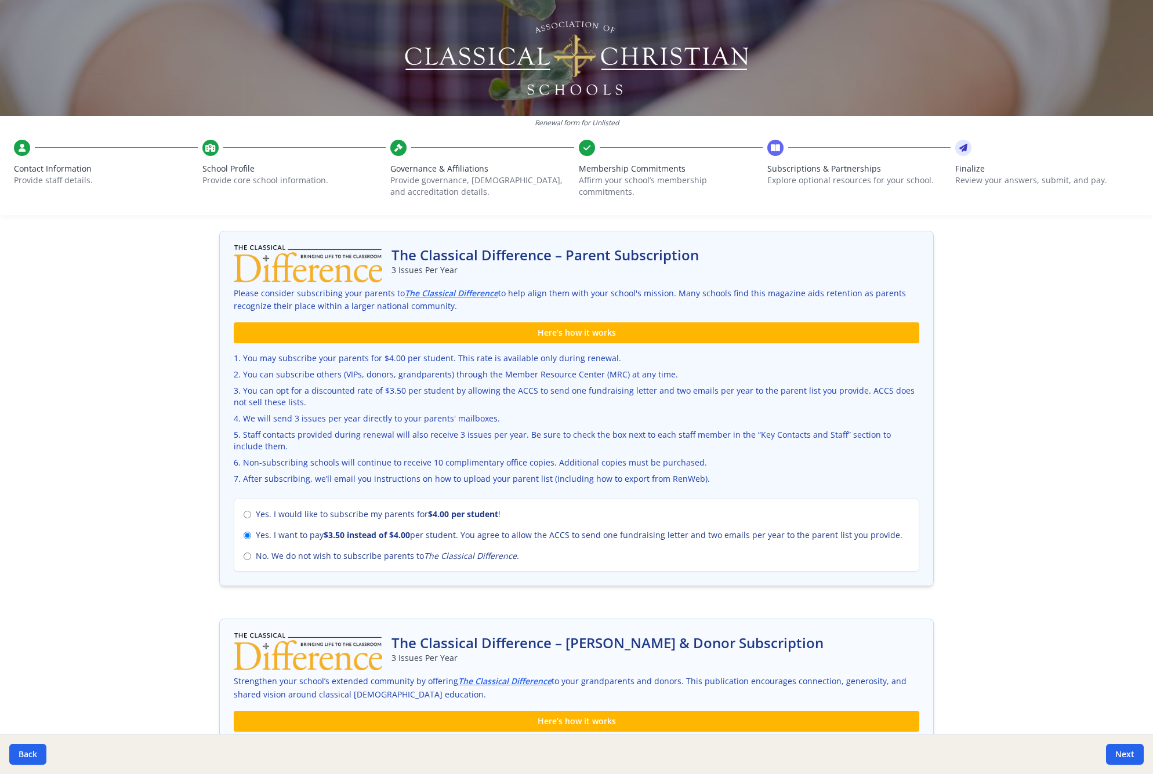
scroll to position [271, 0]
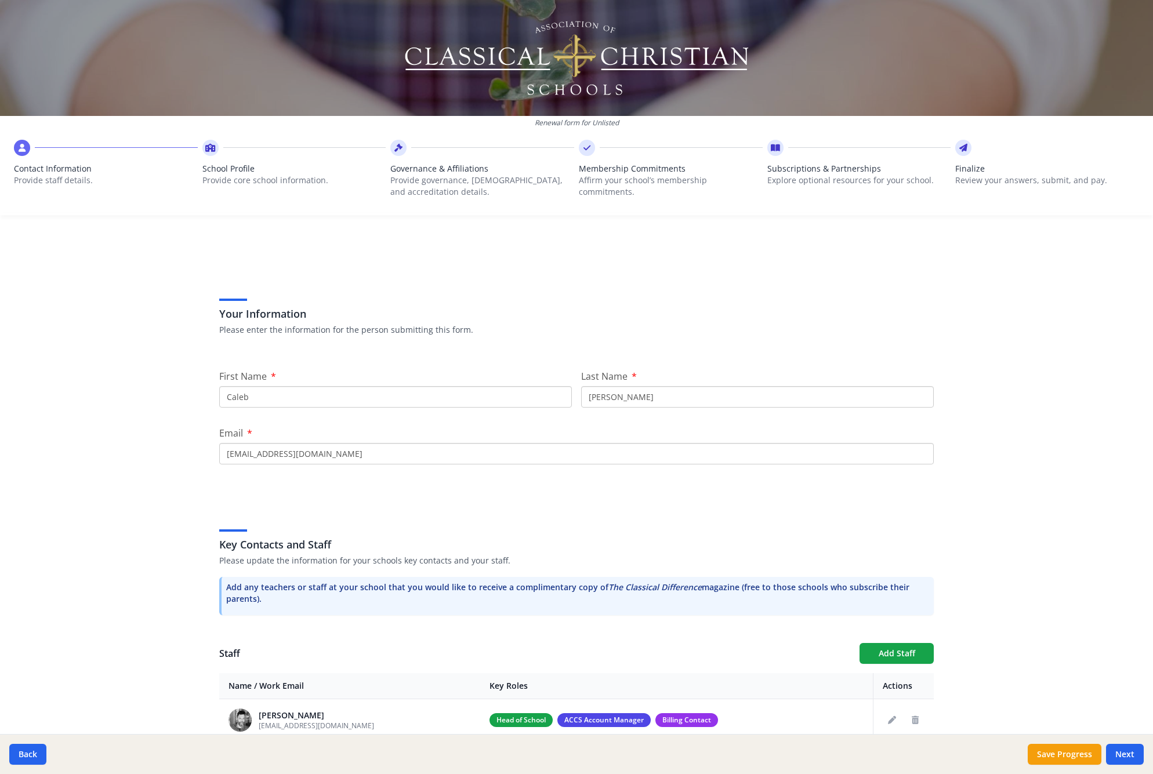
scroll to position [140, 0]
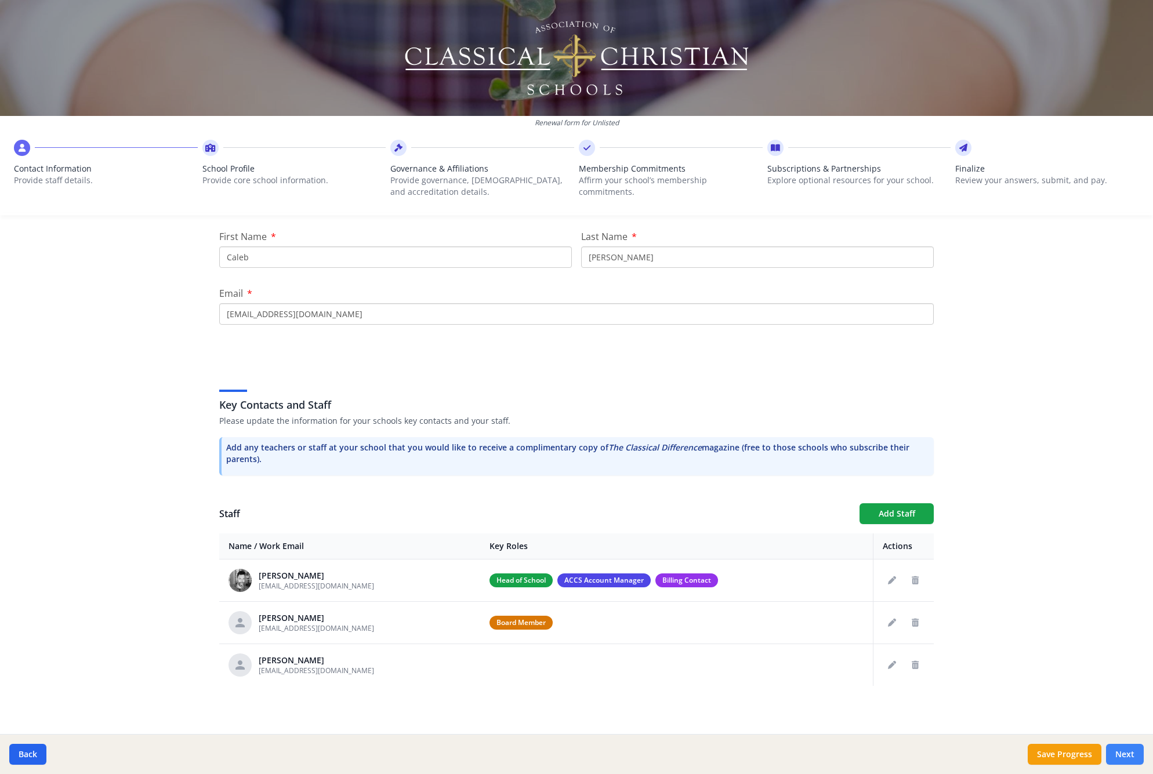
click at [1118, 751] on button "Next" at bounding box center [1125, 754] width 38 height 21
type input "[PHONE_NUMBER]"
type input "6"
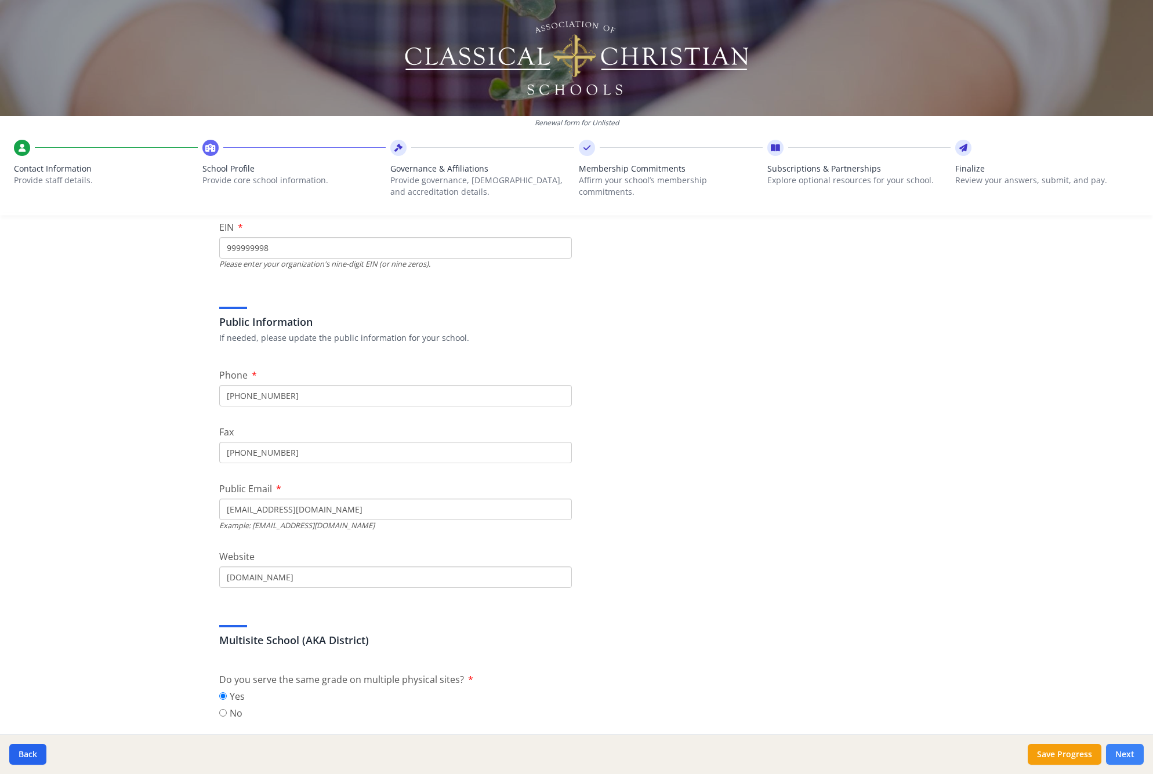
click at [1118, 751] on button "Next" at bounding box center [1125, 754] width 38 height 21
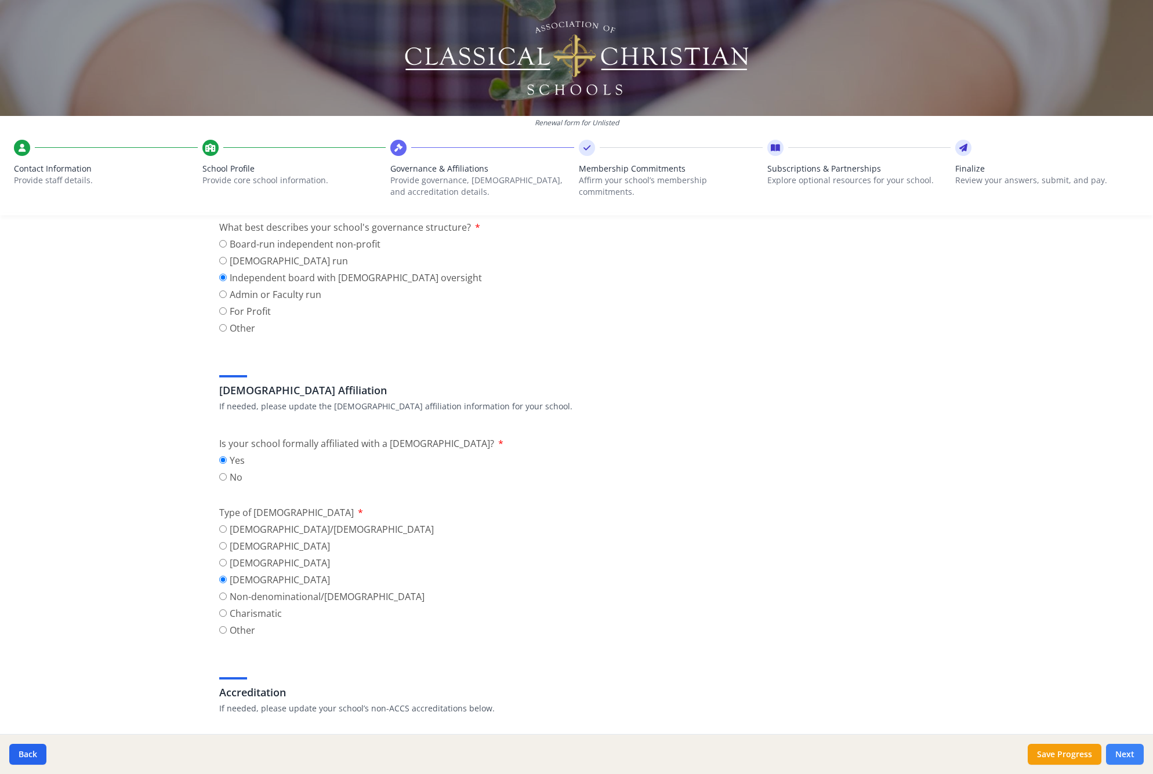
click at [1118, 751] on button "Next" at bounding box center [1125, 754] width 38 height 21
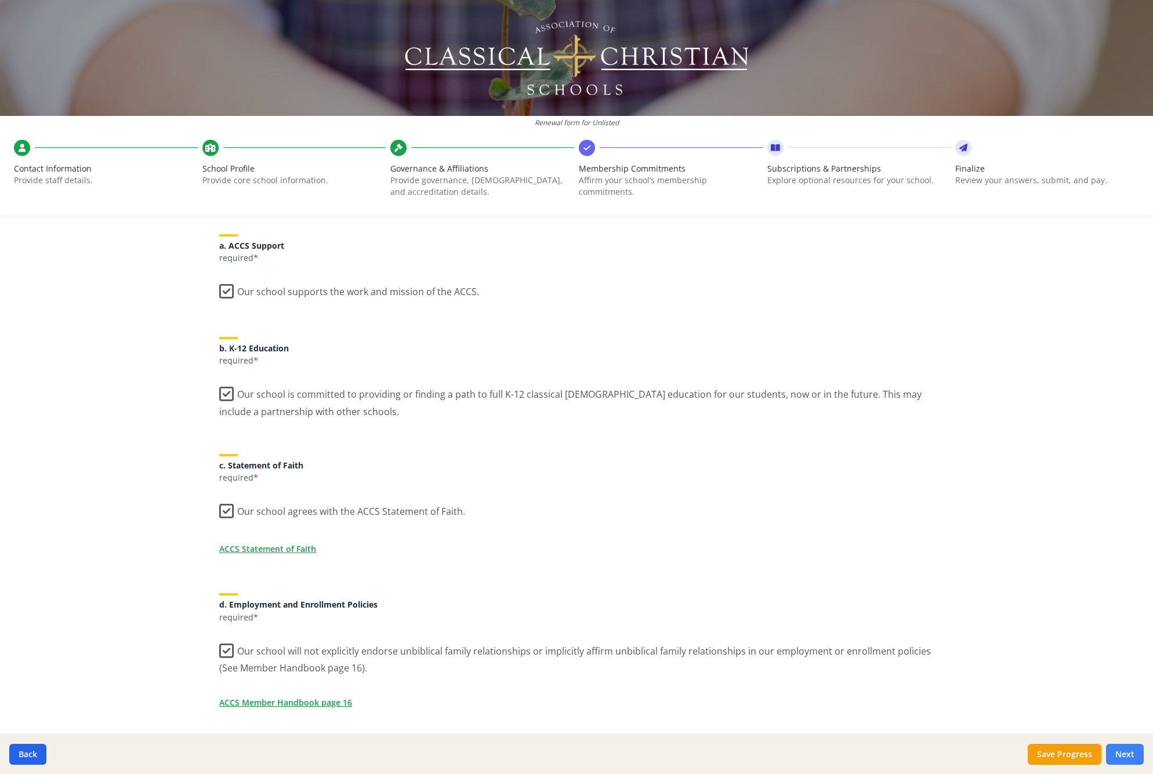
click at [1118, 751] on button "Next" at bounding box center [1125, 754] width 38 height 21
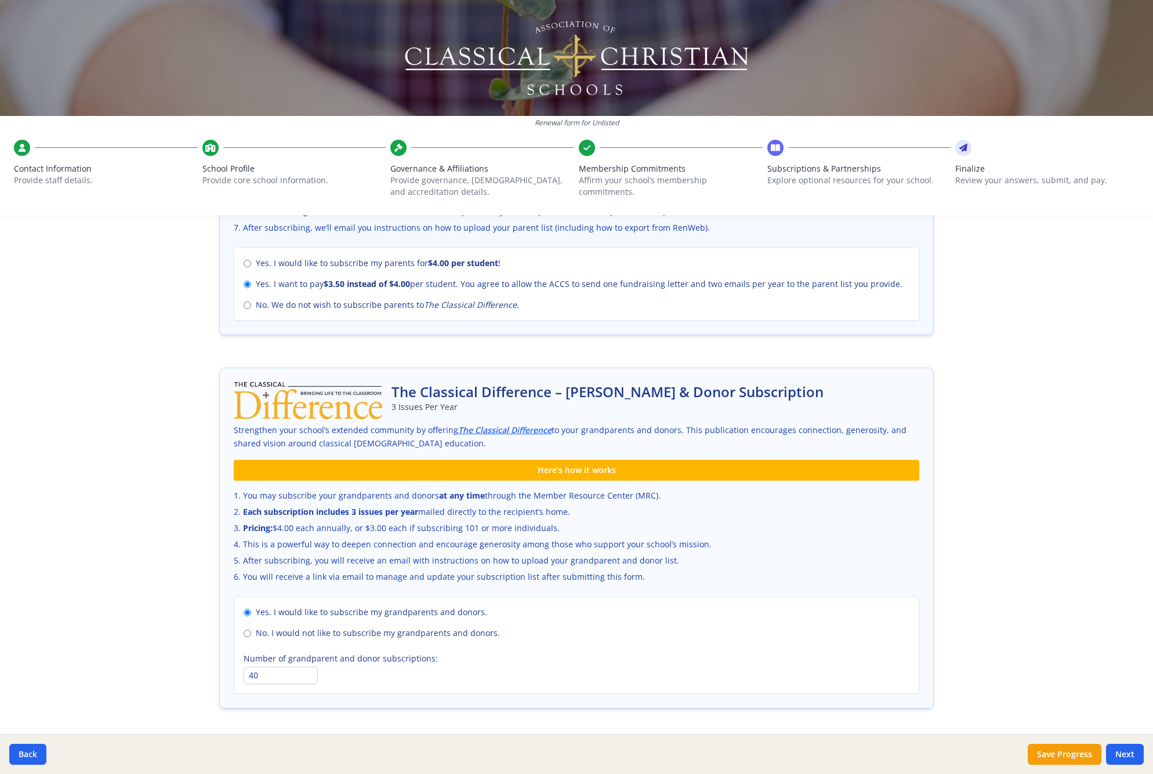
scroll to position [522, 0]
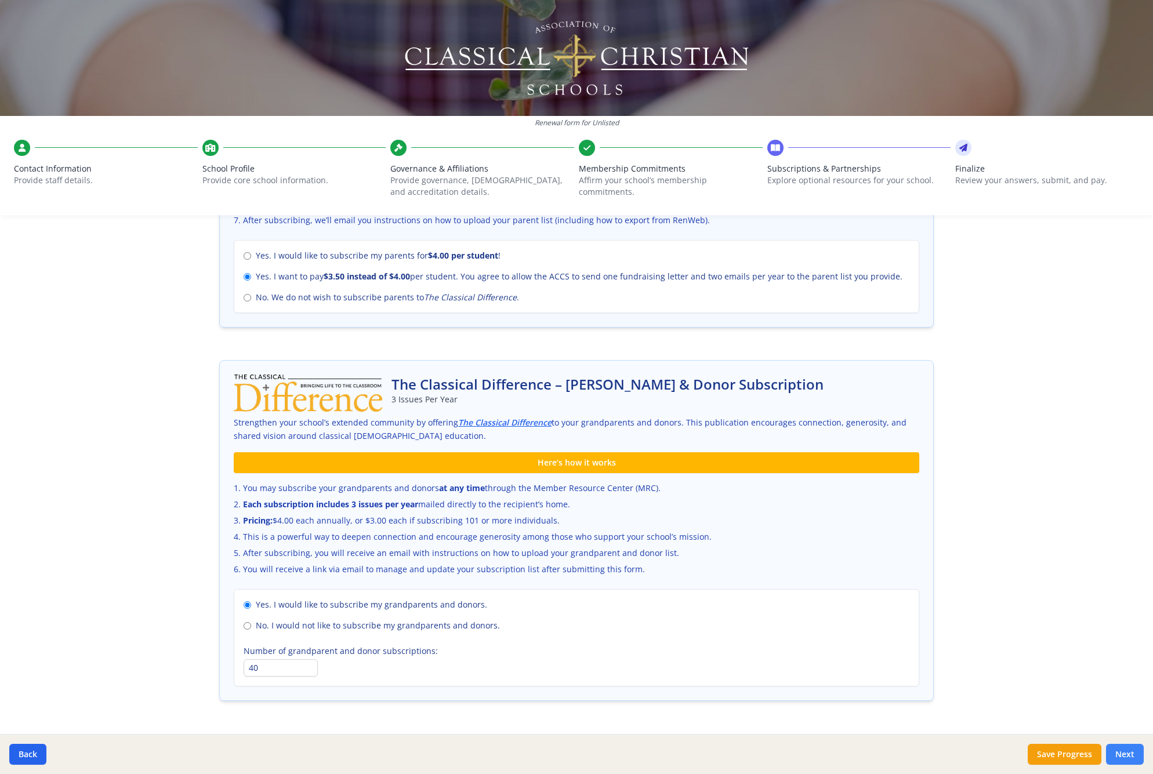
click at [1114, 757] on button "Next" at bounding box center [1125, 754] width 38 height 21
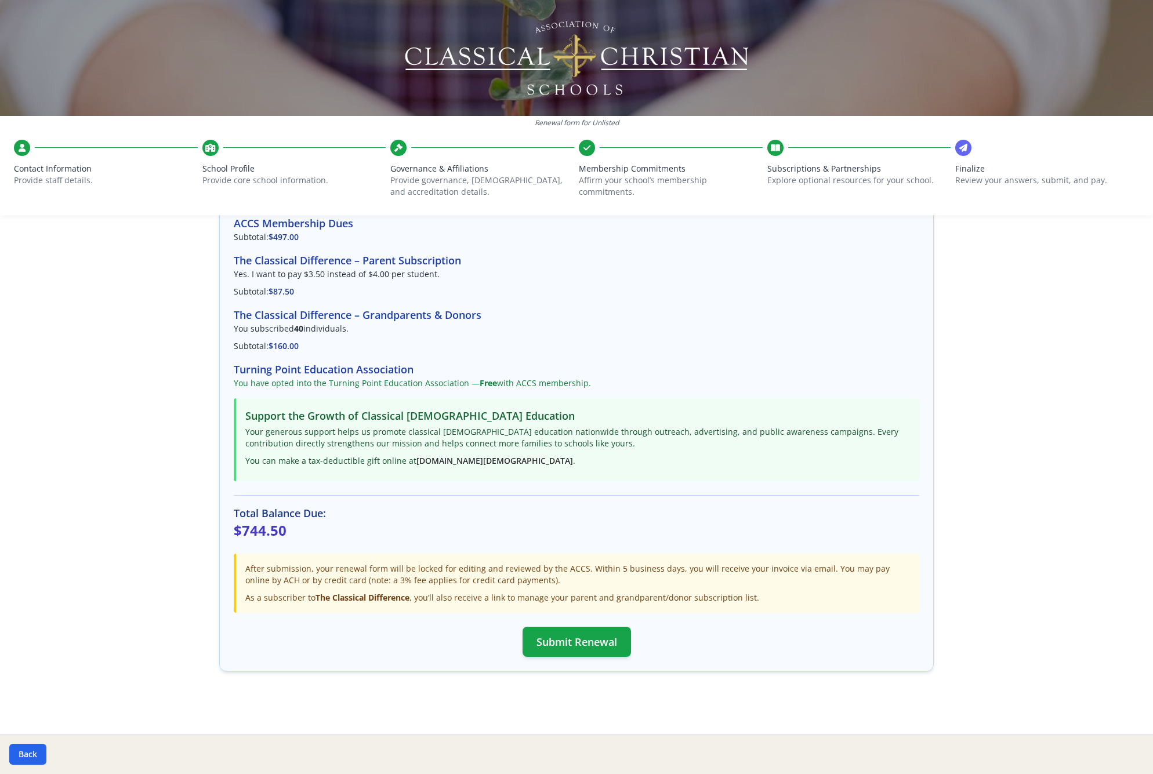
scroll to position [107, 0]
click at [560, 646] on button "Submit Renewal" at bounding box center [576, 642] width 108 height 30
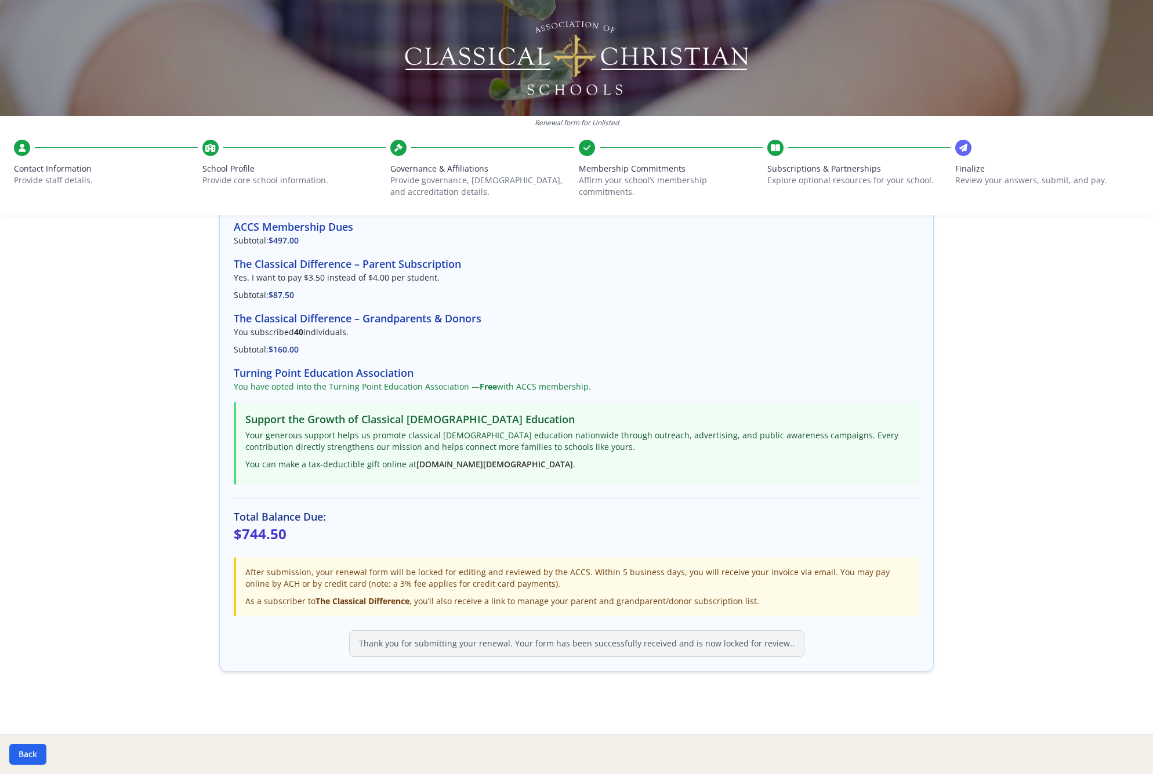
scroll to position [104, 0]
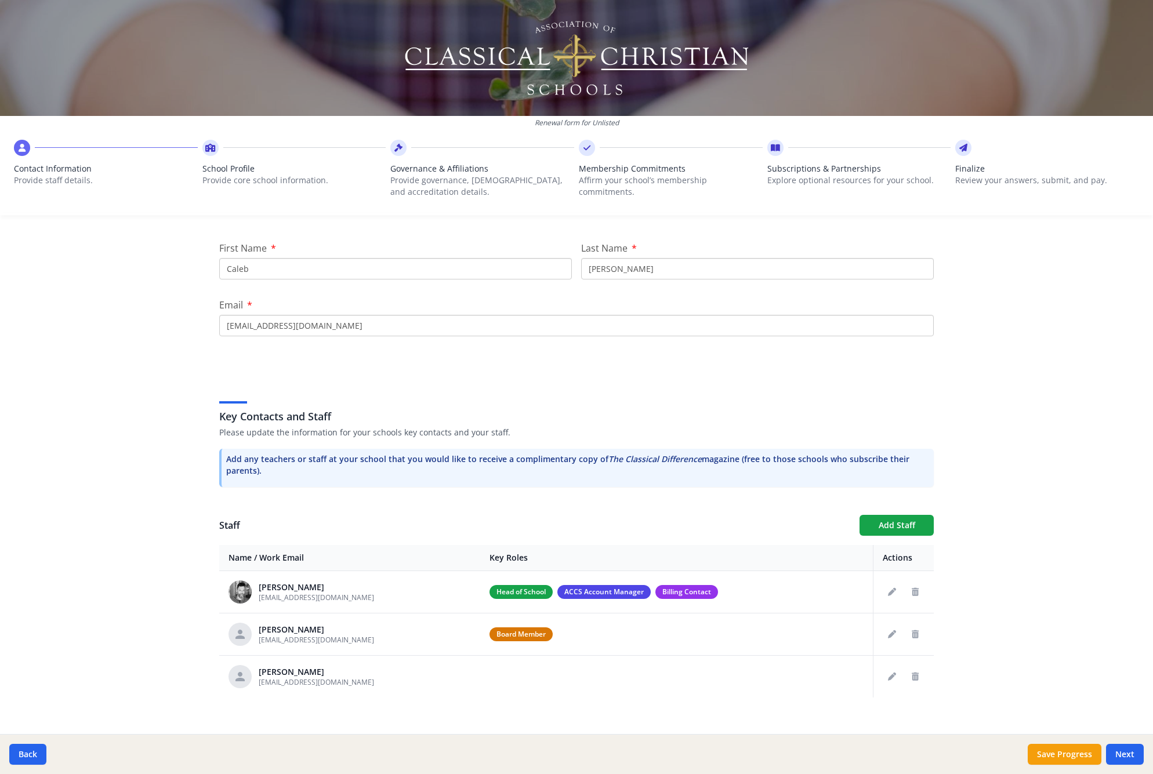
scroll to position [140, 0]
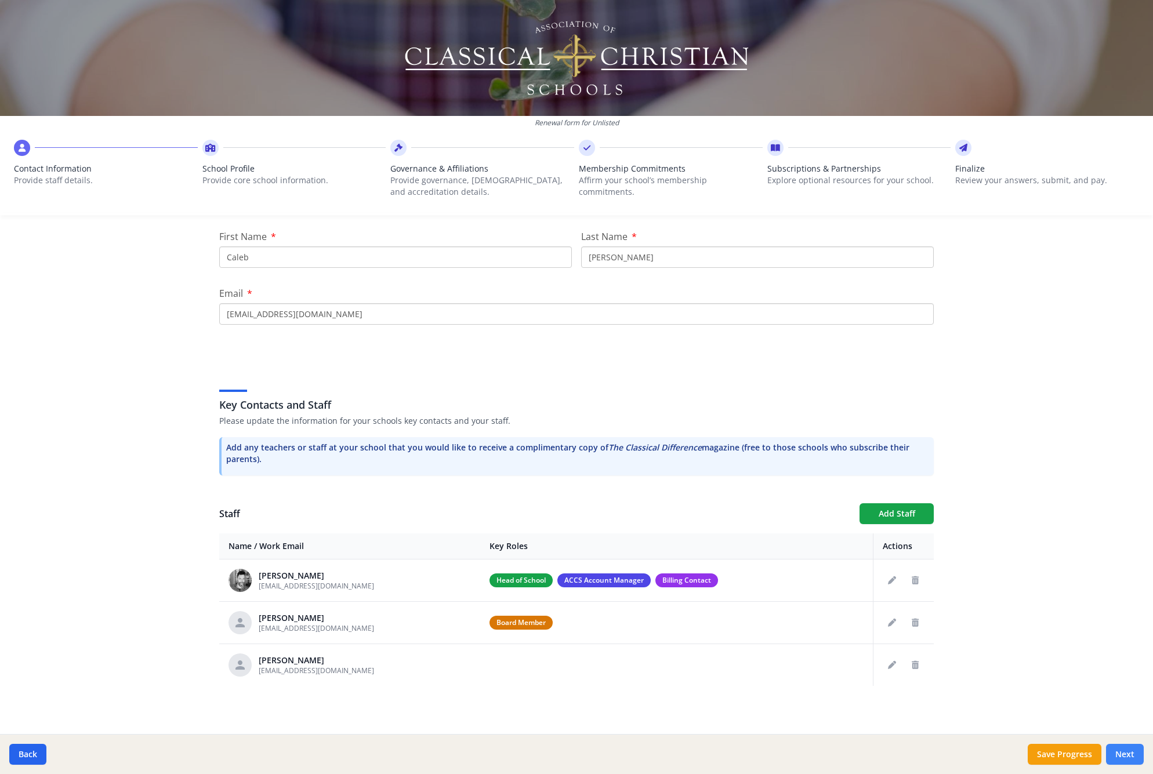
click at [1120, 750] on button "Next" at bounding box center [1125, 754] width 38 height 21
type input "[PHONE_NUMBER]"
type input "6"
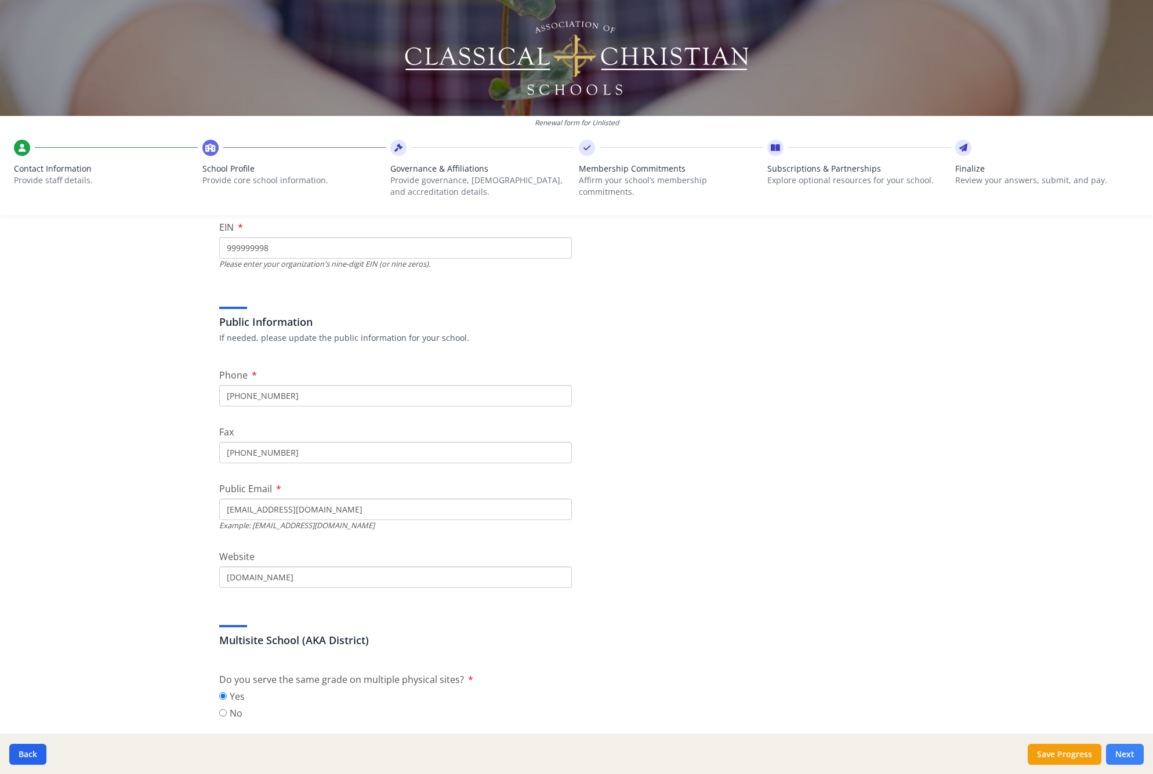
click at [1118, 749] on button "Next" at bounding box center [1125, 754] width 38 height 21
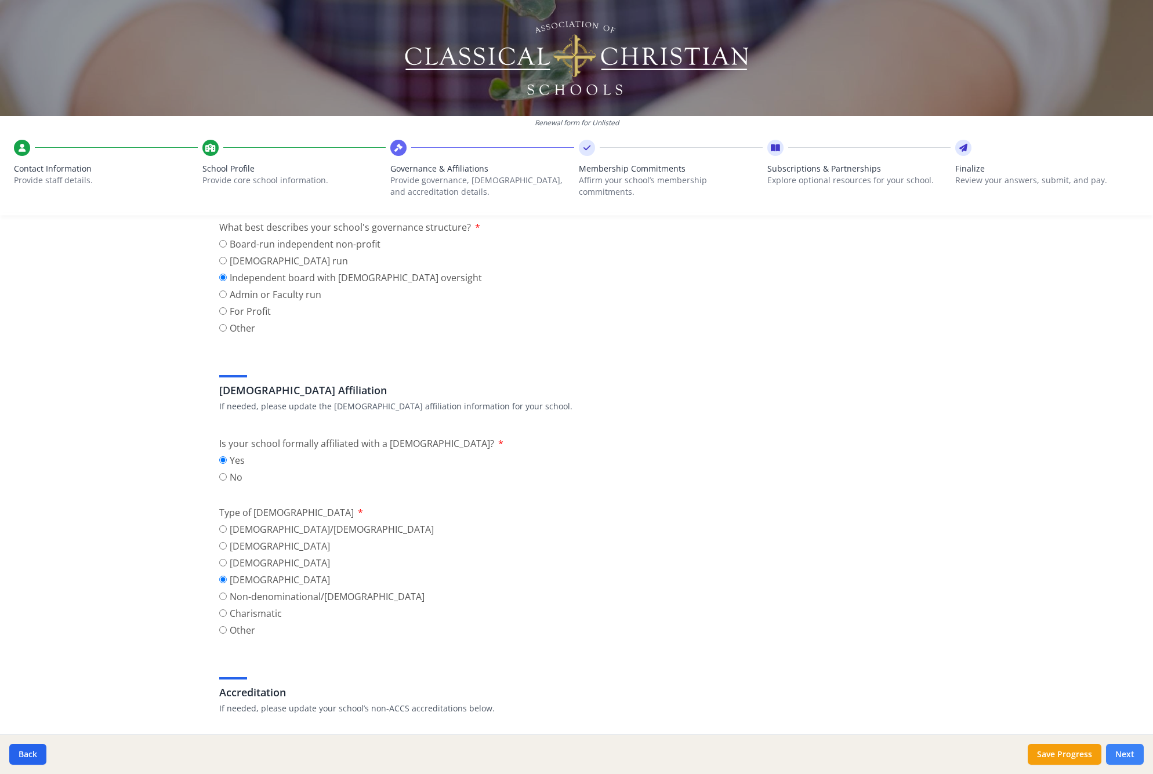
click at [1118, 749] on button "Next" at bounding box center [1125, 754] width 38 height 21
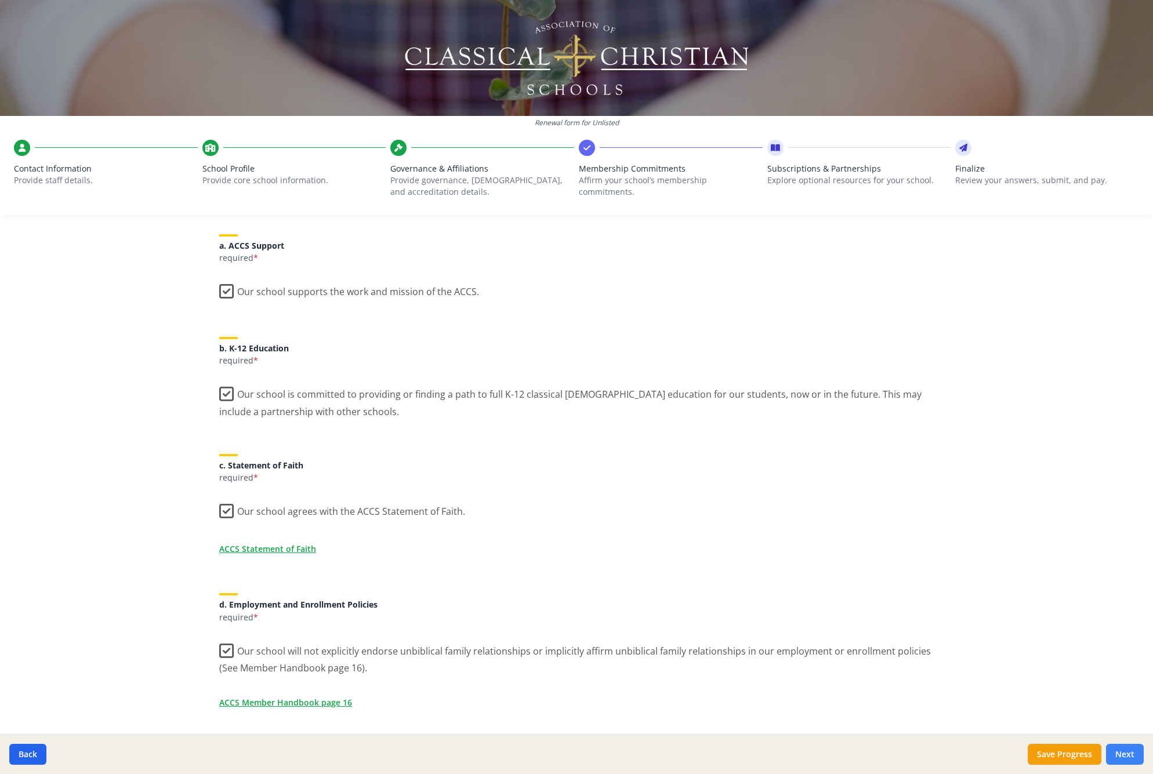
click at [1118, 749] on button "Next" at bounding box center [1125, 754] width 38 height 21
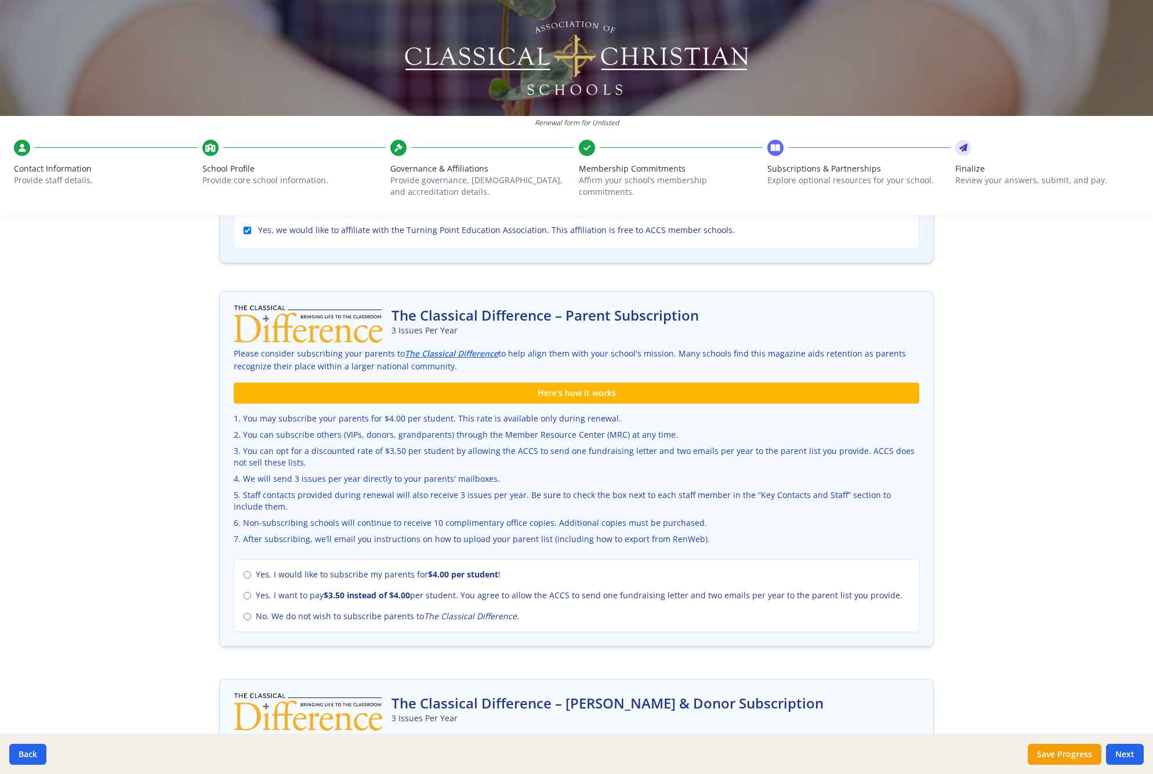
scroll to position [339, 0]
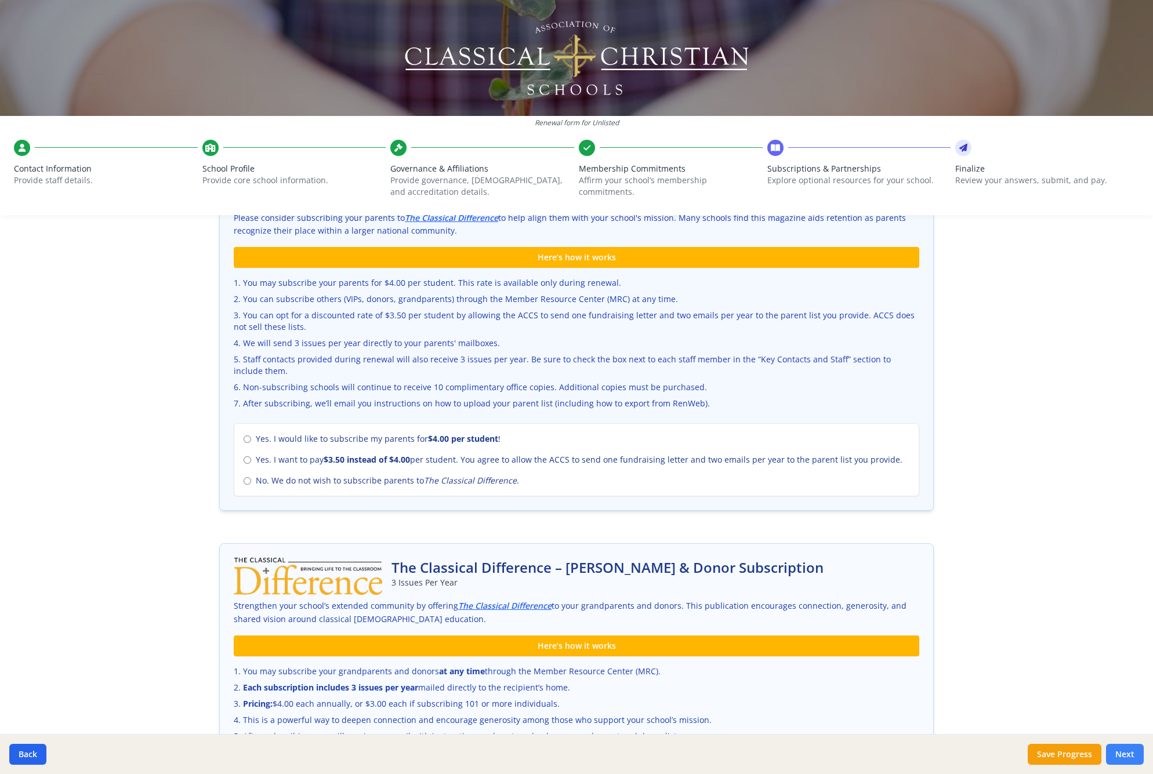
click at [1142, 754] on button "Next" at bounding box center [1125, 754] width 38 height 21
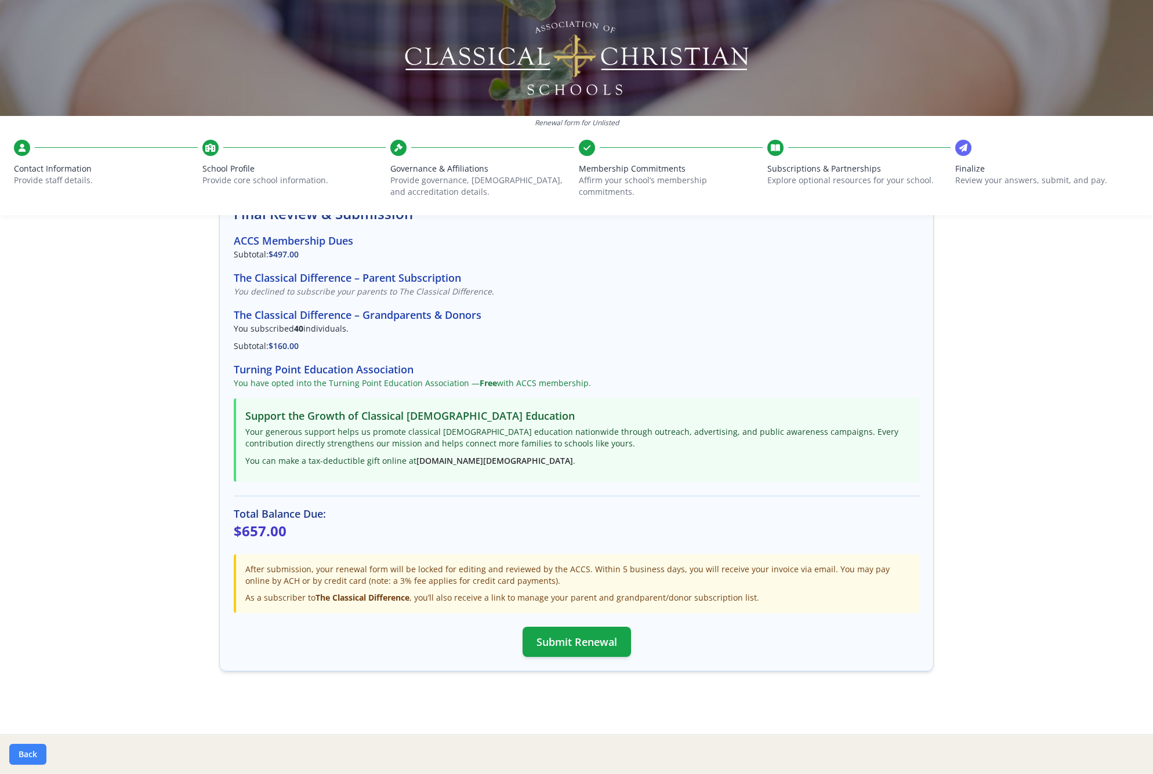
click at [35, 751] on button "Back" at bounding box center [27, 754] width 37 height 21
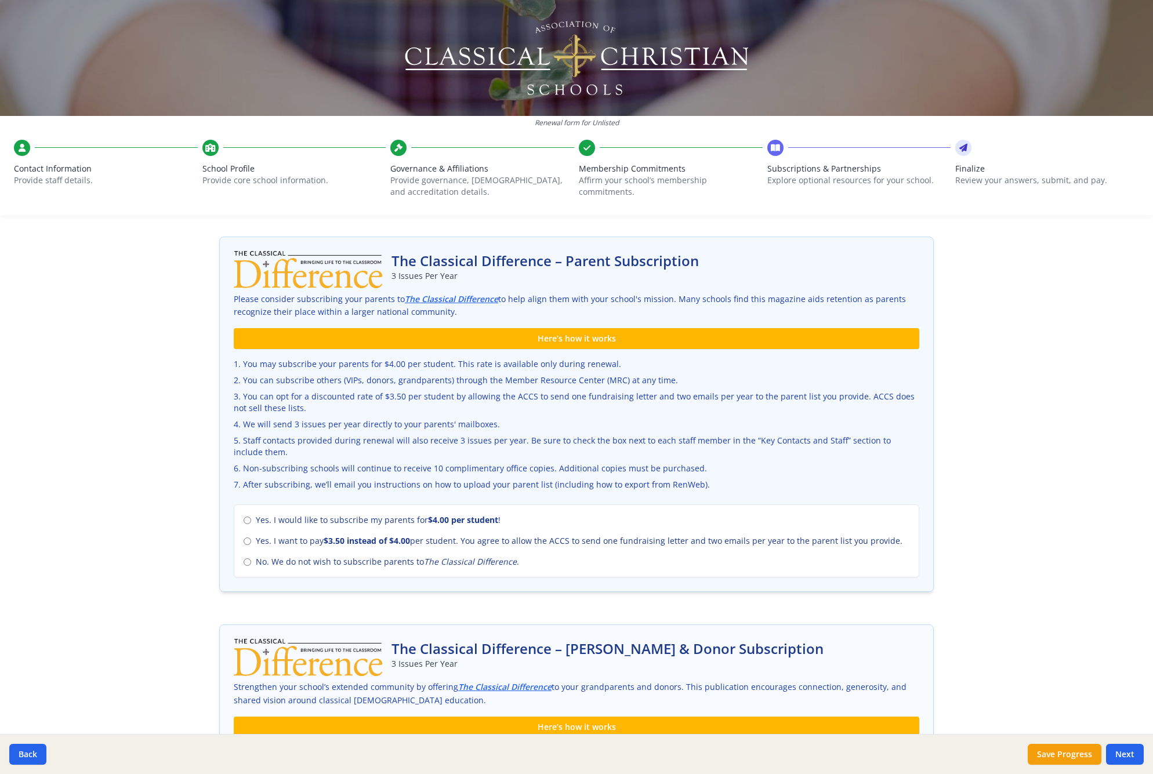
scroll to position [317, 0]
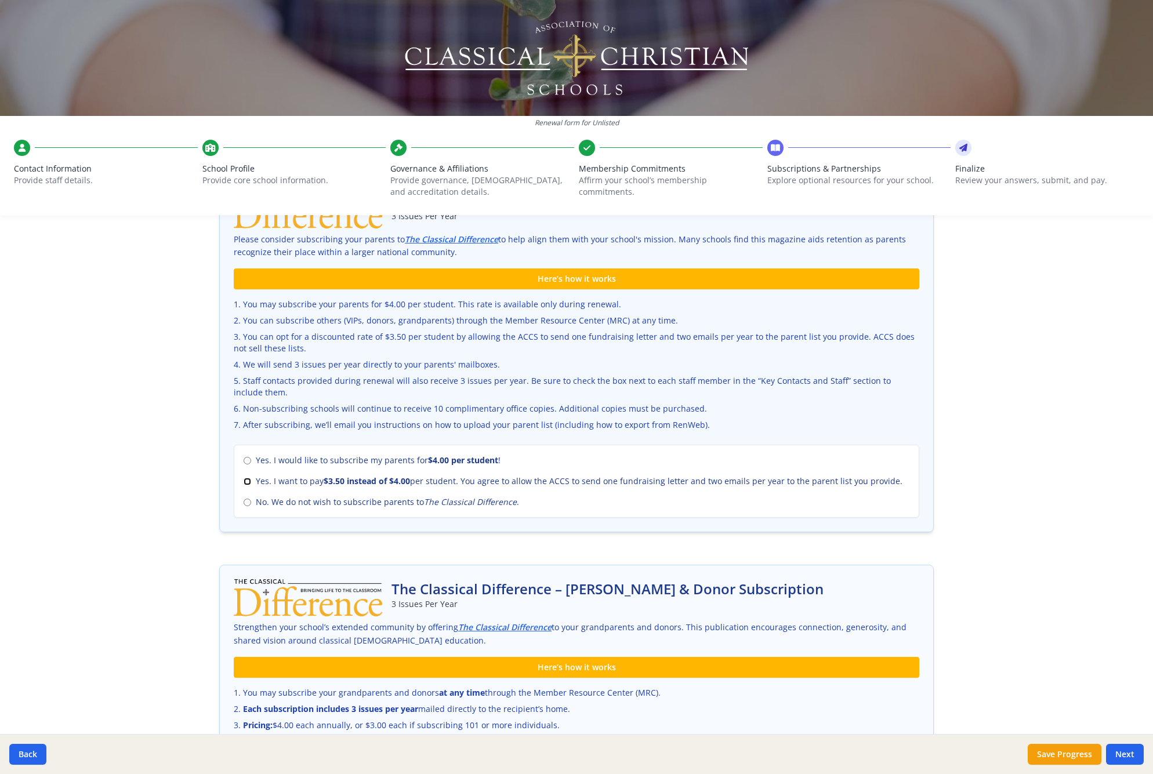
click at [244, 482] on input "Yes. I want to pay $3.50 instead of $4.00 per student. You agree to allow the A…" at bounding box center [248, 482] width 8 height 8
radio input "true"
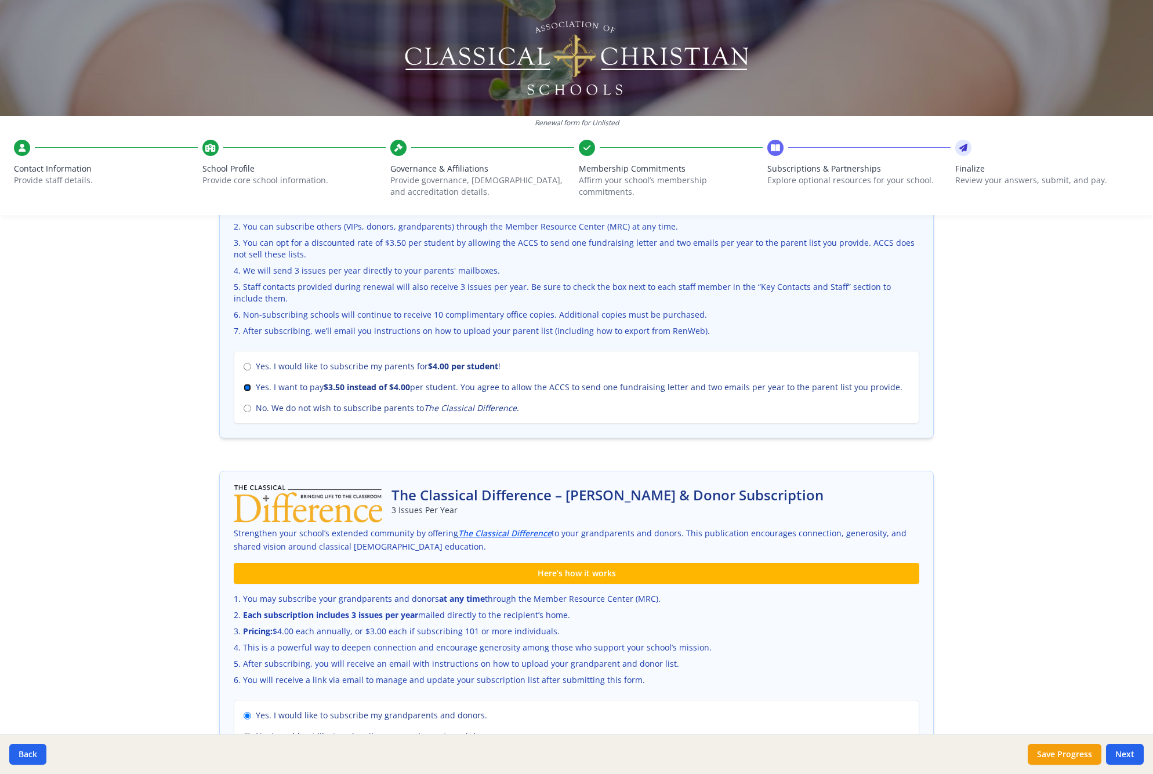
scroll to position [352, 0]
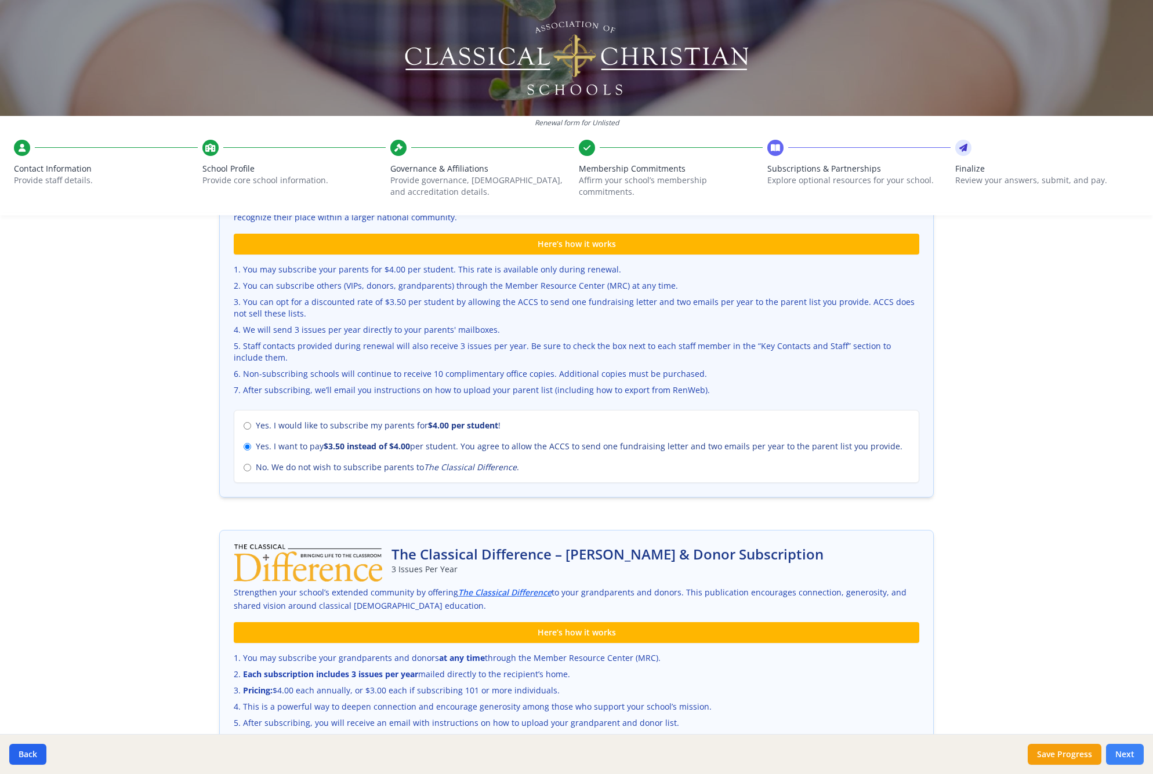
click at [1121, 753] on button "Next" at bounding box center [1125, 754] width 38 height 21
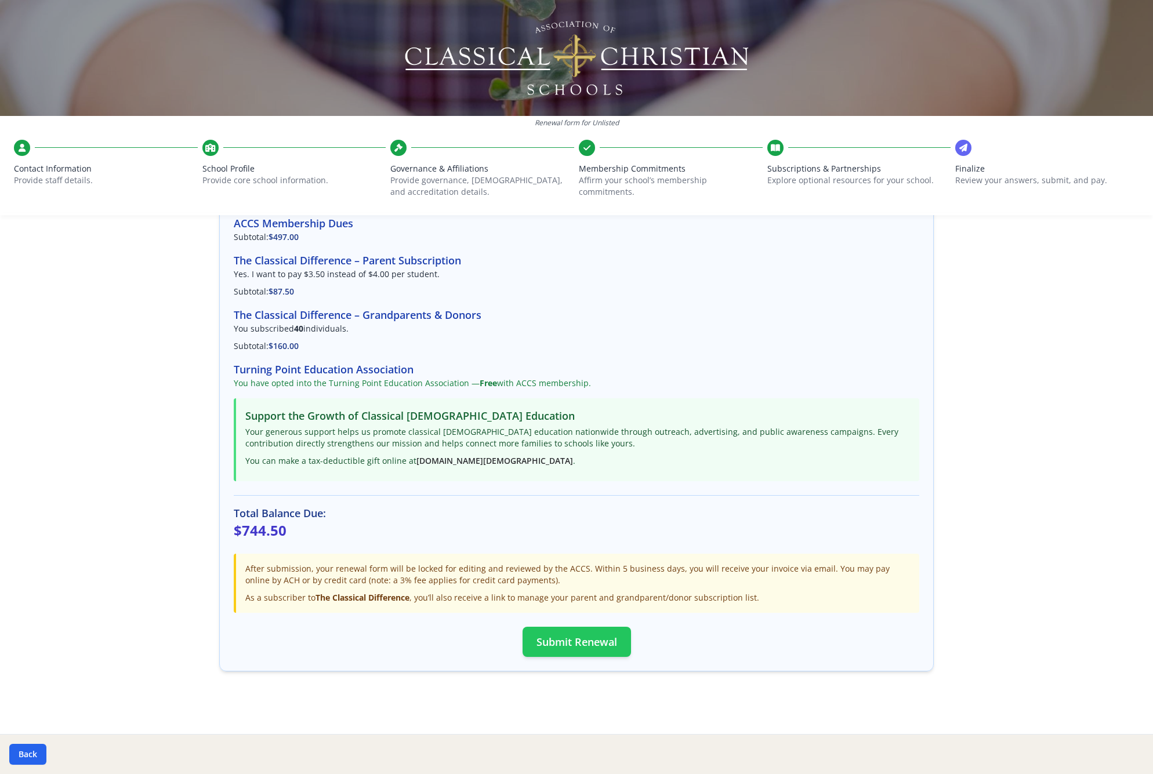
click at [556, 638] on button "Submit Renewal" at bounding box center [576, 642] width 108 height 30
